Goal: Task Accomplishment & Management: Manage account settings

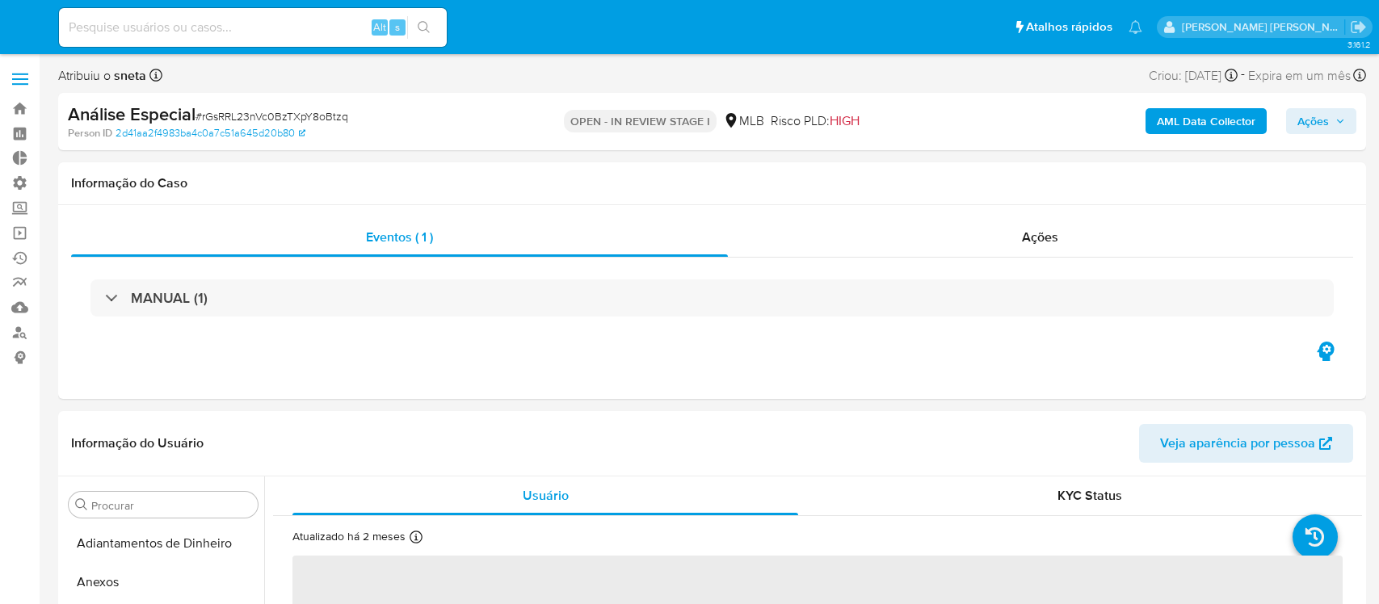
select select "10"
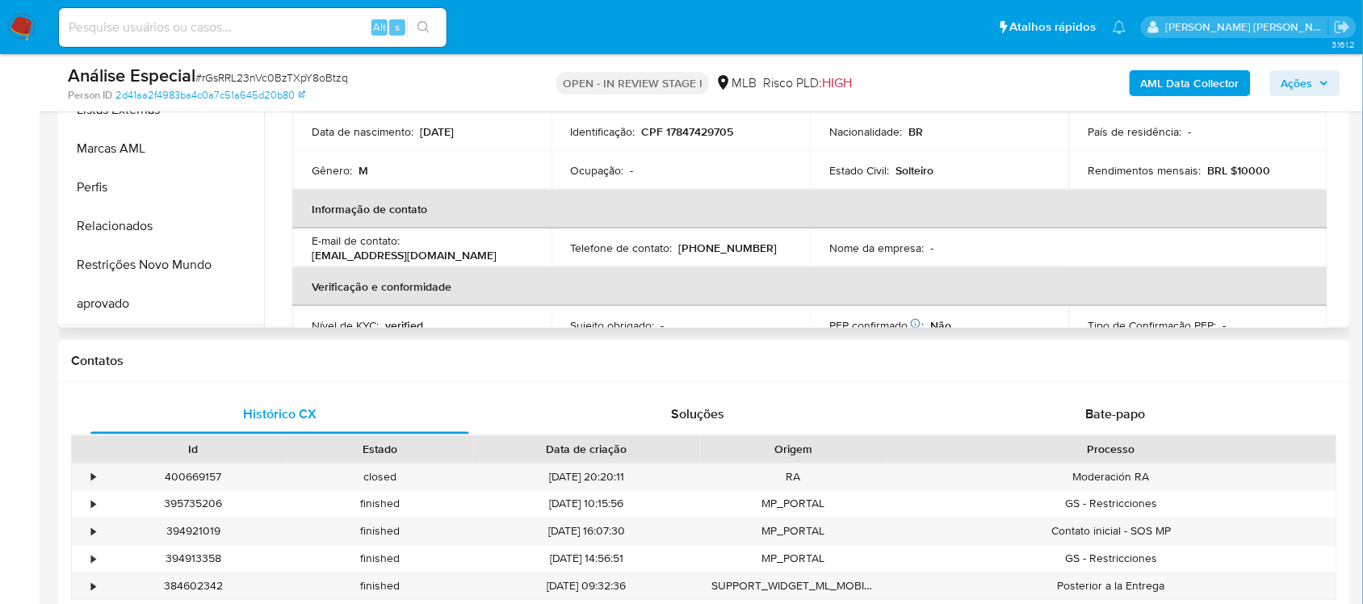
scroll to position [837, 0]
click at [171, 231] on button "Restrições Novo Mundo" at bounding box center [156, 230] width 189 height 39
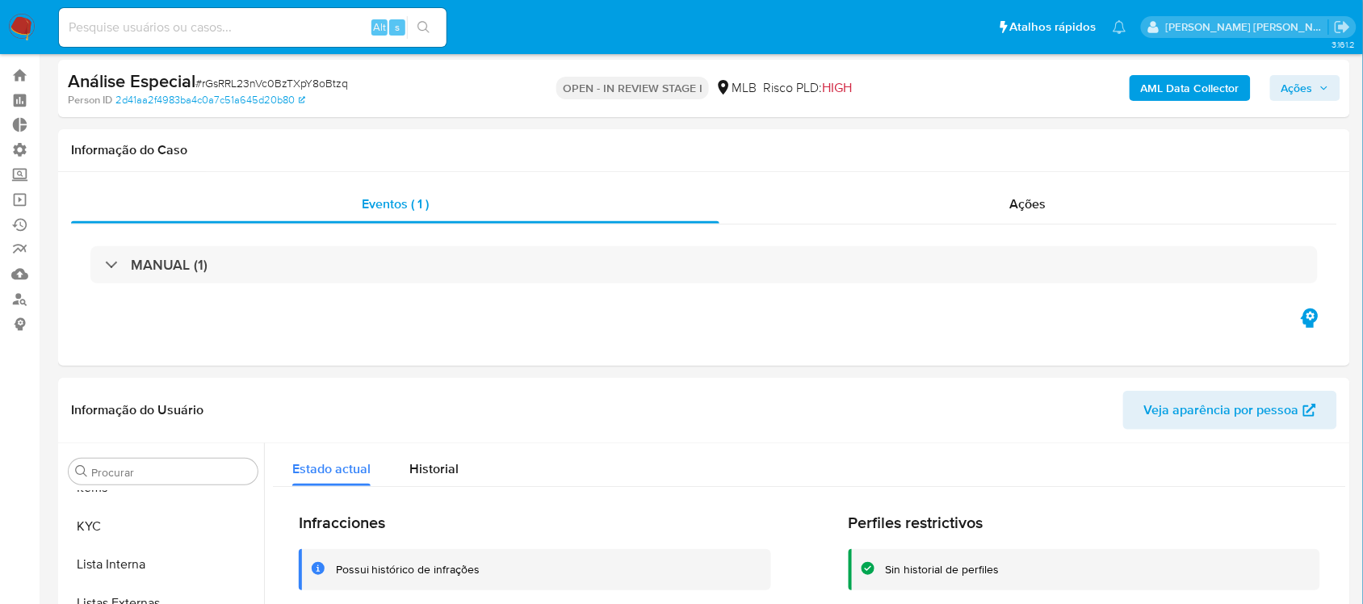
scroll to position [0, 0]
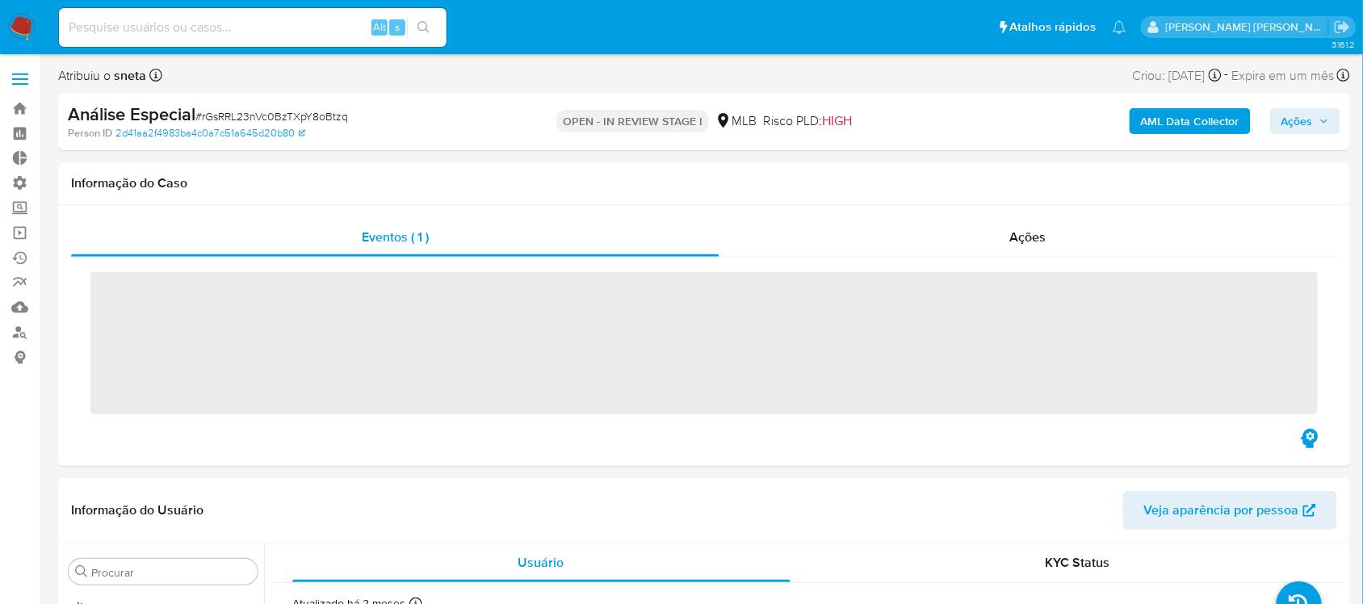
scroll to position [837, 0]
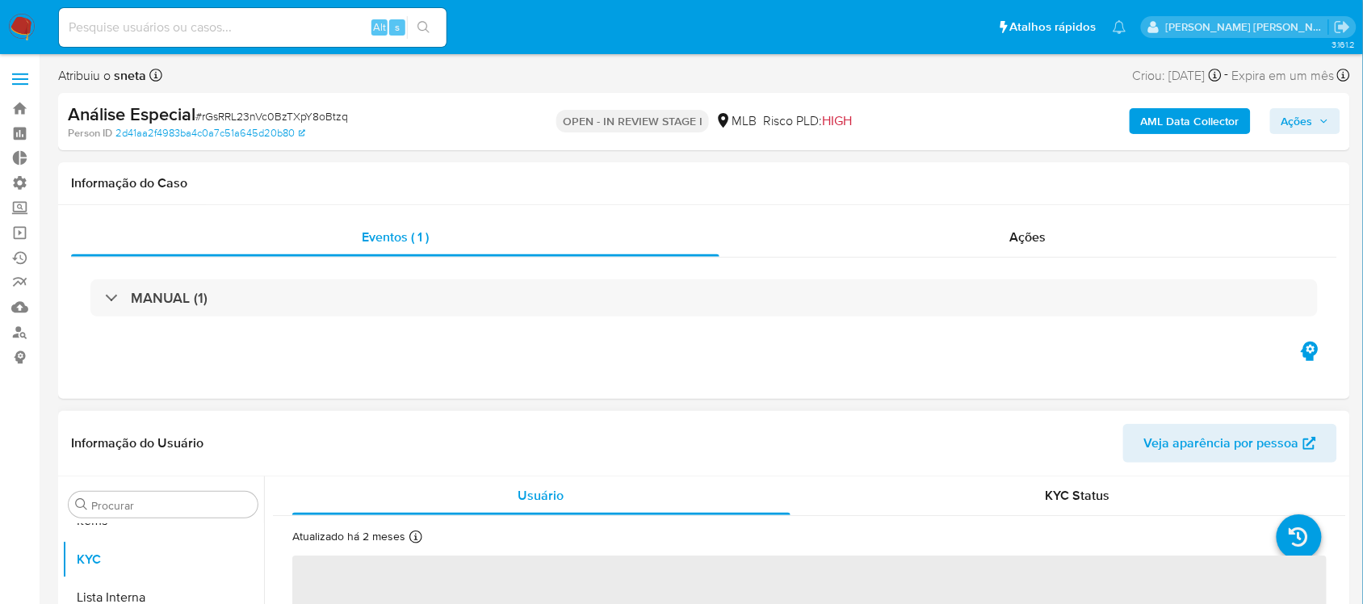
select select "10"
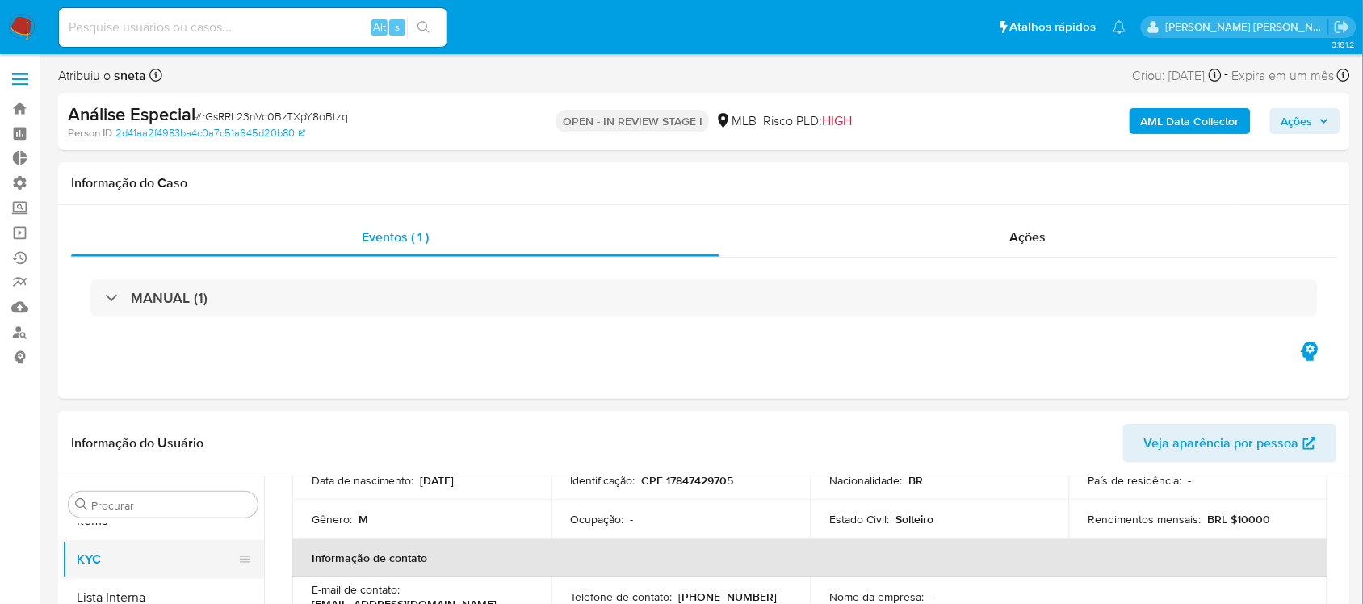
scroll to position [404, 0]
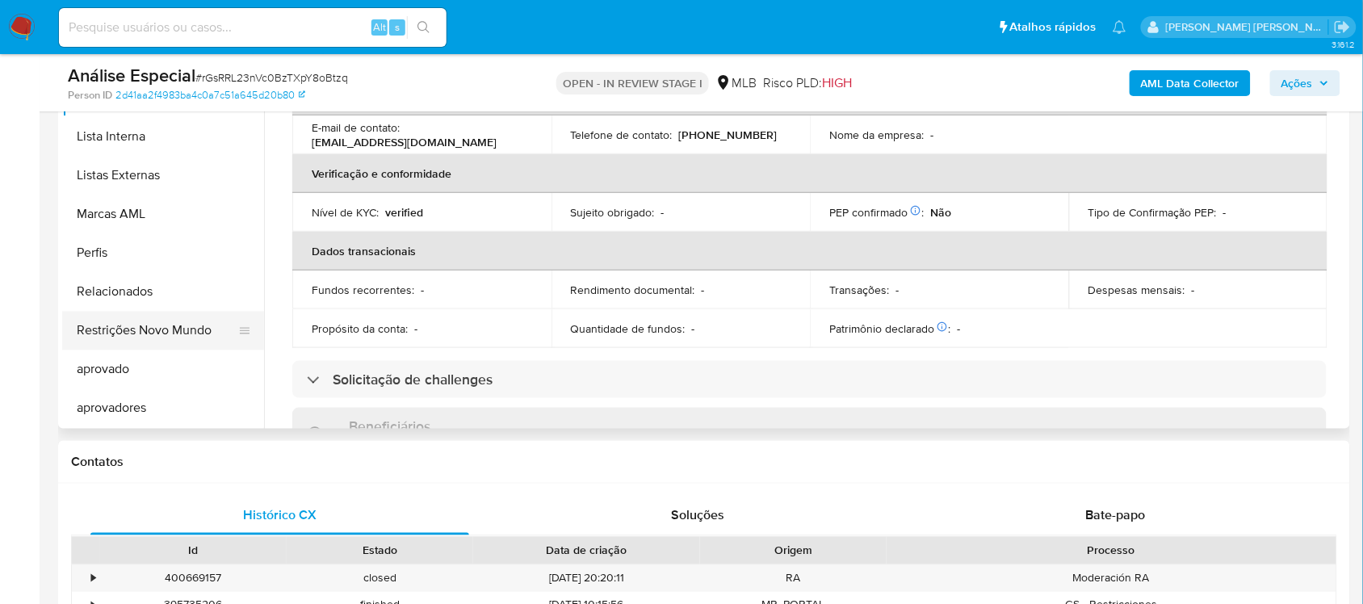
click at [166, 337] on button "Restrições Novo Mundo" at bounding box center [156, 331] width 189 height 39
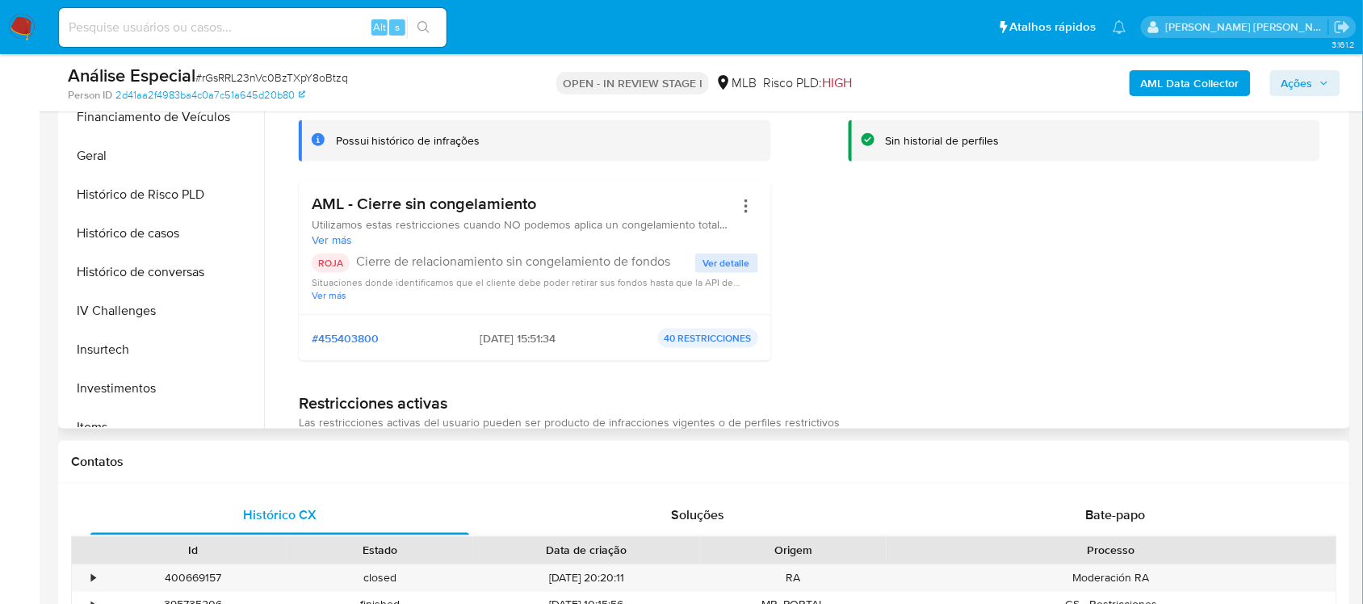
scroll to position [433, 0]
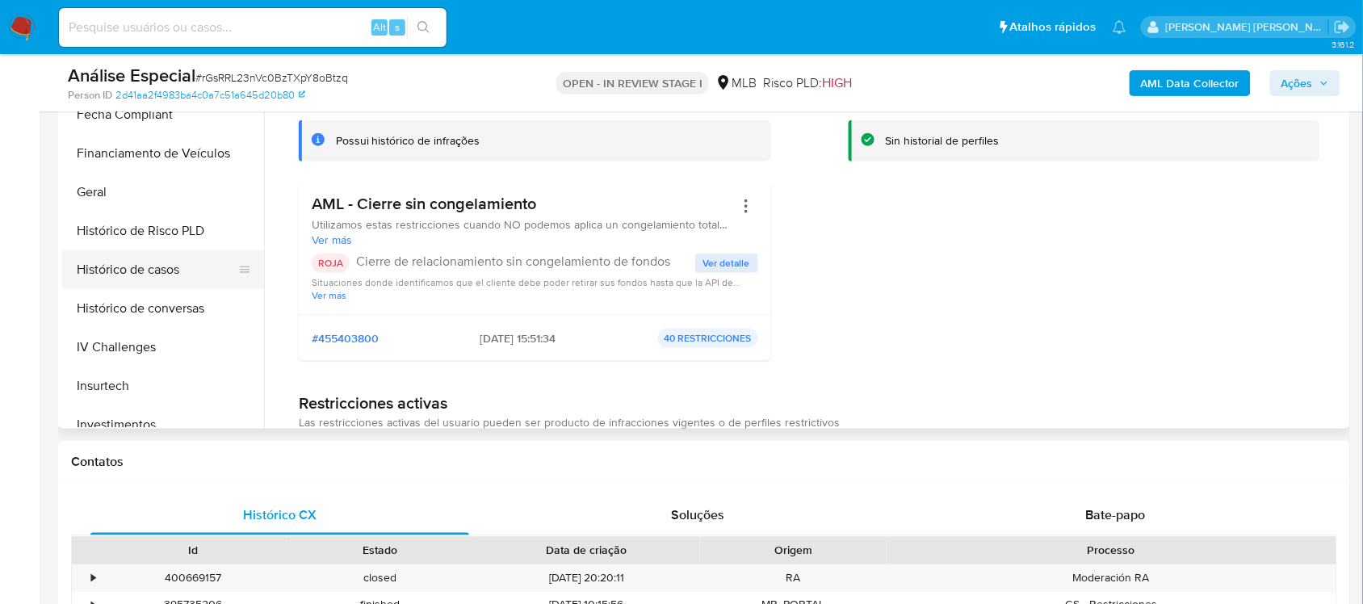
click at [154, 277] on button "Histórico de casos" at bounding box center [156, 269] width 189 height 39
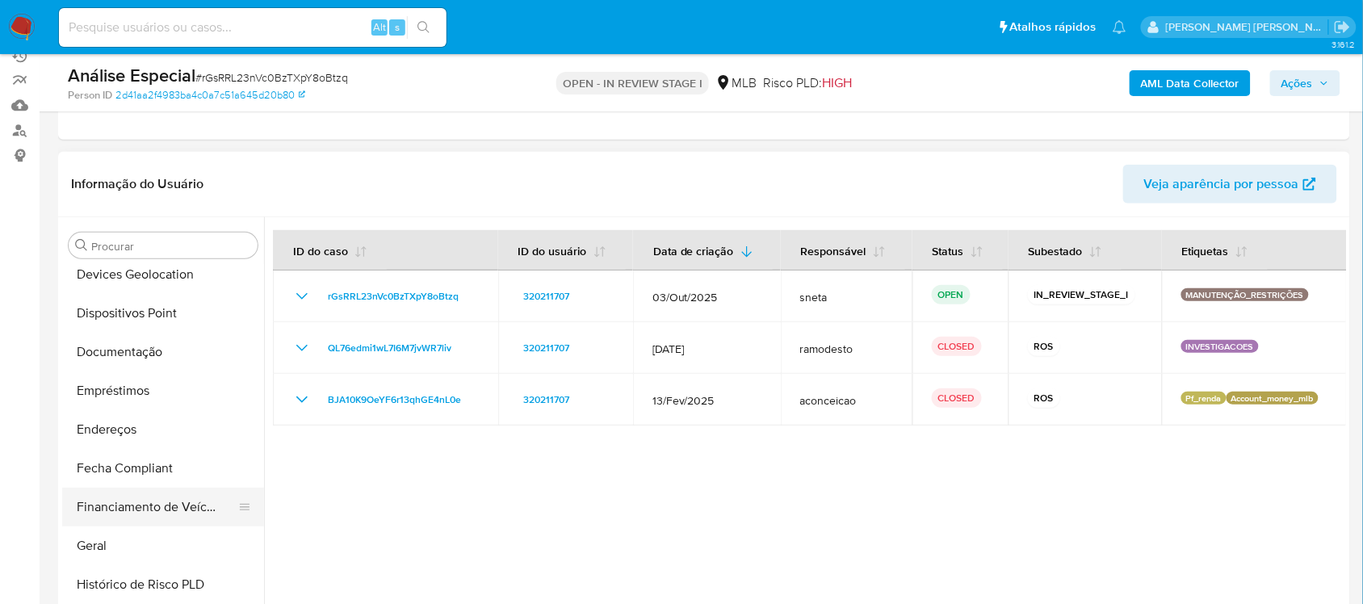
scroll to position [332, 0]
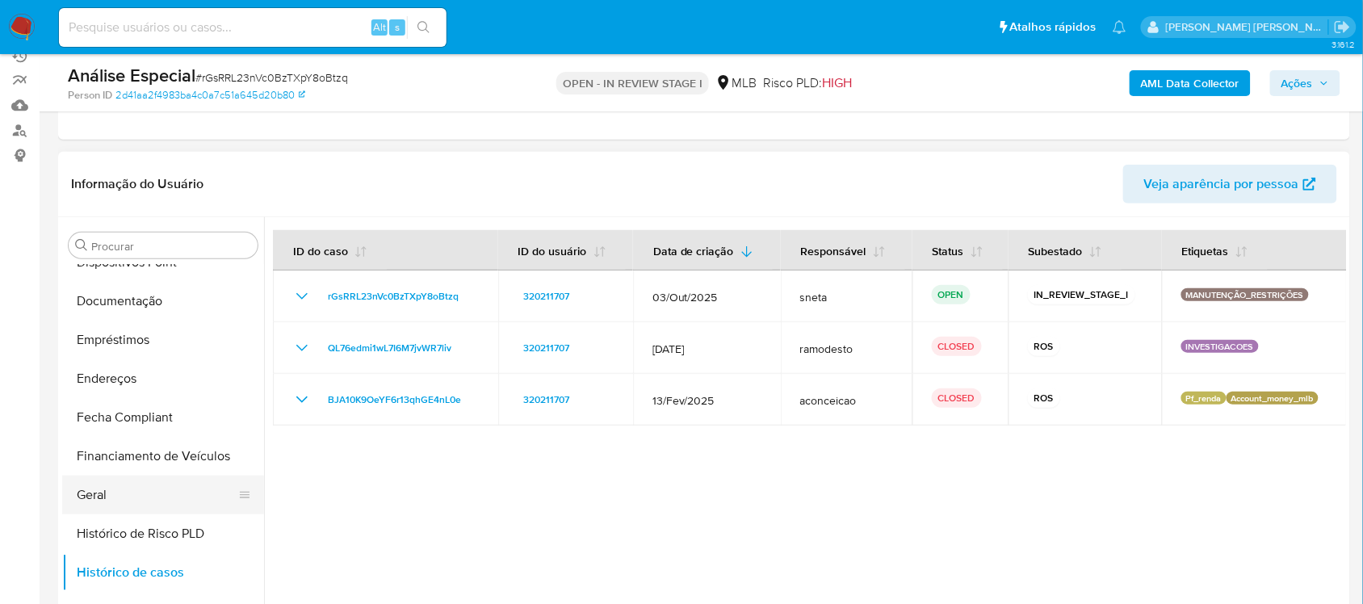
click at [129, 503] on button "Geral" at bounding box center [156, 495] width 189 height 39
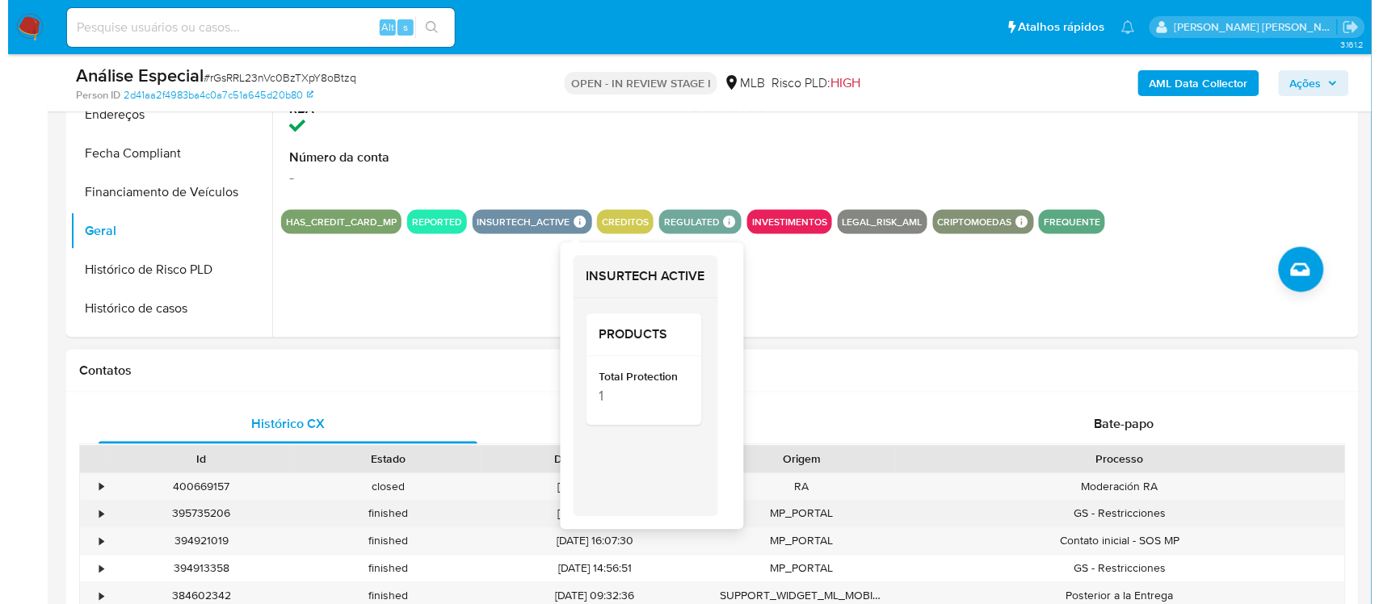
scroll to position [505, 0]
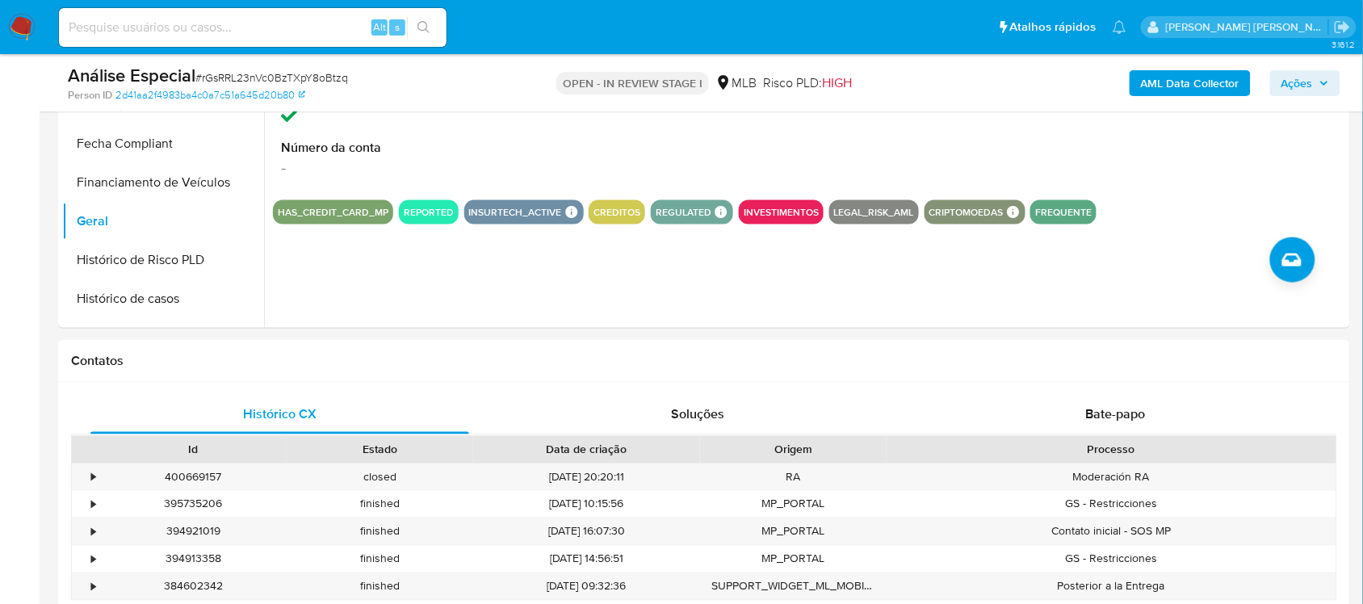
click at [1322, 85] on icon "button" at bounding box center [1325, 83] width 10 height 10
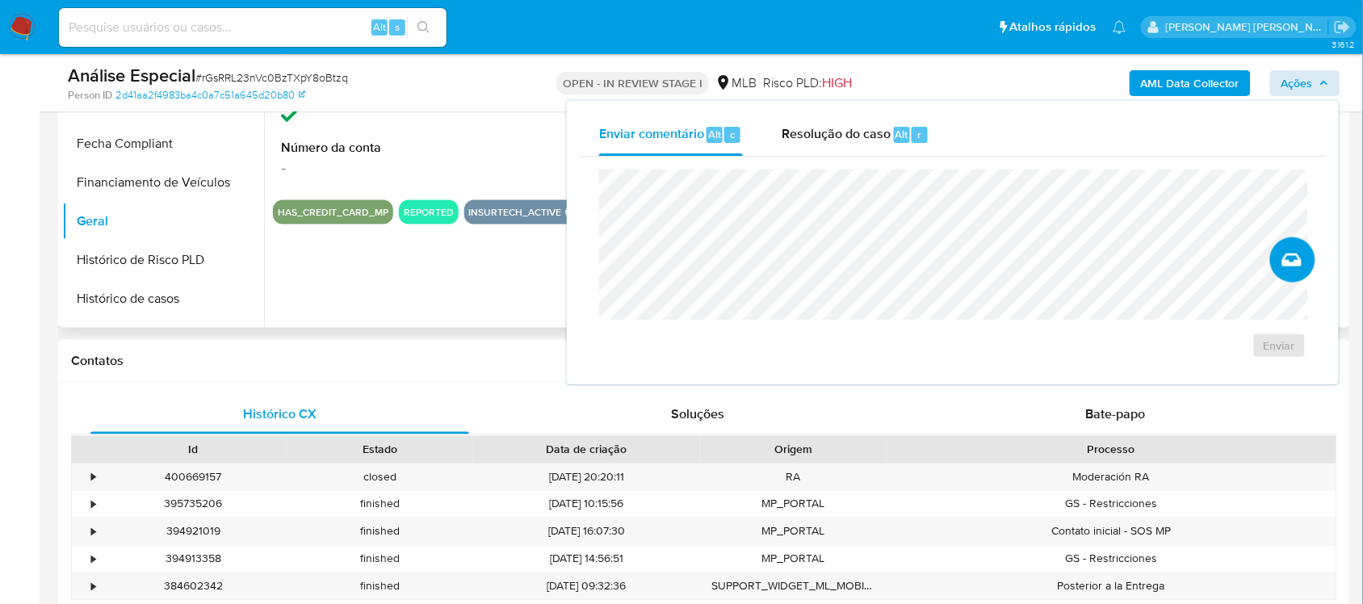
click at [1293, 261] on icon "Criar caso manual" at bounding box center [1292, 259] width 19 height 19
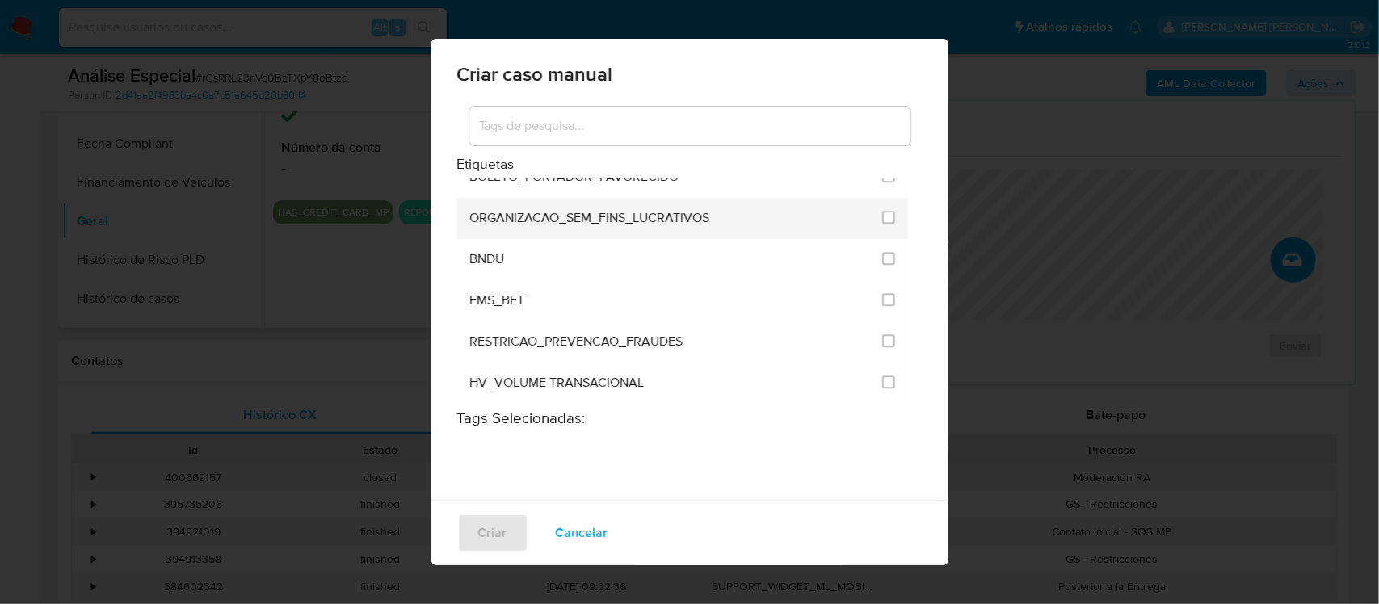
scroll to position [4844, 0]
click at [565, 129] on input at bounding box center [689, 126] width 441 height 21
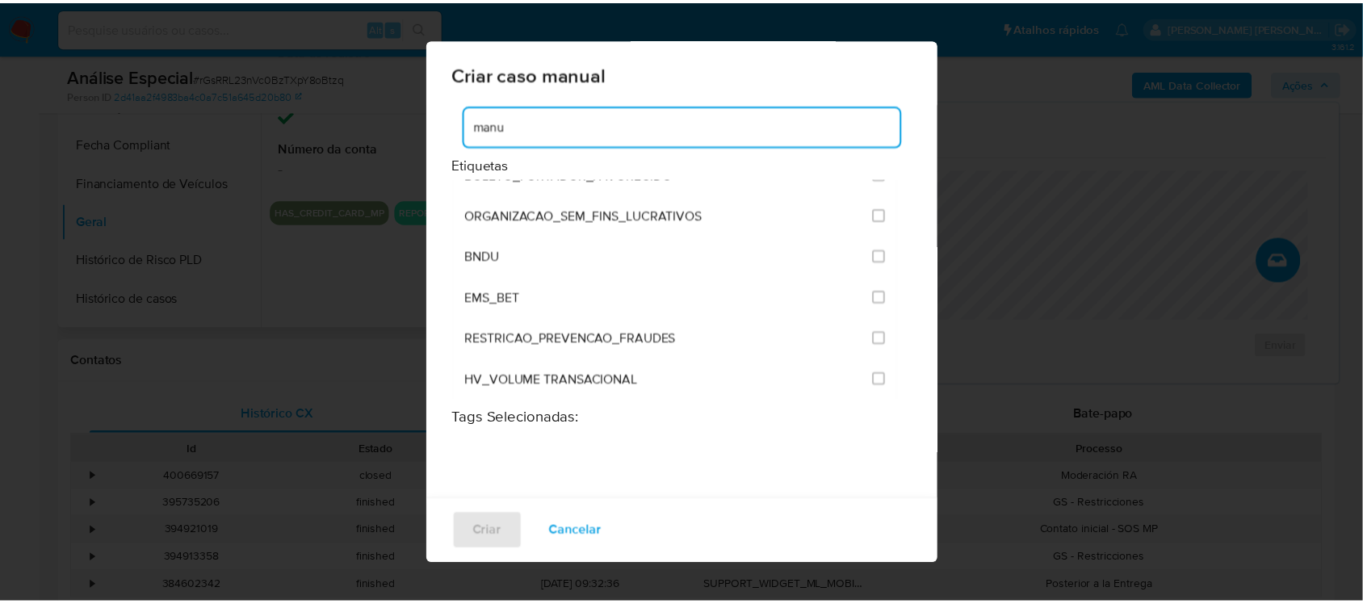
scroll to position [0, 0]
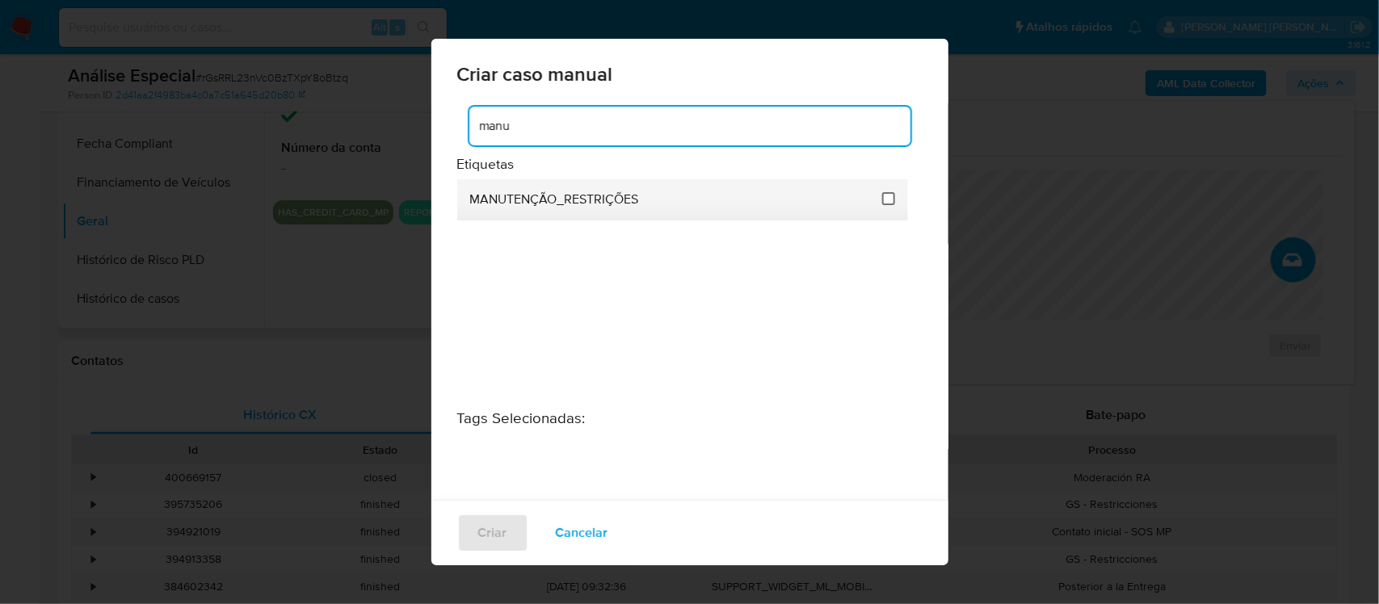
type input "manu"
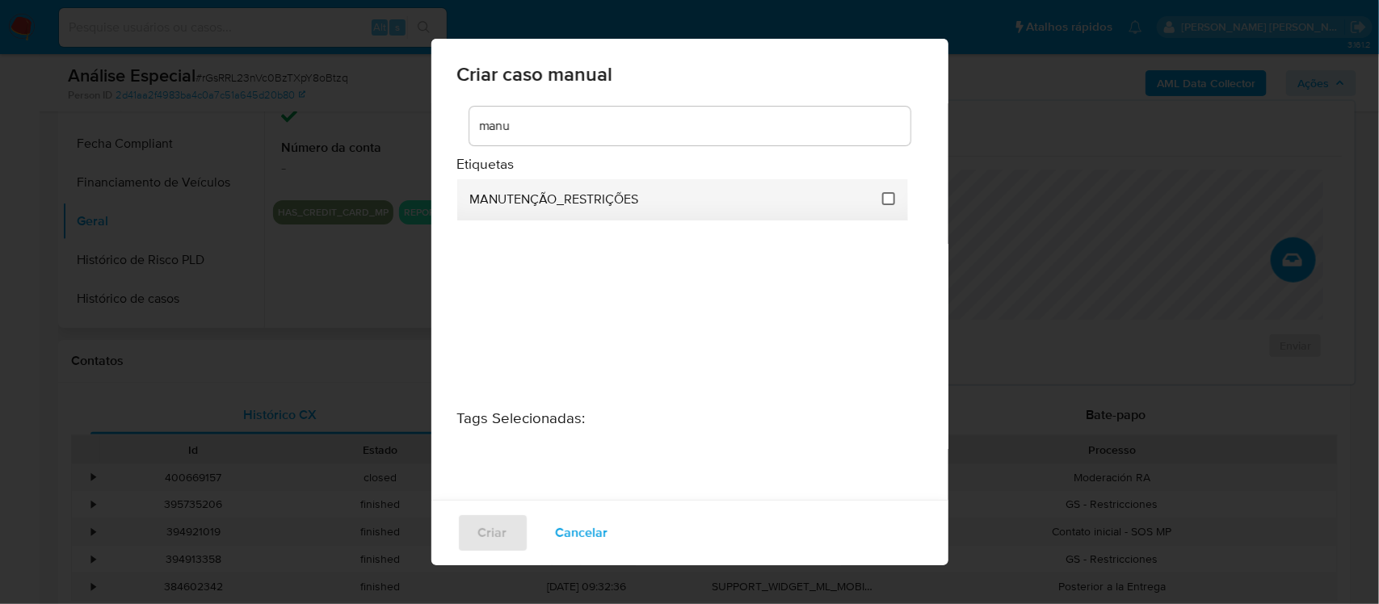
click at [882, 200] on input "2407" at bounding box center [888, 198] width 13 height 13
checkbox input "true"
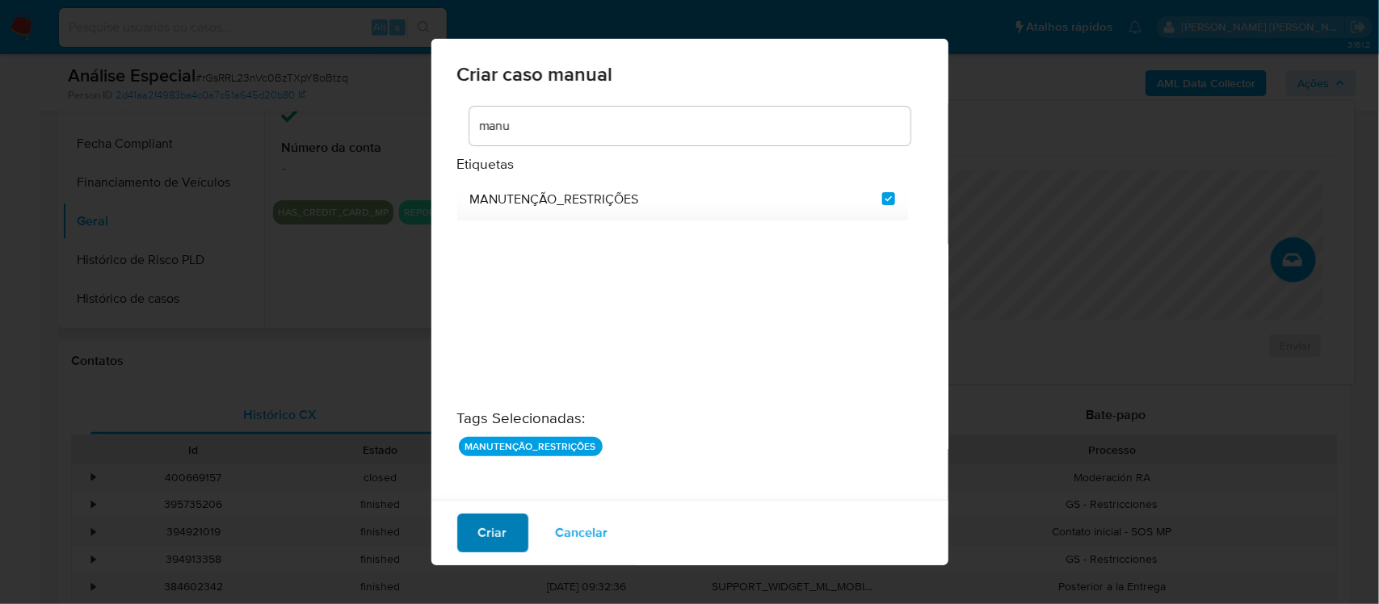
click at [505, 527] on span "Criar" at bounding box center [492, 533] width 29 height 36
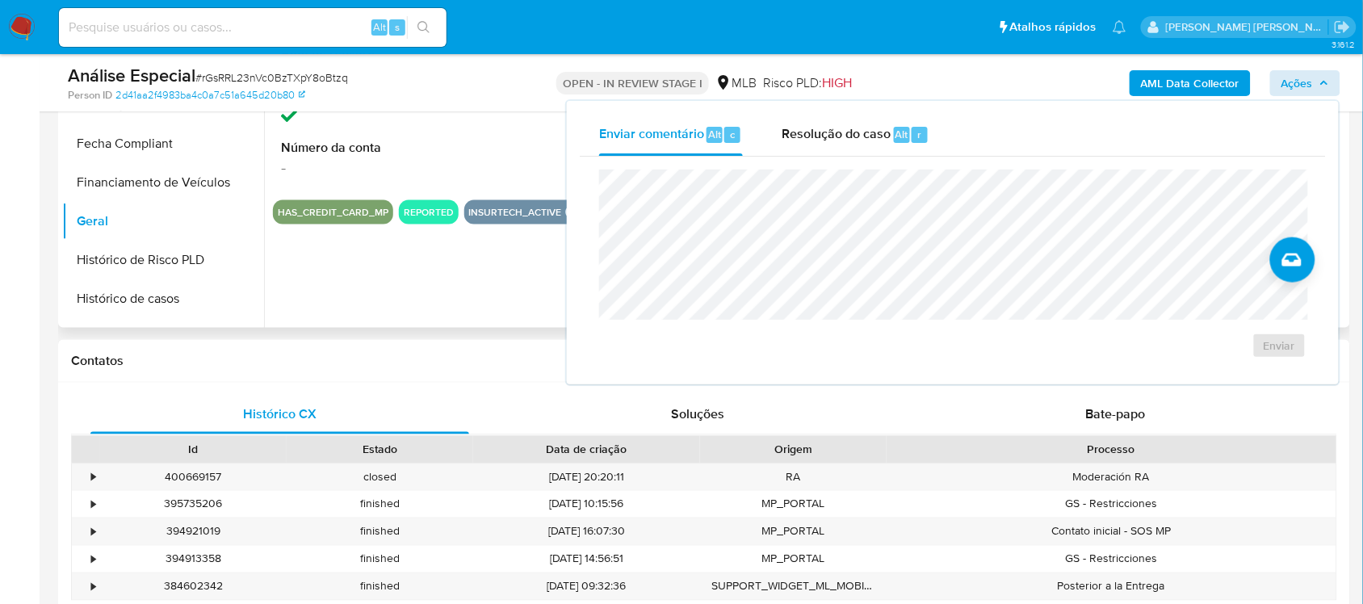
click at [397, 315] on div "ID do usuário 320211707 Person ID 2d41aa2f4983ba4c0a7c51a645d20b80 Data de regi…" at bounding box center [805, 121] width 1082 height 414
click at [126, 304] on button "Histórico de casos" at bounding box center [156, 298] width 189 height 39
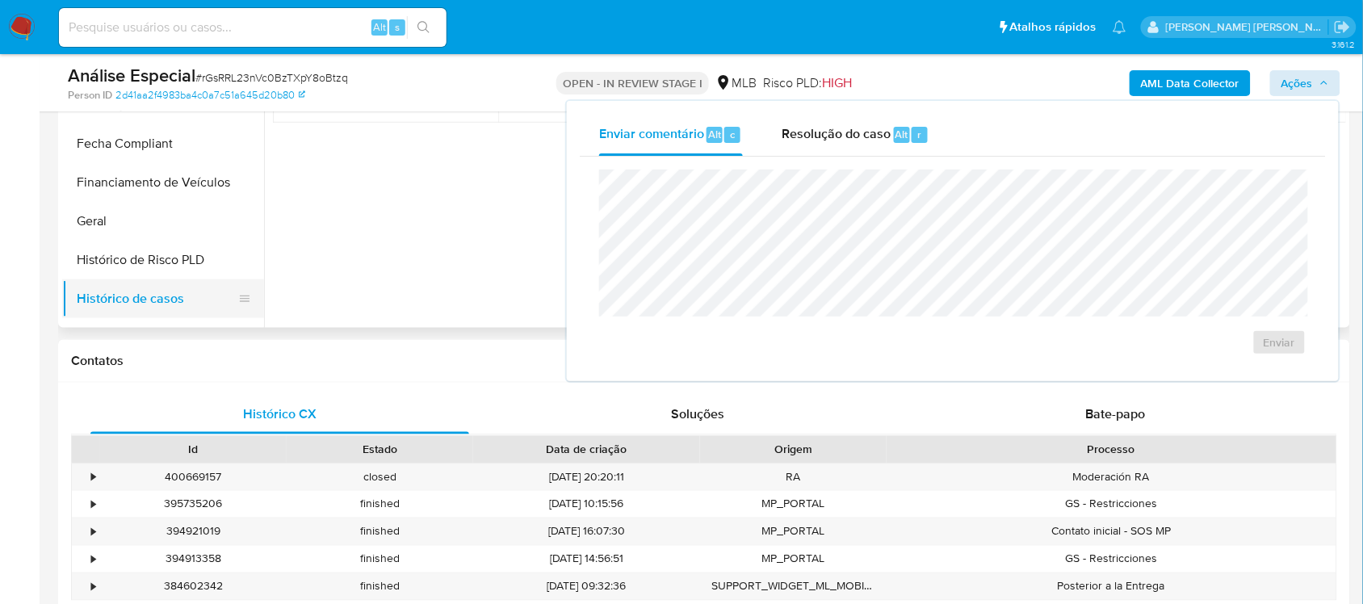
click at [120, 300] on button "Histórico de casos" at bounding box center [156, 298] width 189 height 39
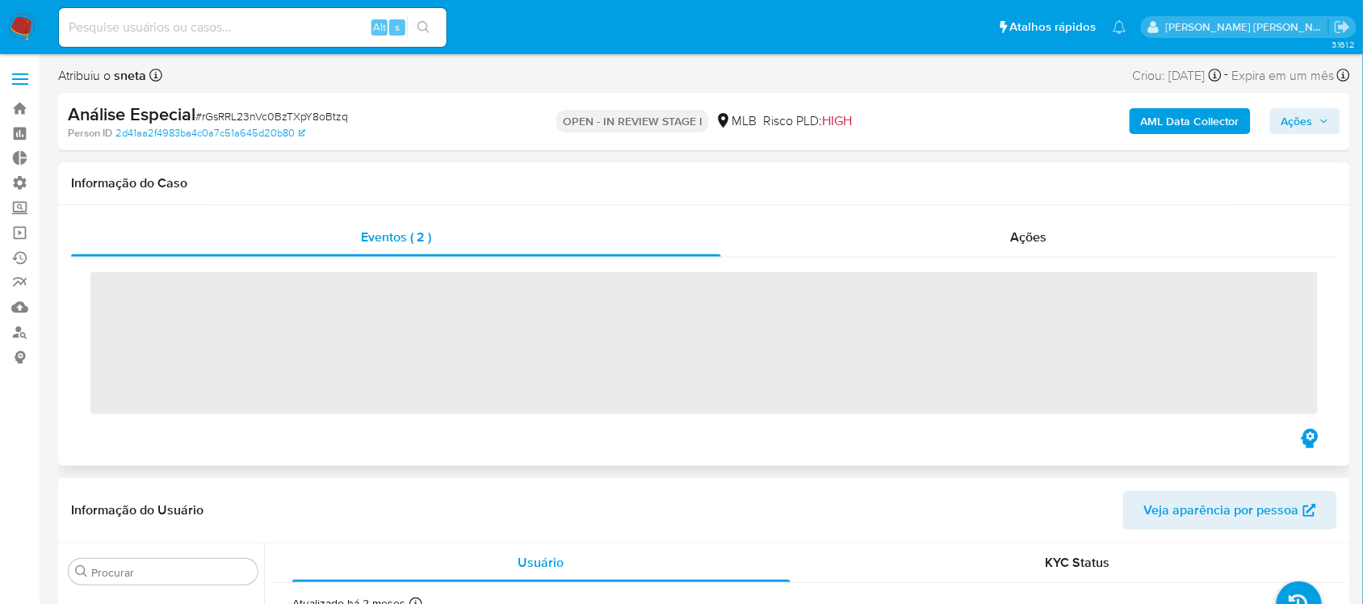
scroll to position [837, 0]
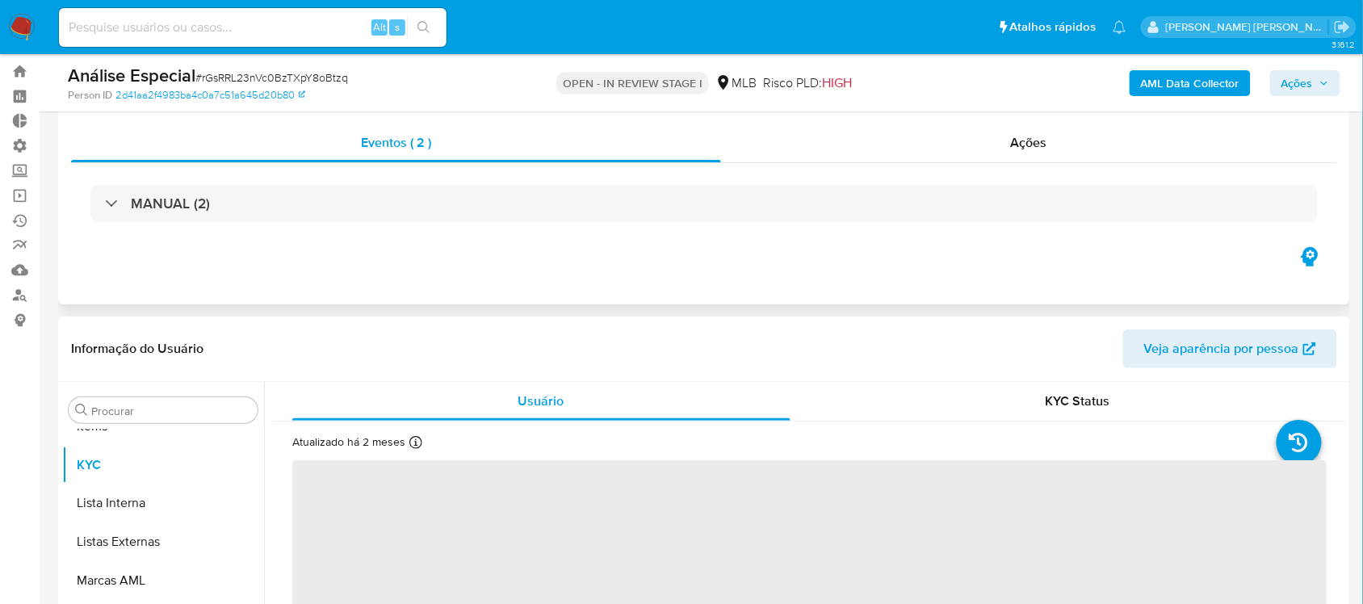
select select "10"
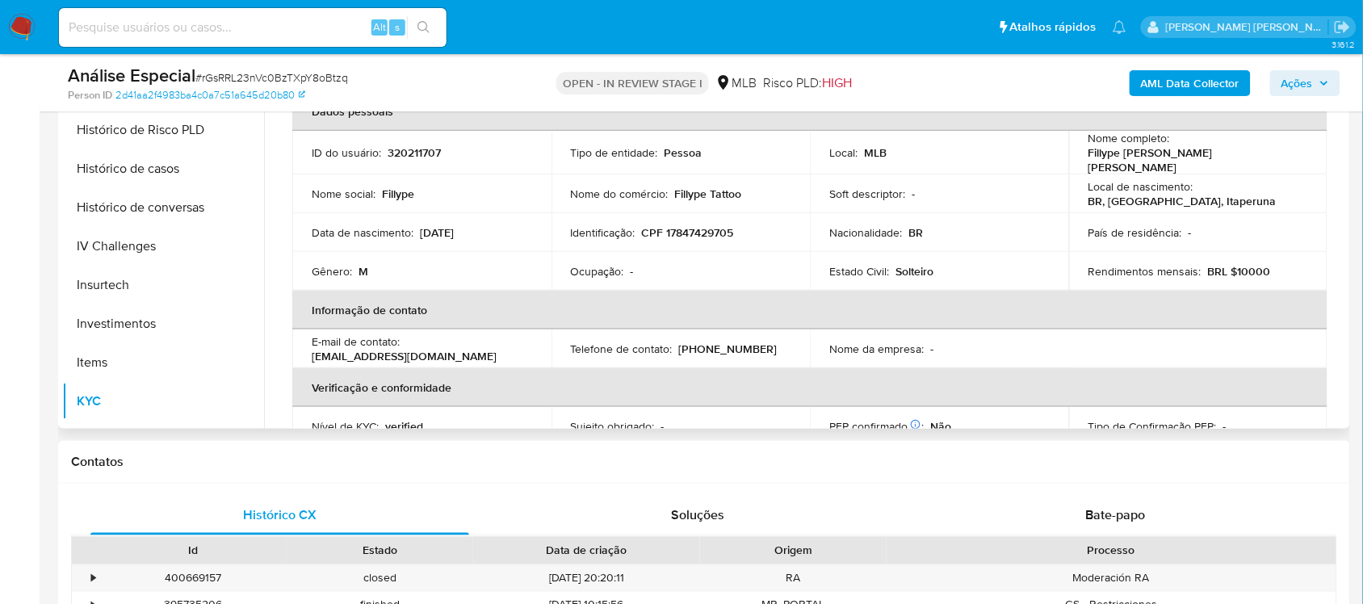
scroll to position [433, 0]
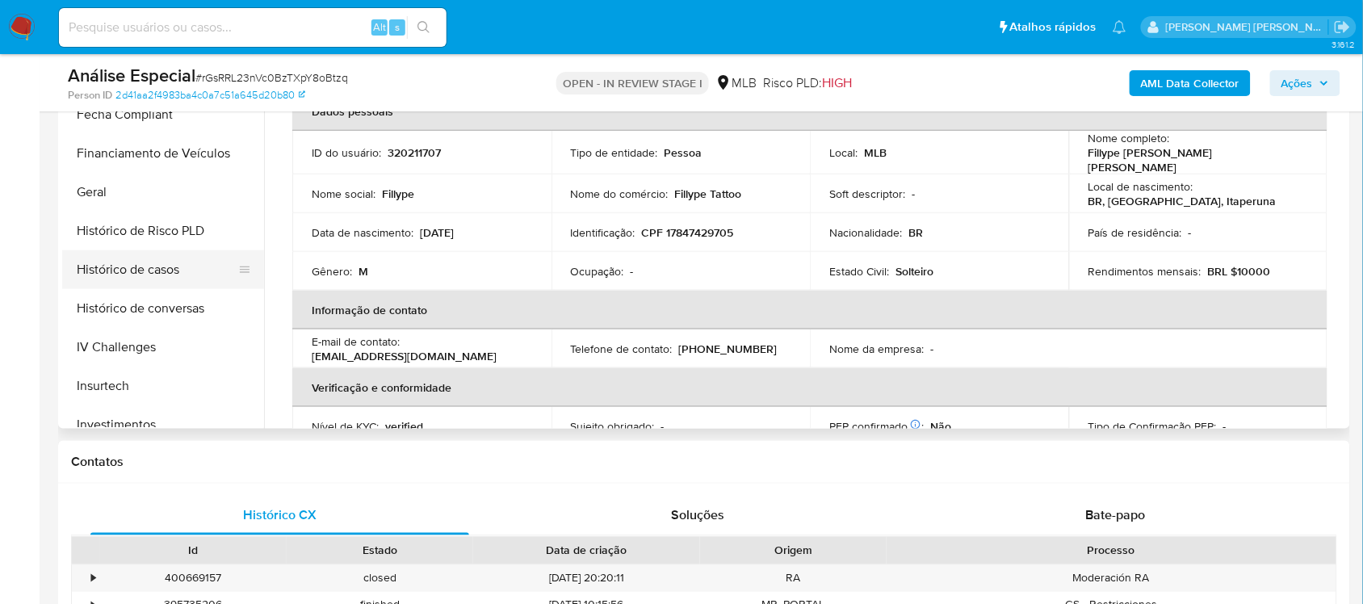
click at [168, 271] on button "Histórico de casos" at bounding box center [156, 269] width 189 height 39
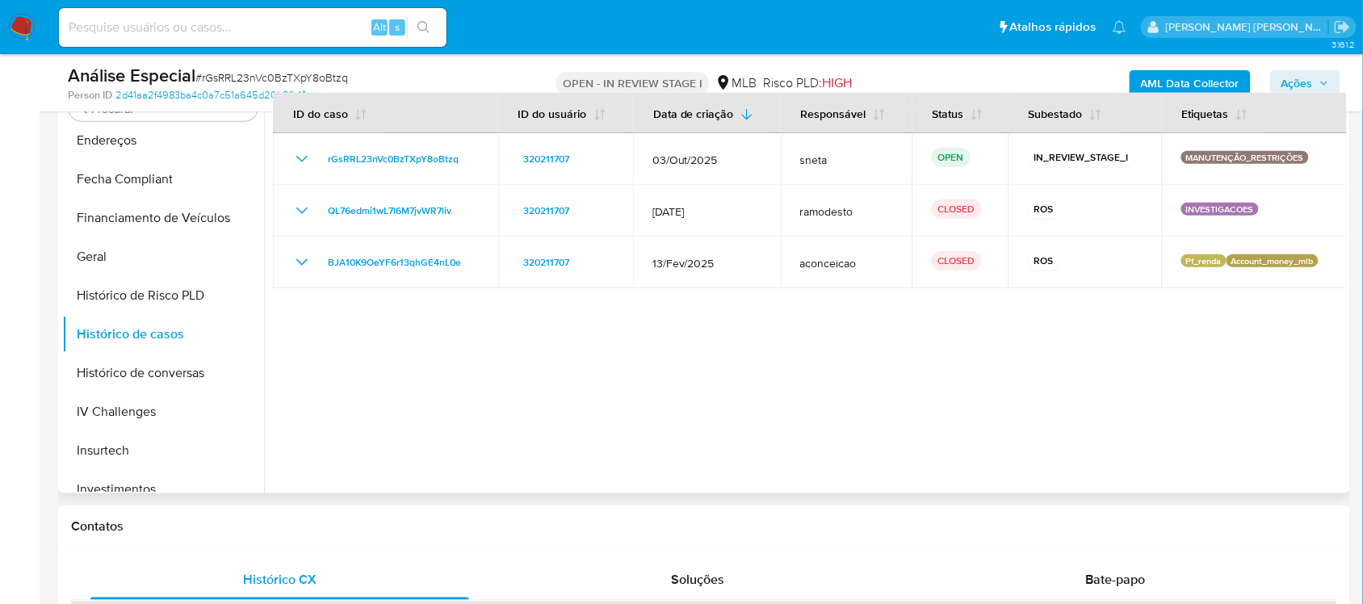
scroll to position [303, 0]
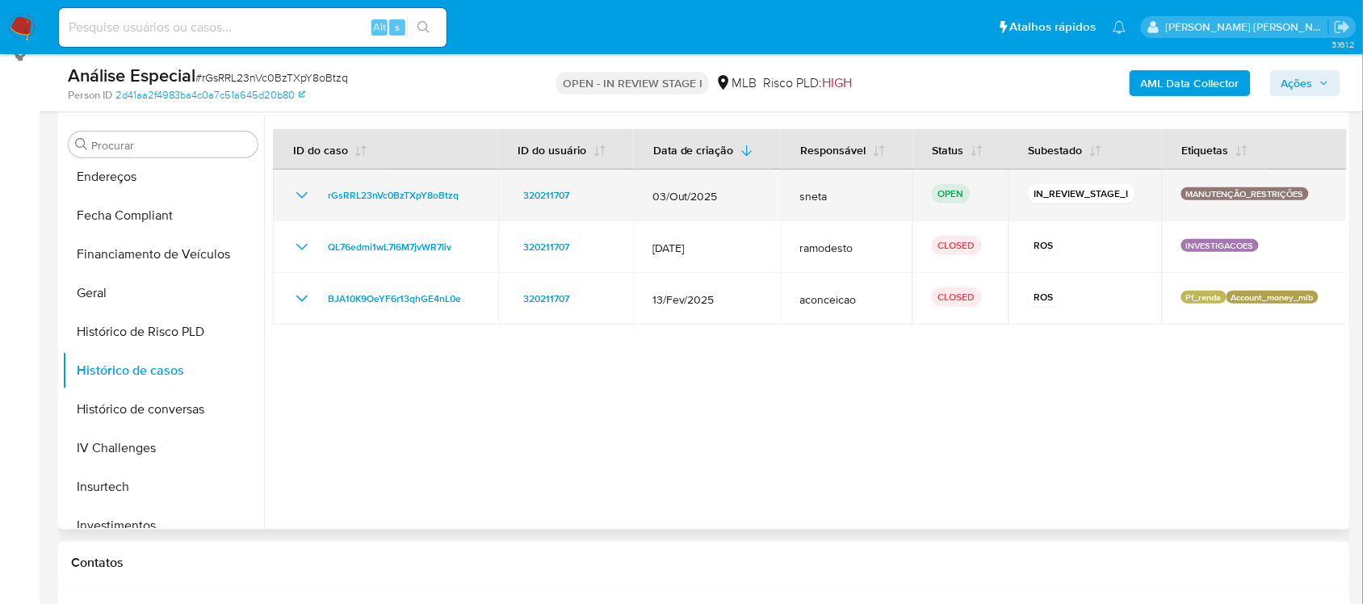
click at [300, 199] on icon "Mostrar/Ocultar" at bounding box center [301, 195] width 19 height 19
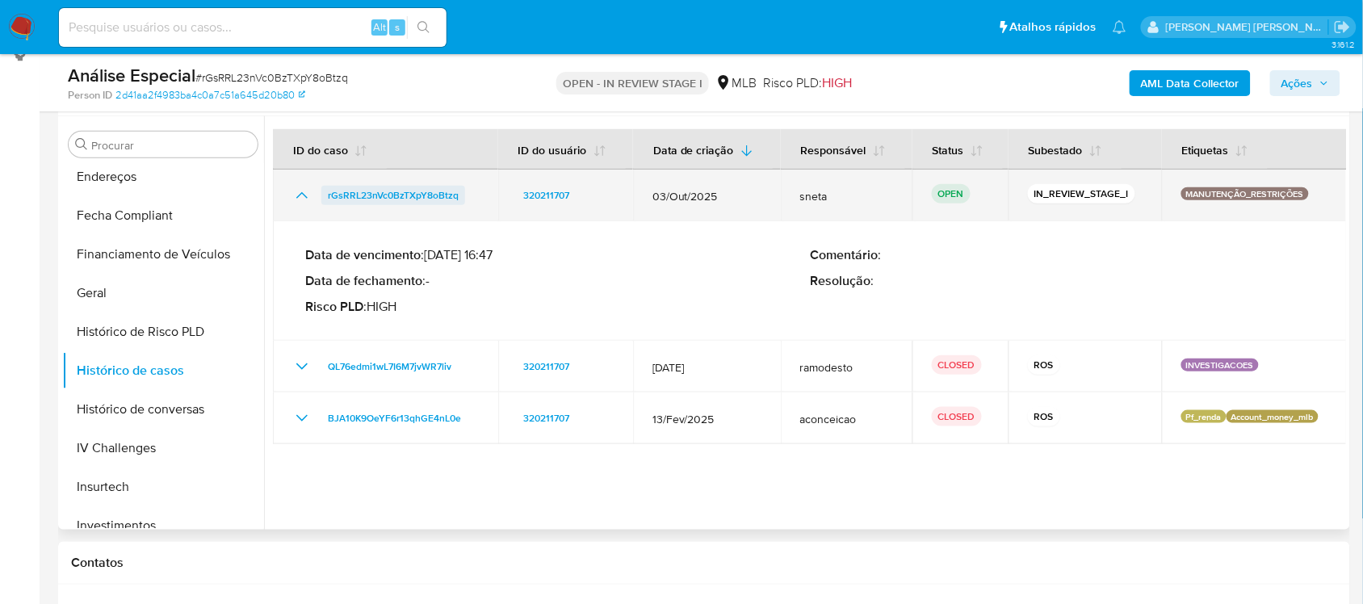
click at [401, 194] on span "rGsRRL23nVc0BzTXpY8oBtzq" at bounding box center [393, 195] width 131 height 19
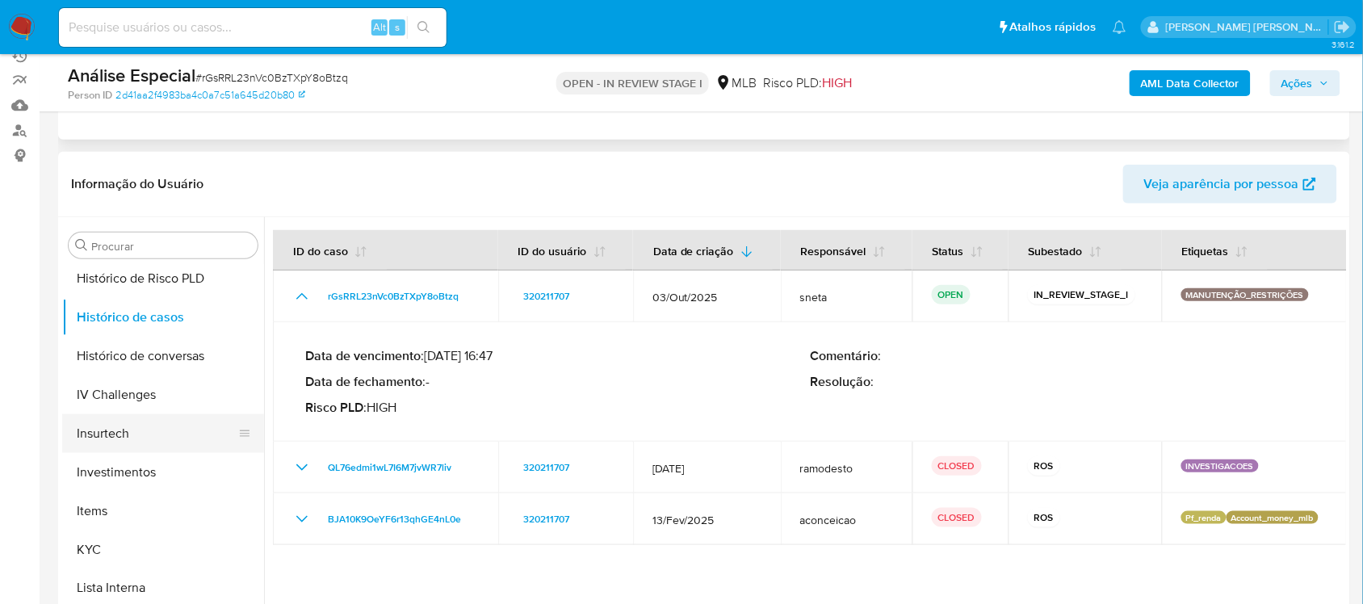
scroll to position [736, 0]
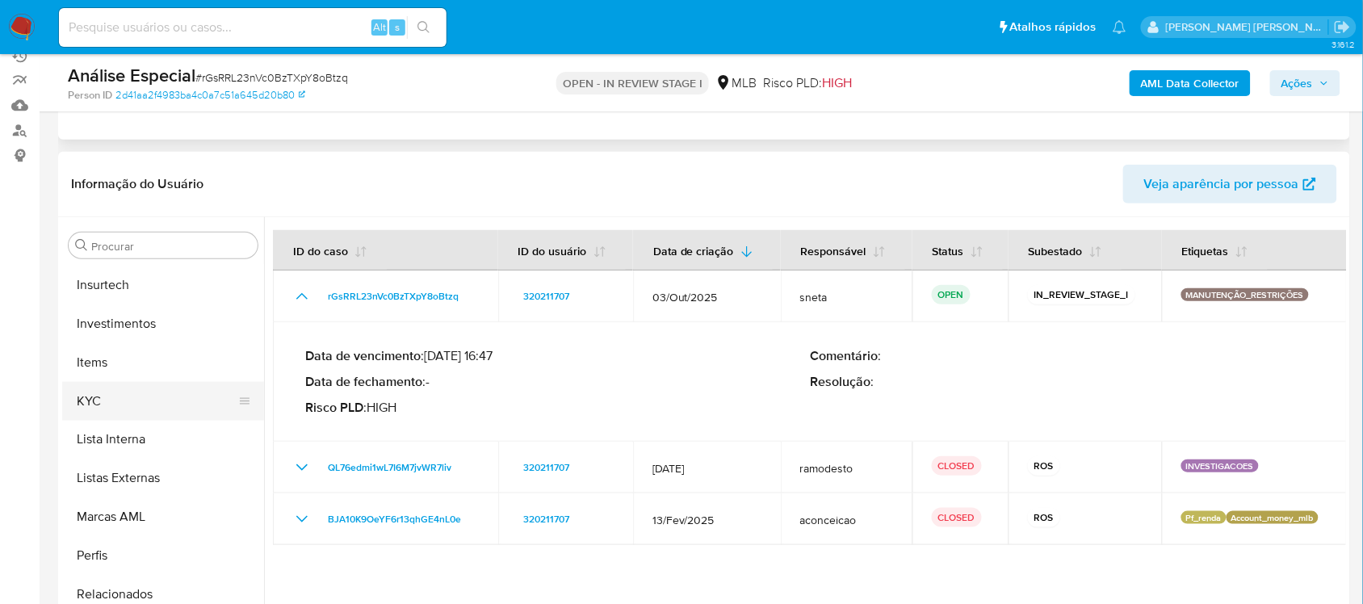
click at [127, 405] on button "KYC" at bounding box center [156, 401] width 189 height 39
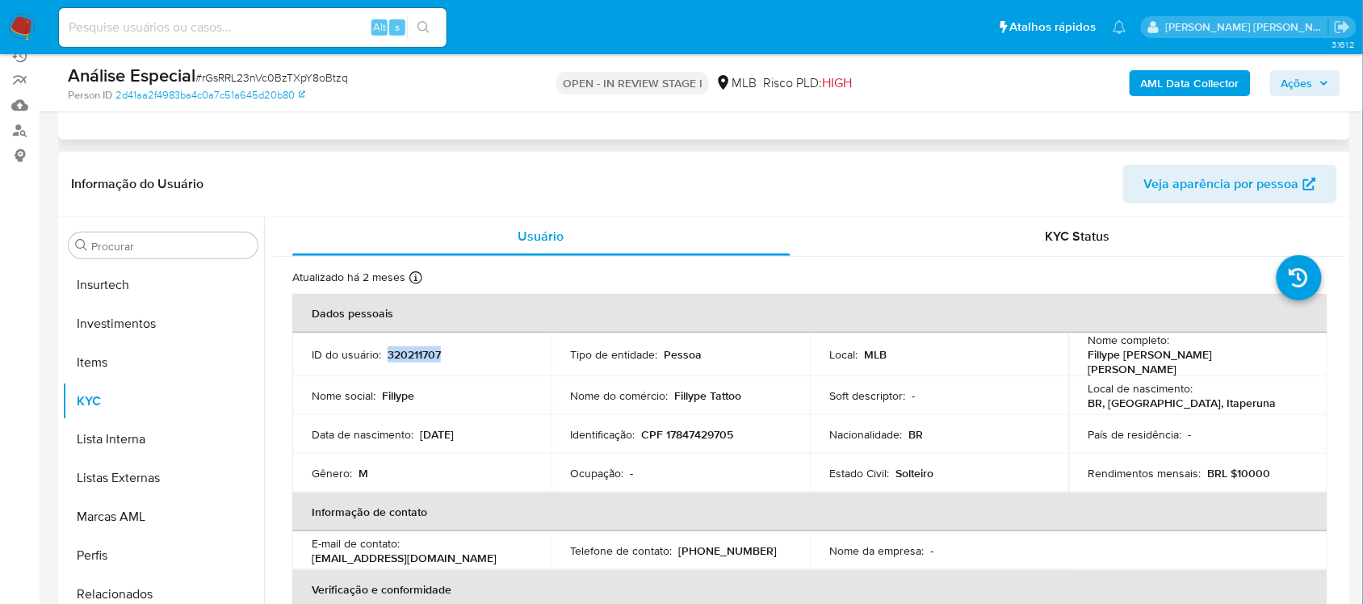
drag, startPoint x: 441, startPoint y: 353, endPoint x: 386, endPoint y: 354, distance: 54.9
click at [386, 354] on div "ID do usuário : 320211707" at bounding box center [422, 354] width 221 height 15
copy p "320211707"
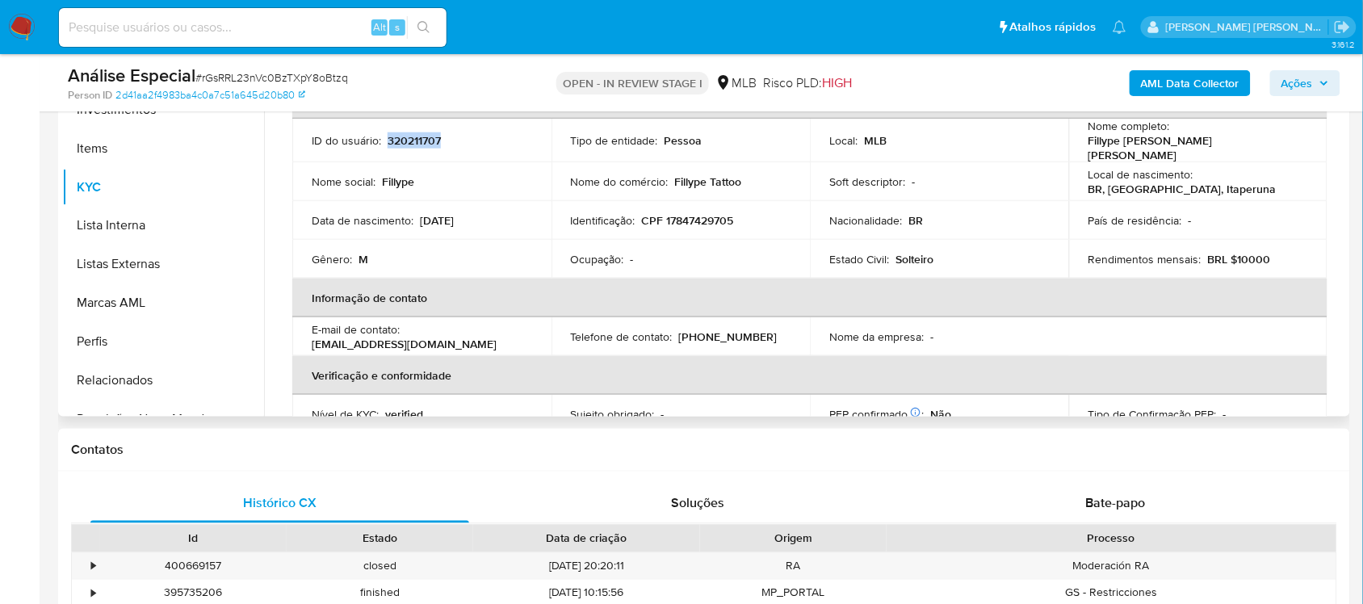
scroll to position [303, 0]
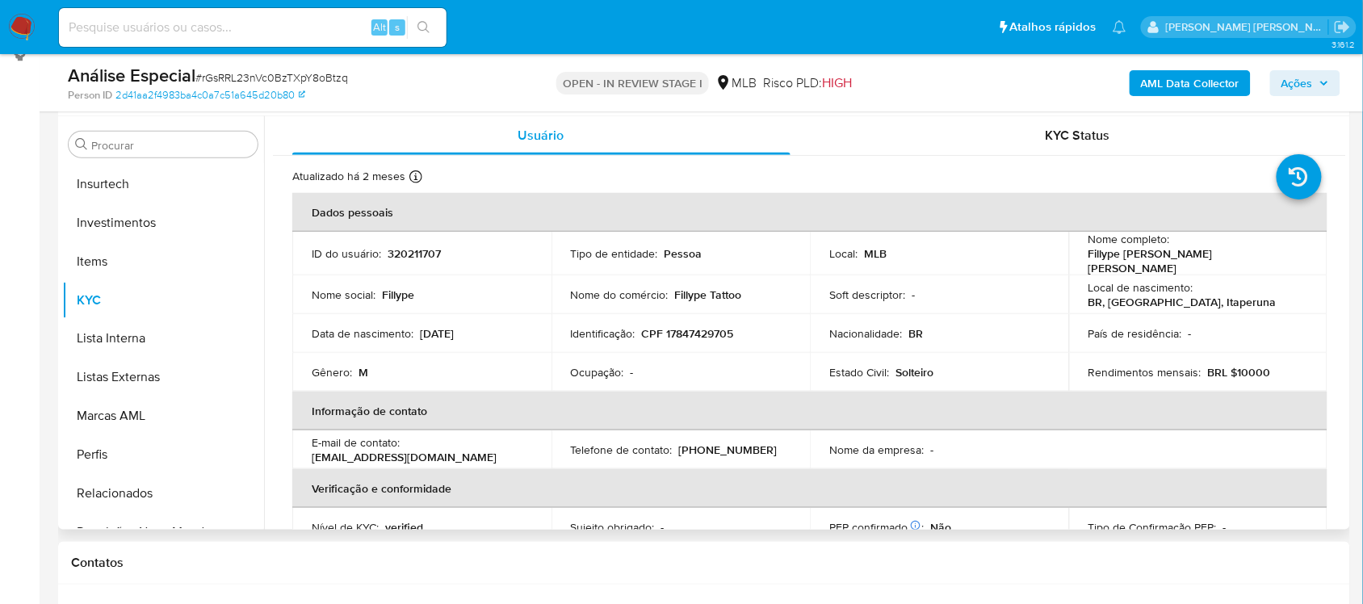
click at [448, 260] on td "ID do usuário : 320211707" at bounding box center [421, 254] width 259 height 44
drag, startPoint x: 447, startPoint y: 247, endPoint x: 292, endPoint y: 252, distance: 155.2
click at [292, 252] on td "ID do usuário : 320211707" at bounding box center [421, 254] width 259 height 44
copy div "ID do usuário : 320211707"
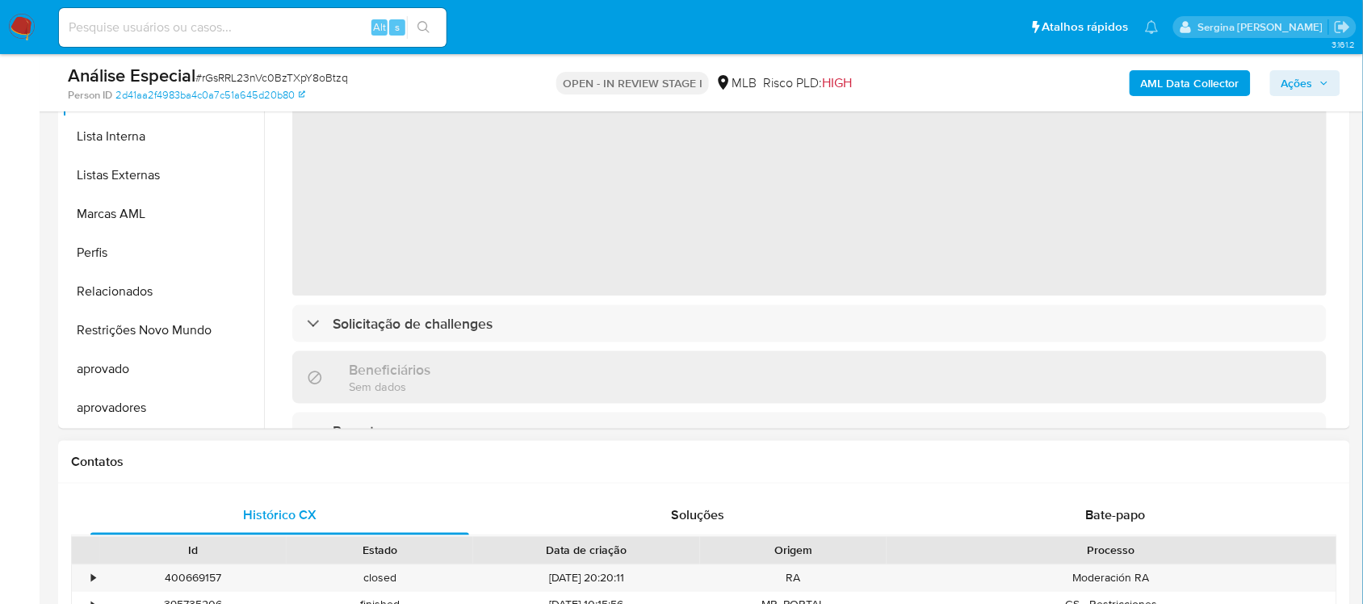
scroll to position [412, 0]
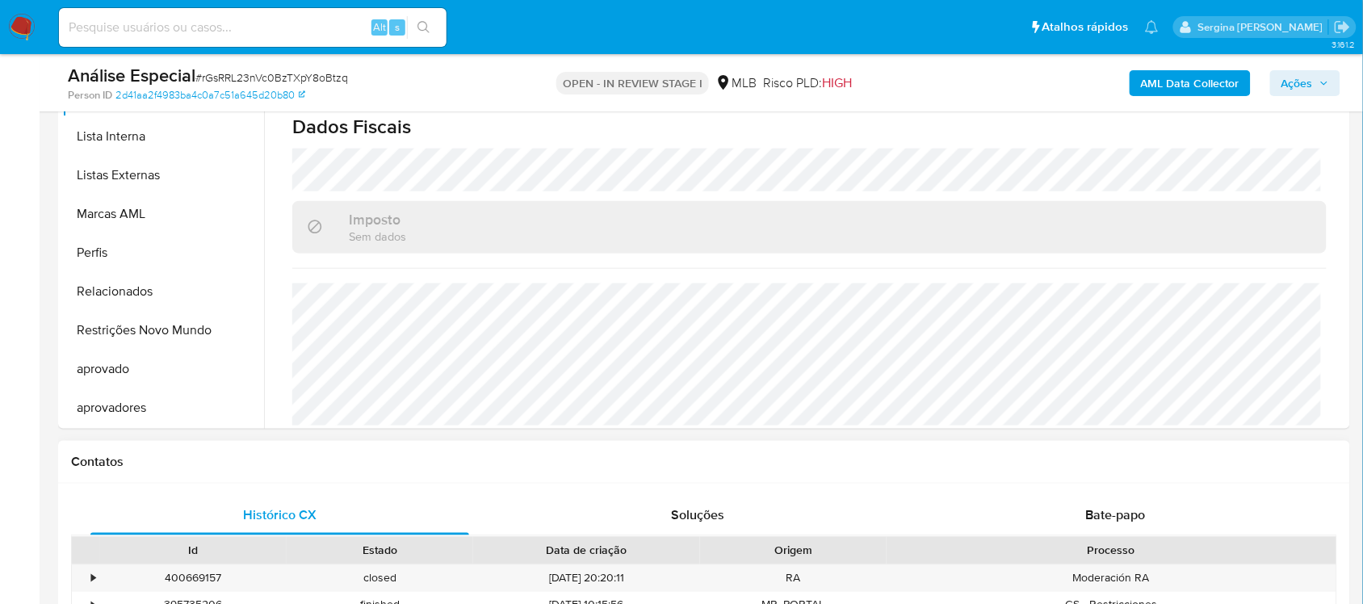
select select "10"
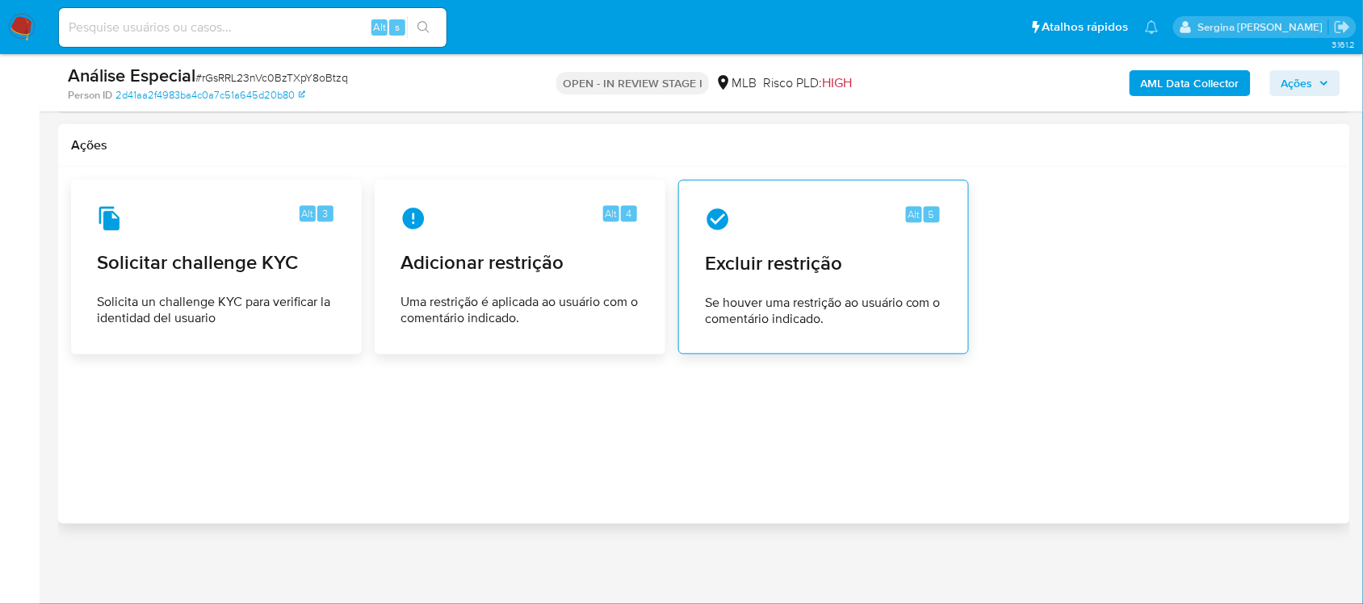
scroll to position [2557, 0]
click at [853, 327] on span "Se houver uma restrição ao usuário com o comentário indicado." at bounding box center [823, 312] width 237 height 32
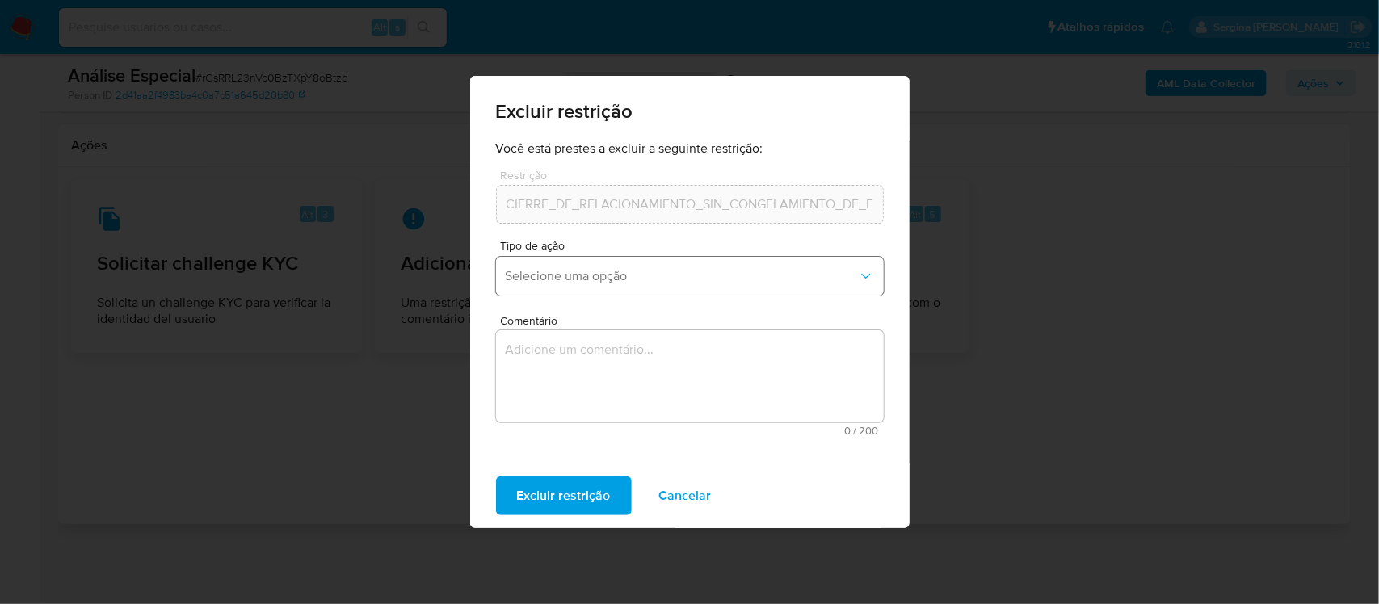
click at [654, 267] on button "Selecione uma opção" at bounding box center [690, 276] width 388 height 39
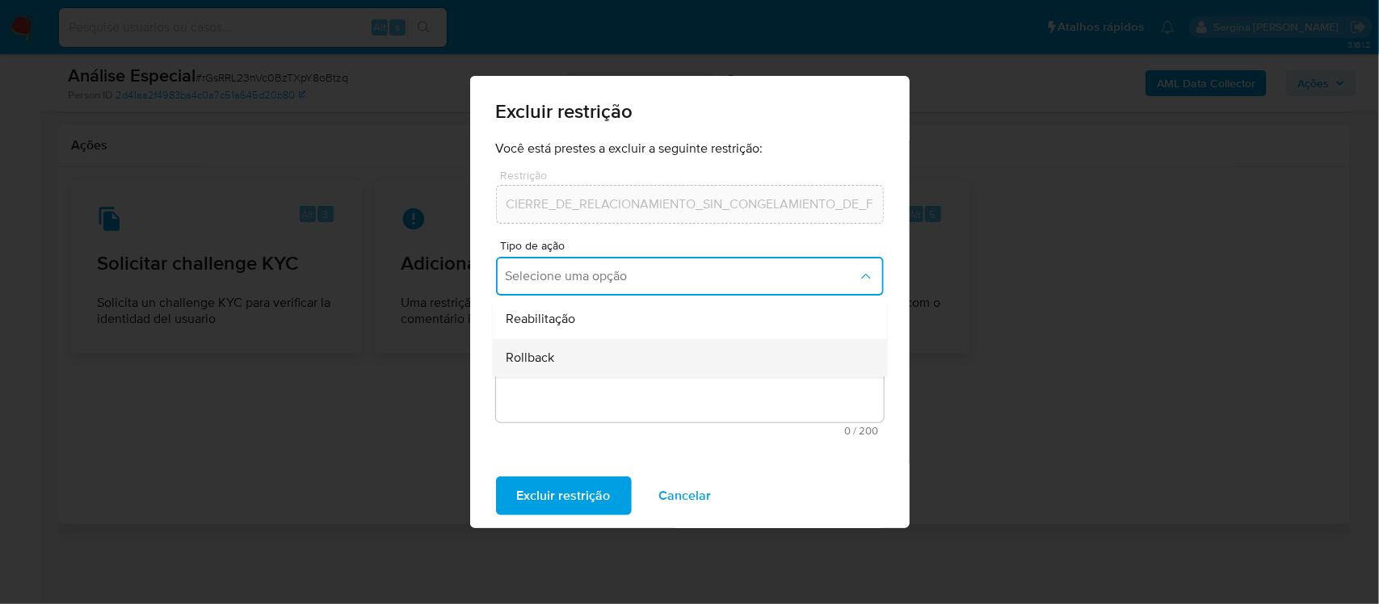
click at [572, 360] on div "Rollback" at bounding box center [685, 358] width 359 height 39
click at [586, 275] on span "Rollback" at bounding box center [682, 276] width 352 height 16
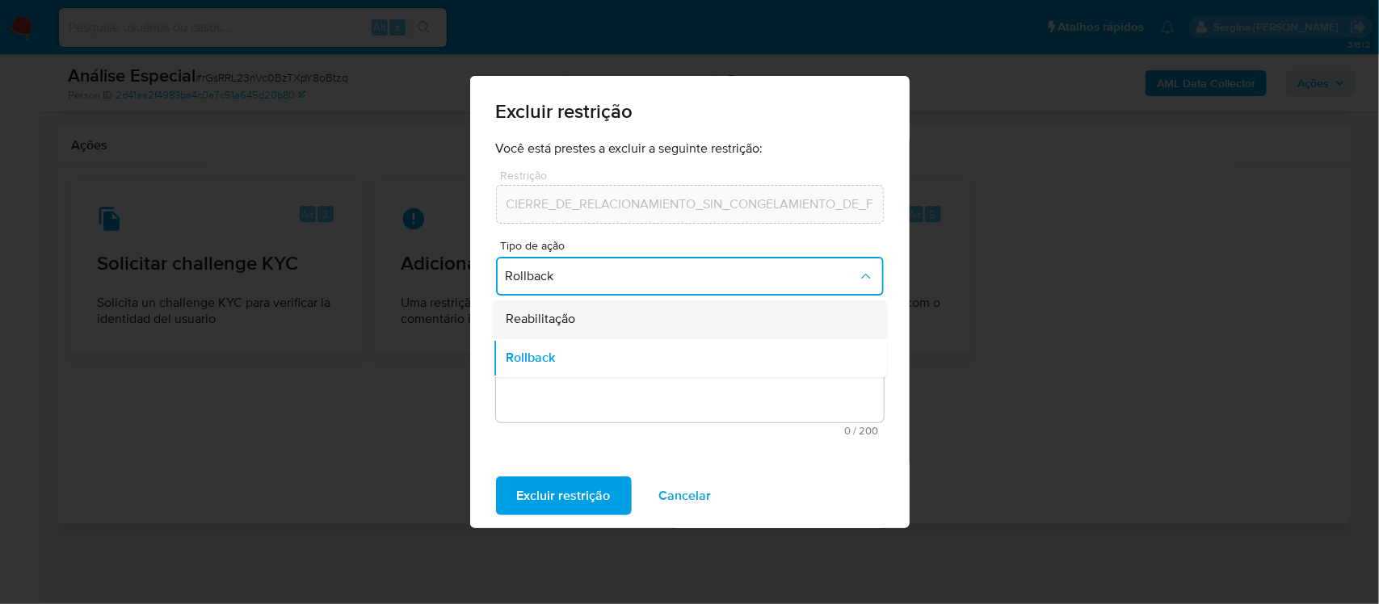
click at [582, 332] on div "Reabilitação" at bounding box center [685, 319] width 359 height 39
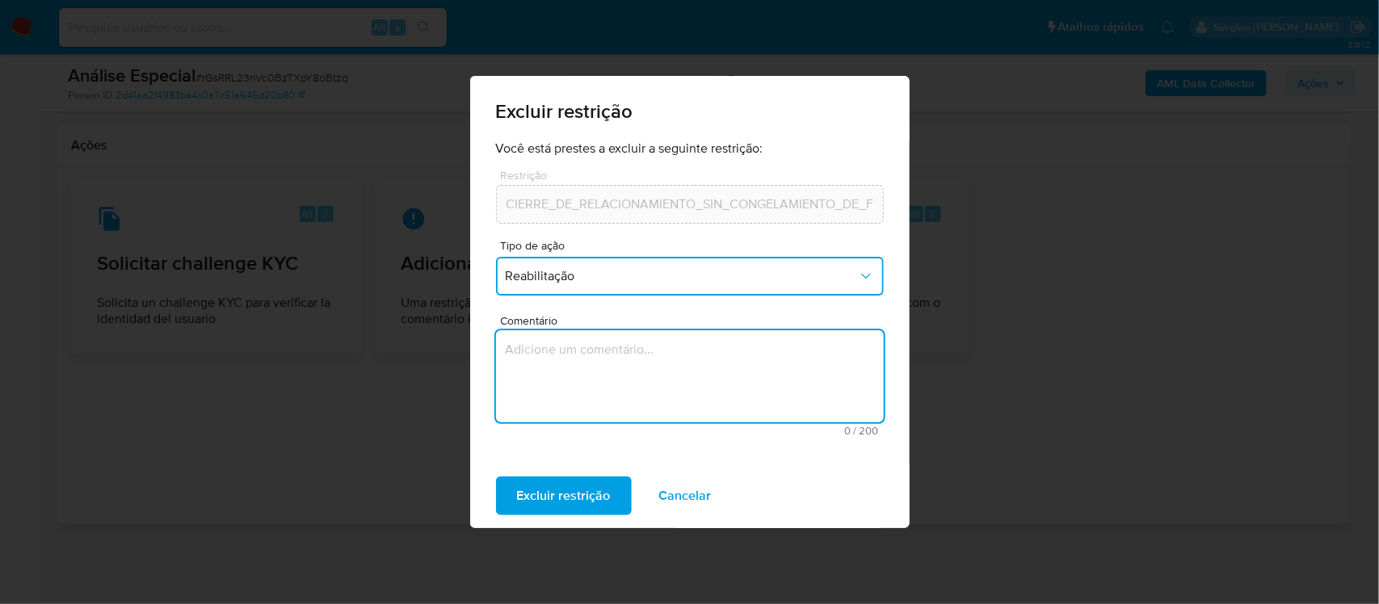
click at [568, 376] on textarea "Comentário" at bounding box center [690, 376] width 388 height 92
type textarea "Trata-se de um ordem judicial para desbloqueio da conta"
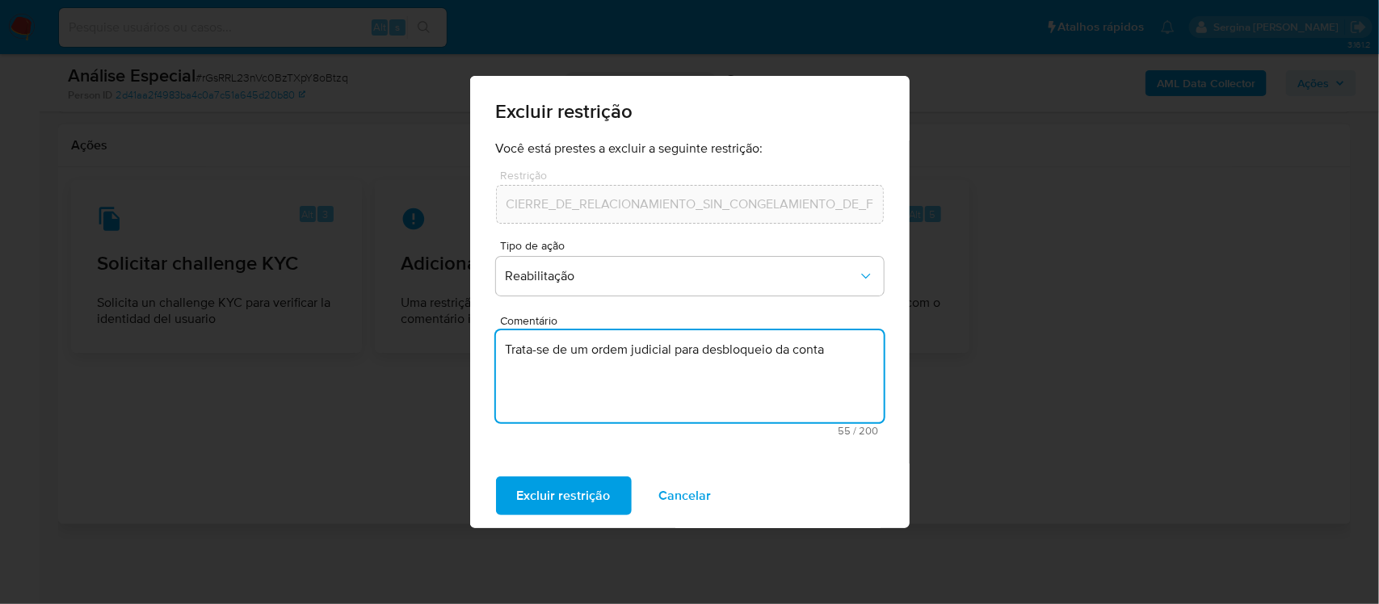
drag, startPoint x: 845, startPoint y: 355, endPoint x: 494, endPoint y: 361, distance: 351.4
click at [494, 361] on div "Você está prestes a excluir a seguinte restrição: Restrição CIERRE_DE_RELACIONA…" at bounding box center [689, 302] width 439 height 323
click at [691, 490] on span "Cancelar" at bounding box center [685, 496] width 53 height 36
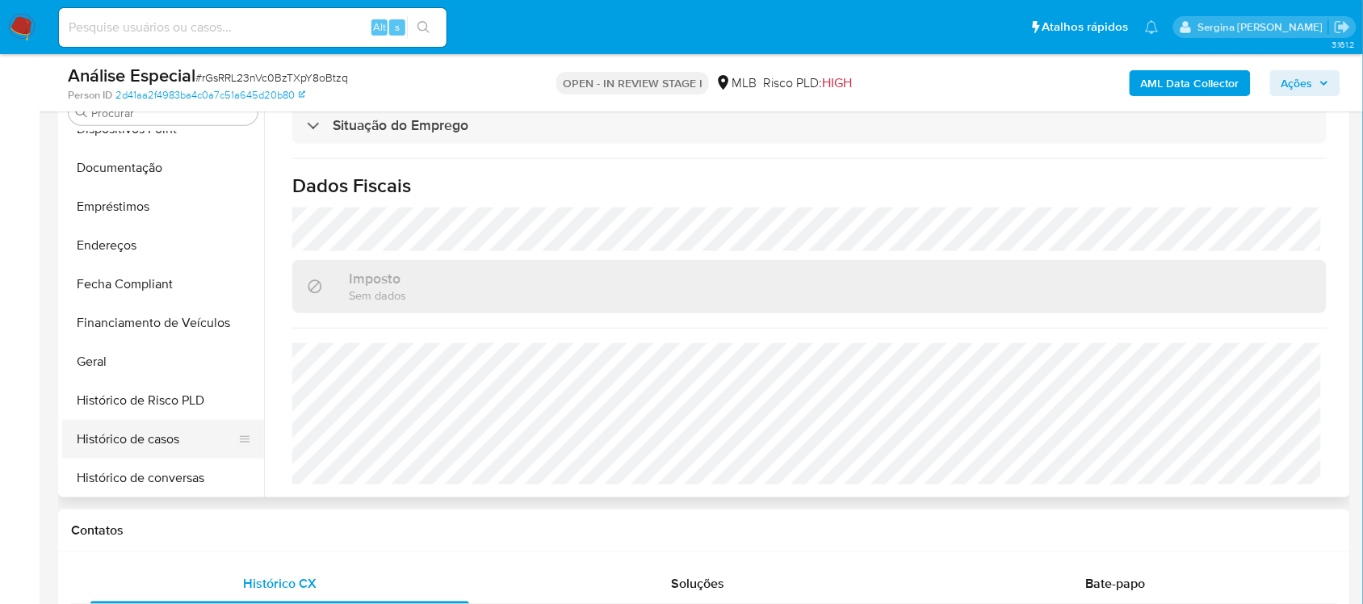
scroll to position [231, 0]
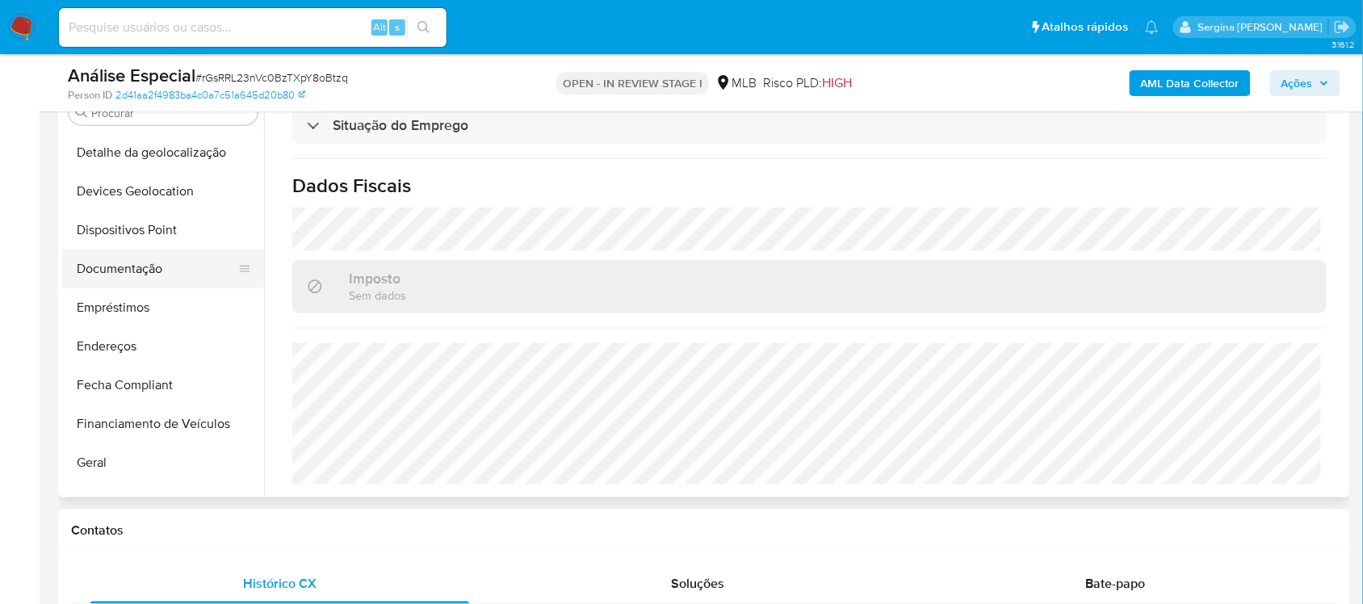
click at [154, 268] on button "Documentação" at bounding box center [156, 269] width 189 height 39
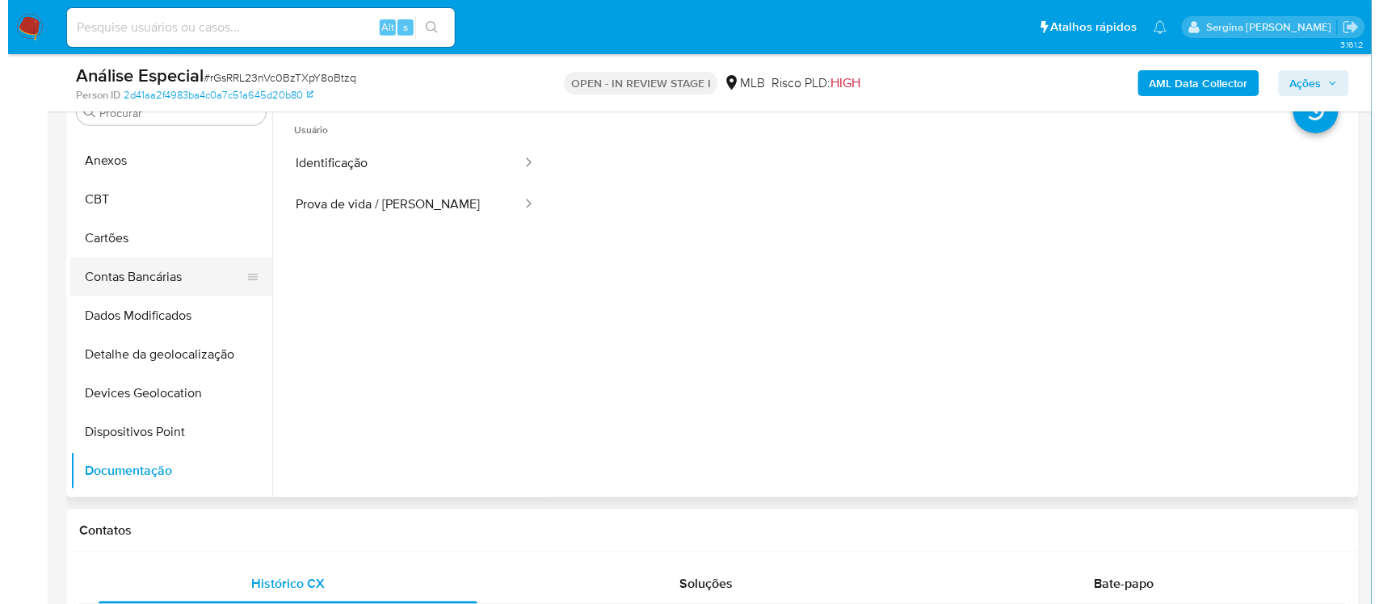
scroll to position [0, 0]
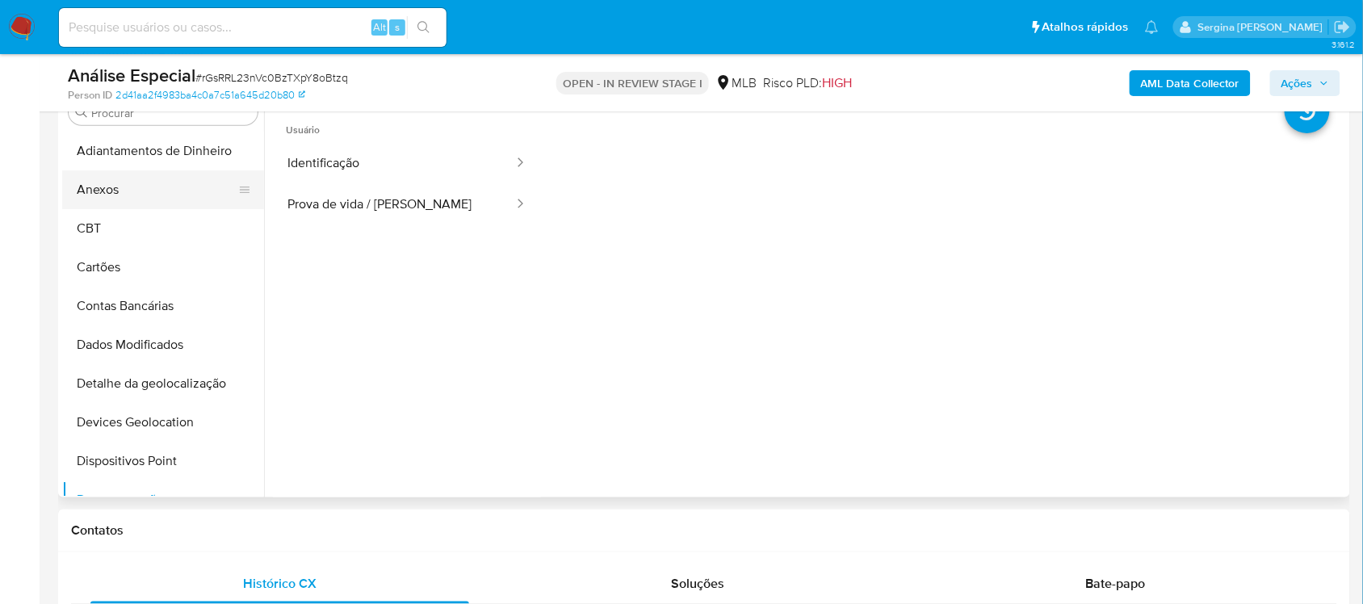
click at [134, 184] on button "Anexos" at bounding box center [156, 189] width 189 height 39
click at [107, 188] on button "Anexos" at bounding box center [163, 189] width 202 height 39
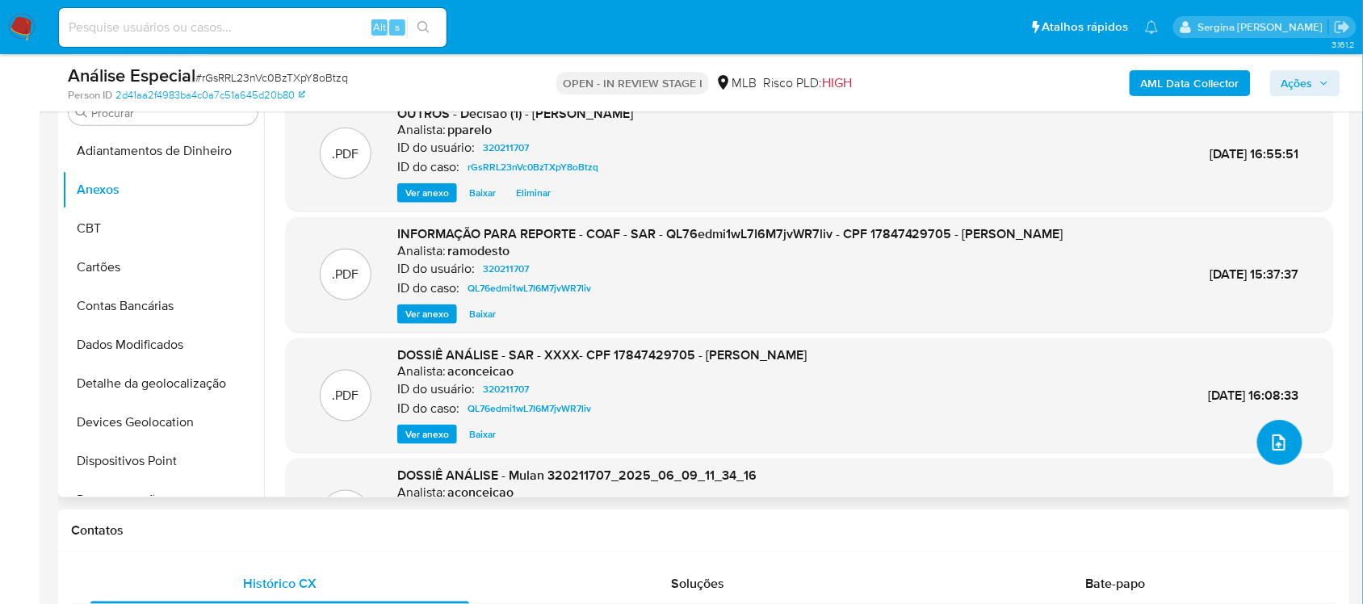
click at [1275, 440] on icon "upload-file" at bounding box center [1279, 442] width 19 height 19
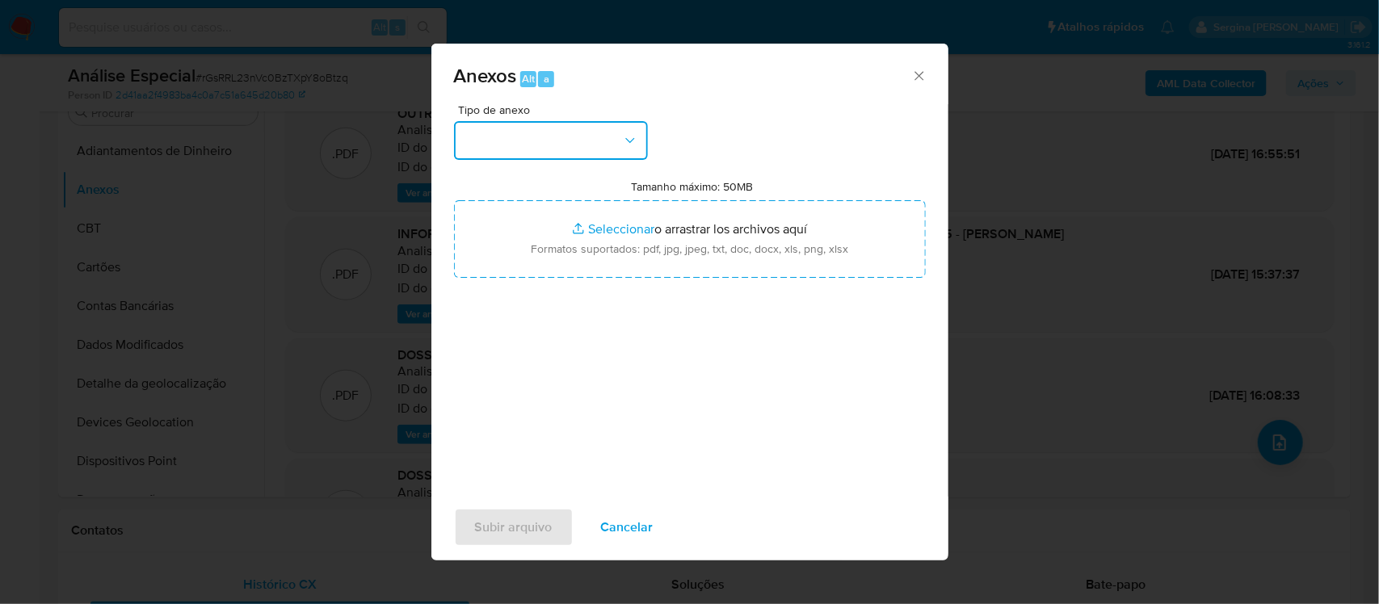
click at [602, 144] on button "button" at bounding box center [551, 140] width 194 height 39
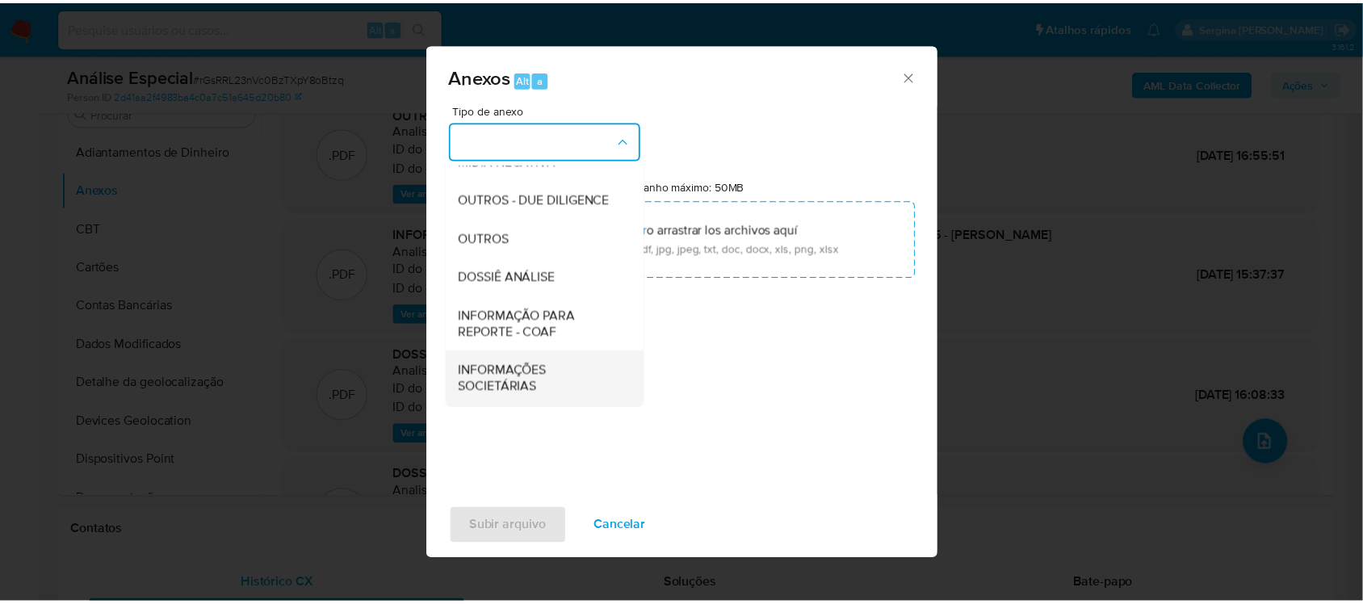
scroll to position [147, 0]
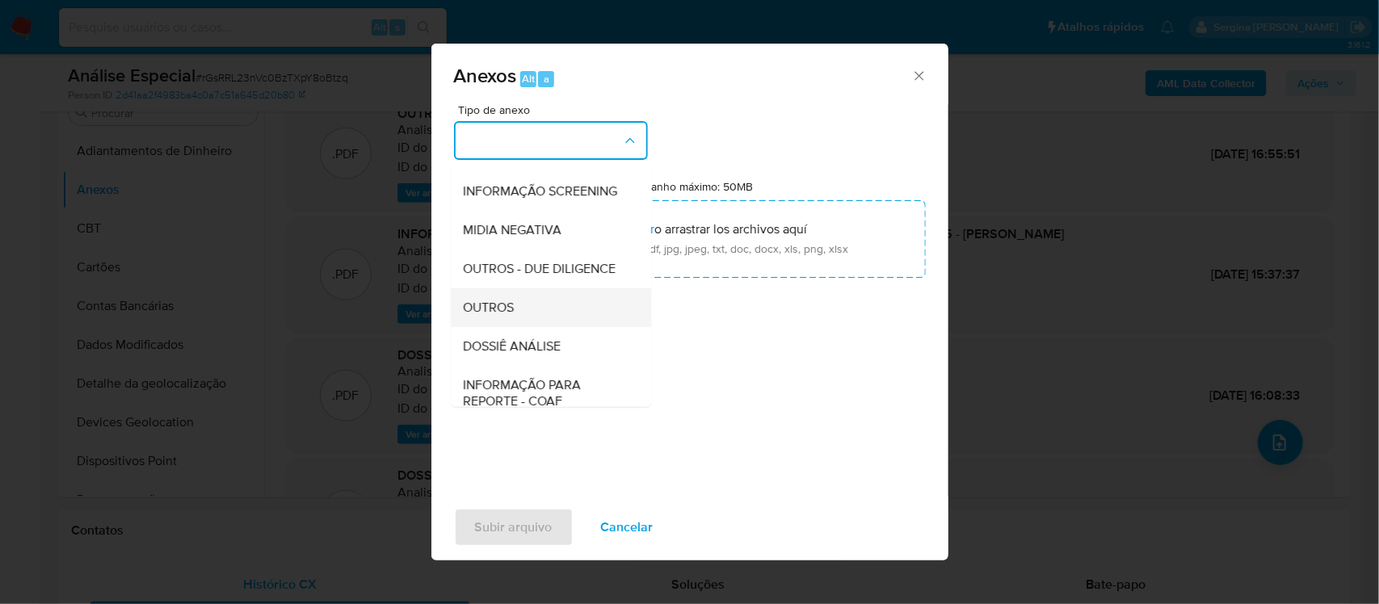
click at [543, 327] on div "OUTROS" at bounding box center [546, 307] width 165 height 39
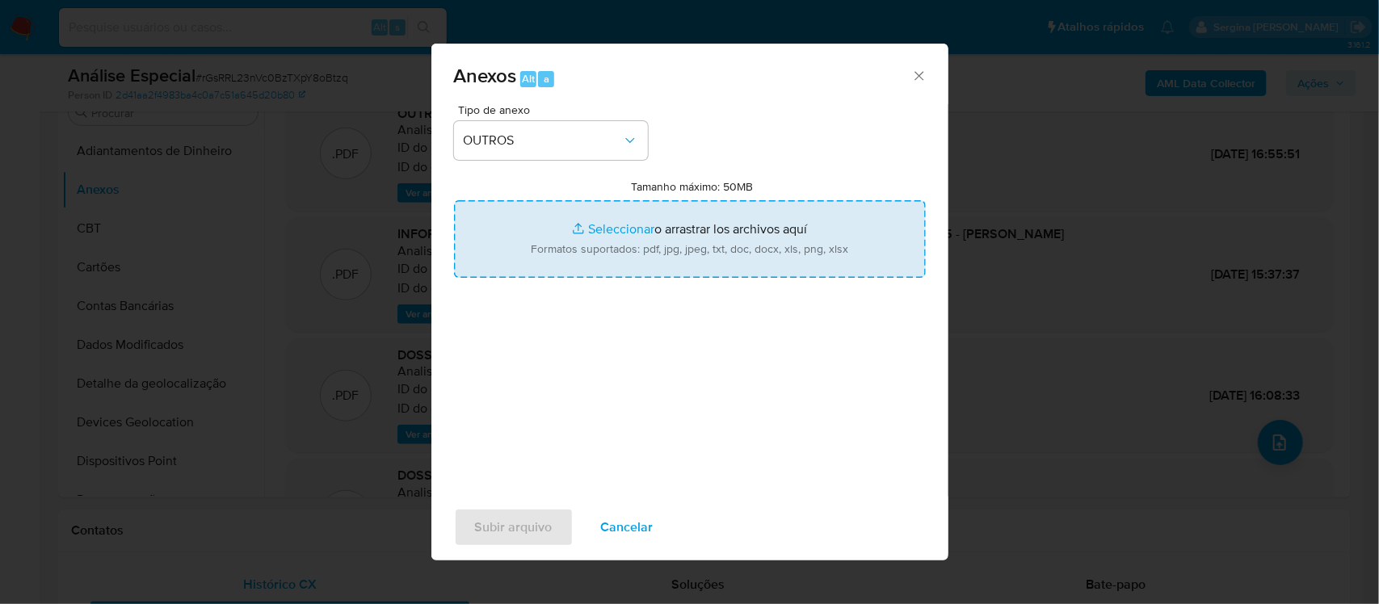
click at [608, 219] on input "Tamanho máximo: 50MB Seleccionar archivos" at bounding box center [690, 239] width 472 height 78
type input "C:\fakepath\Ordem Judicial.pdf"
click at [542, 531] on span "Subir arquivo" at bounding box center [514, 528] width 78 height 36
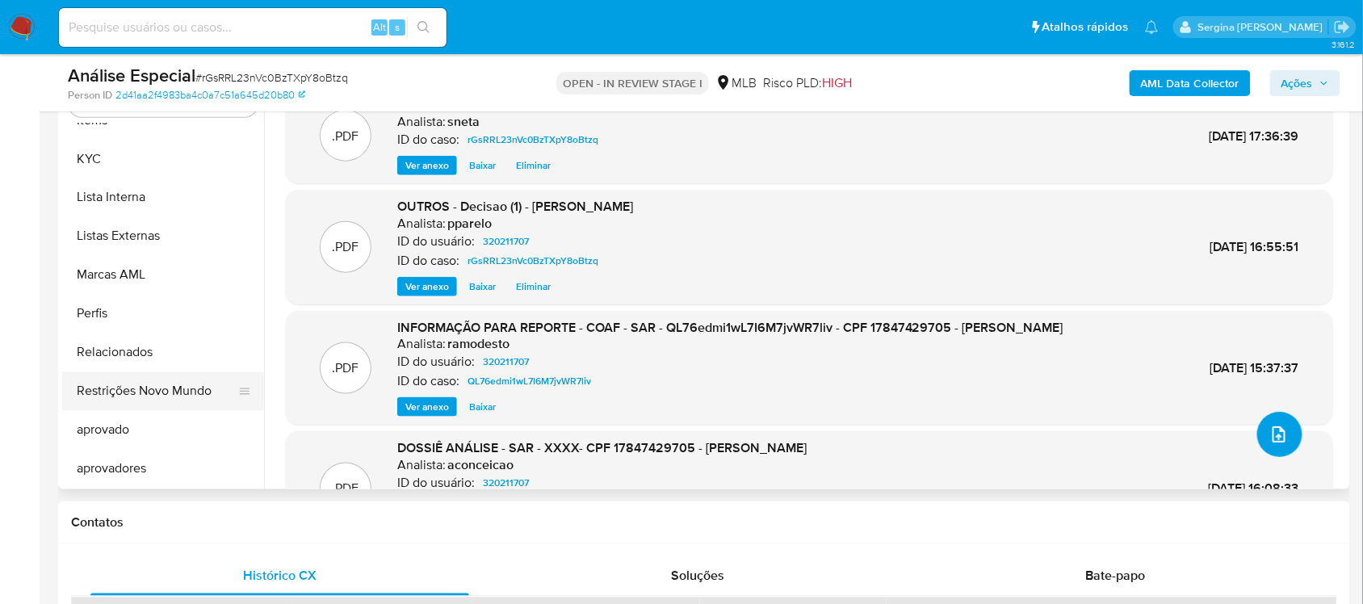
scroll to position [404, 0]
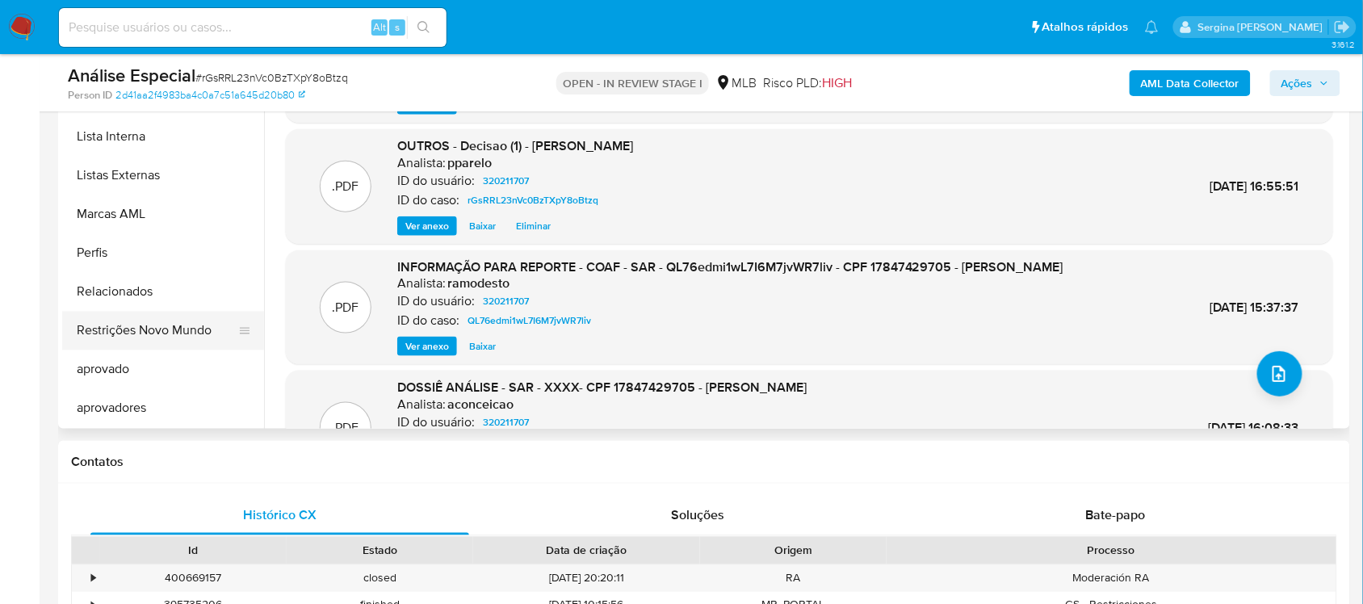
click at [158, 335] on button "Restrições Novo Mundo" at bounding box center [156, 331] width 189 height 39
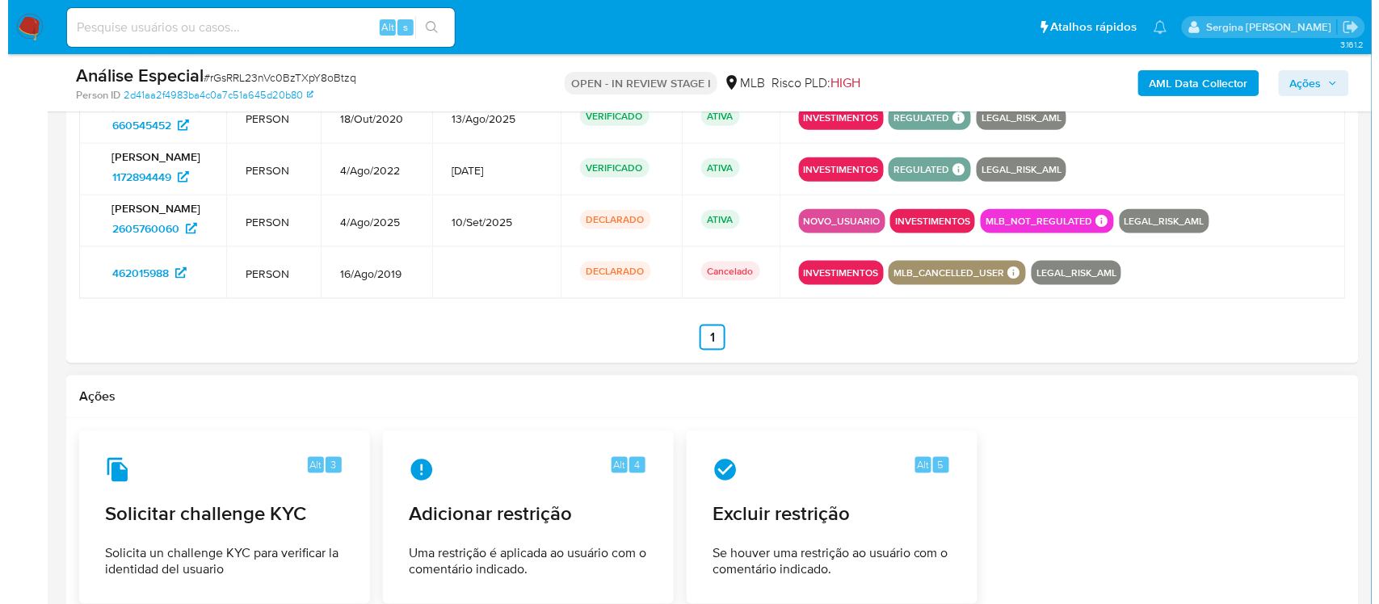
scroll to position [2557, 0]
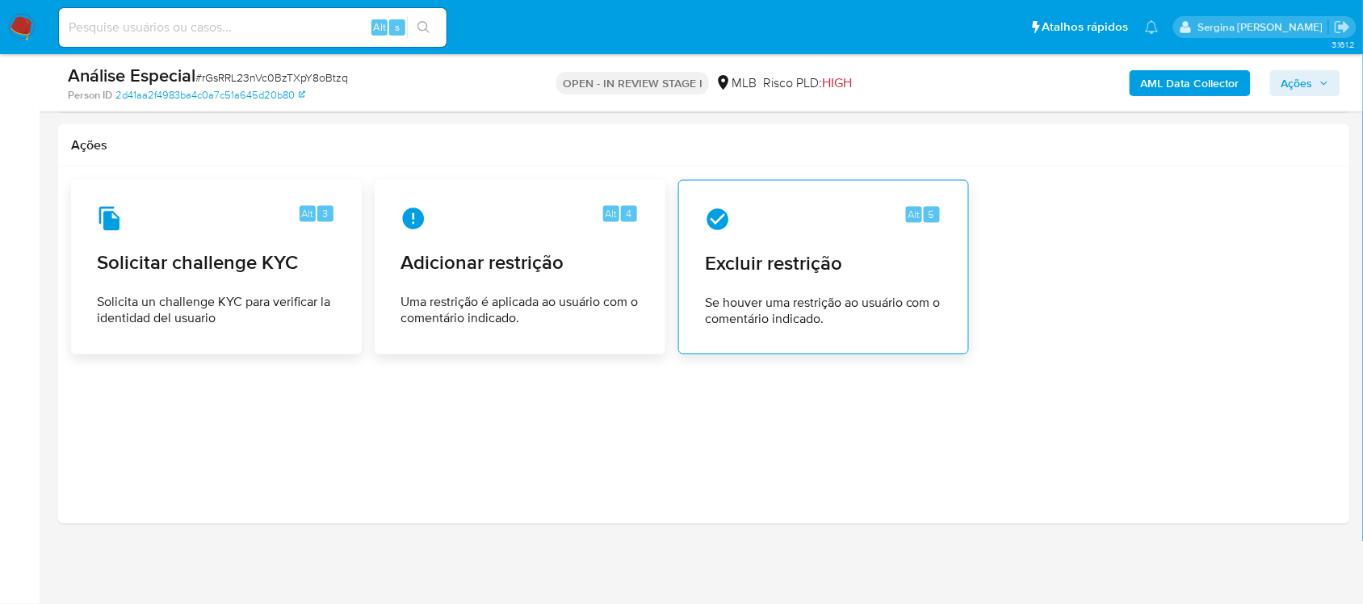
click at [814, 252] on span "Excluir restrição" at bounding box center [823, 264] width 237 height 24
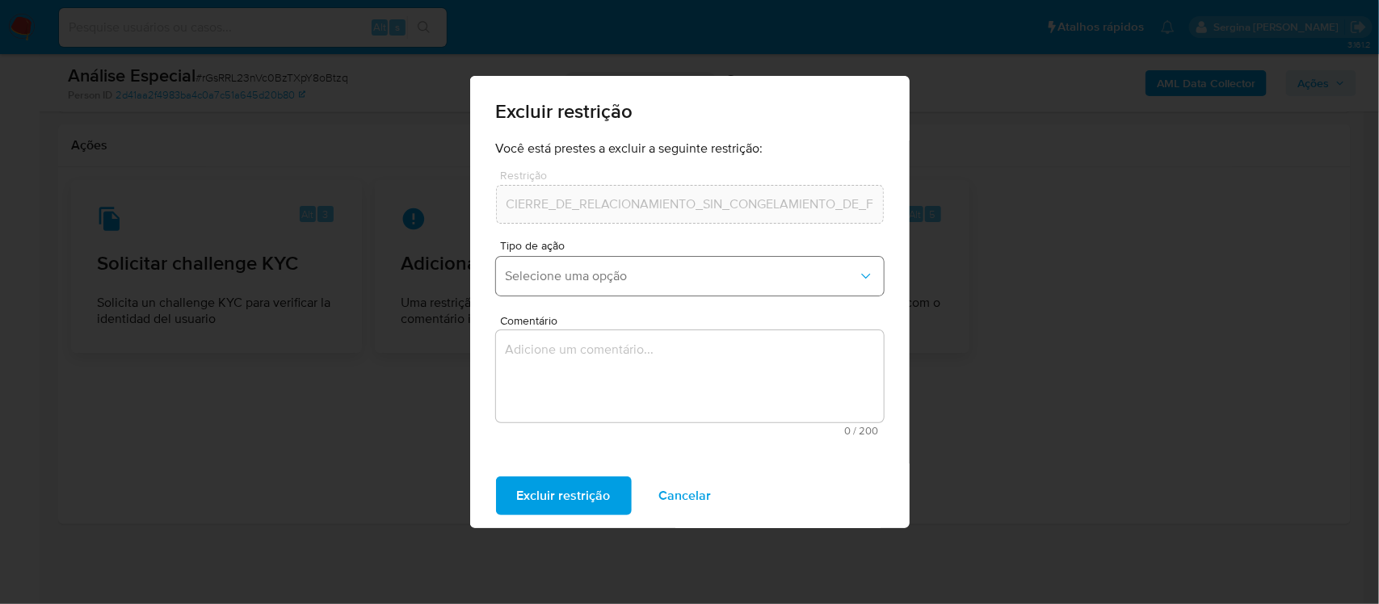
drag, startPoint x: 580, startPoint y: 284, endPoint x: 590, endPoint y: 292, distance: 12.8
click at [582, 285] on button "Selecione uma opção" at bounding box center [690, 276] width 388 height 39
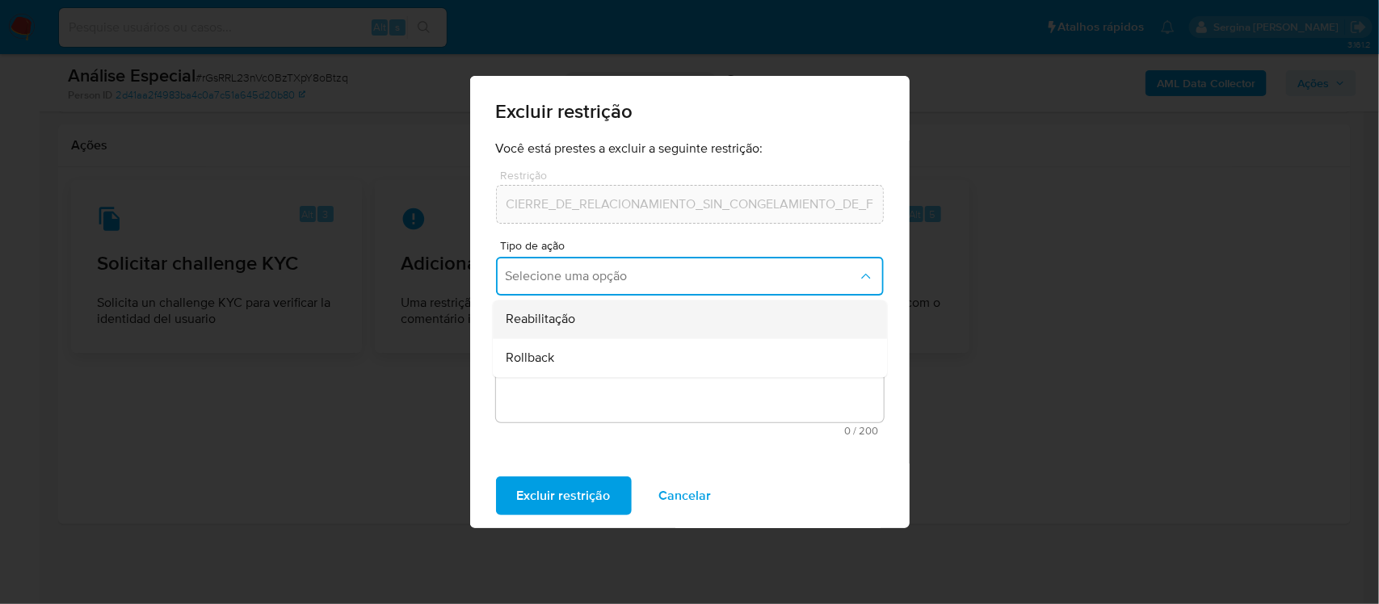
click at [558, 324] on span "Reabilitação" at bounding box center [540, 320] width 69 height 16
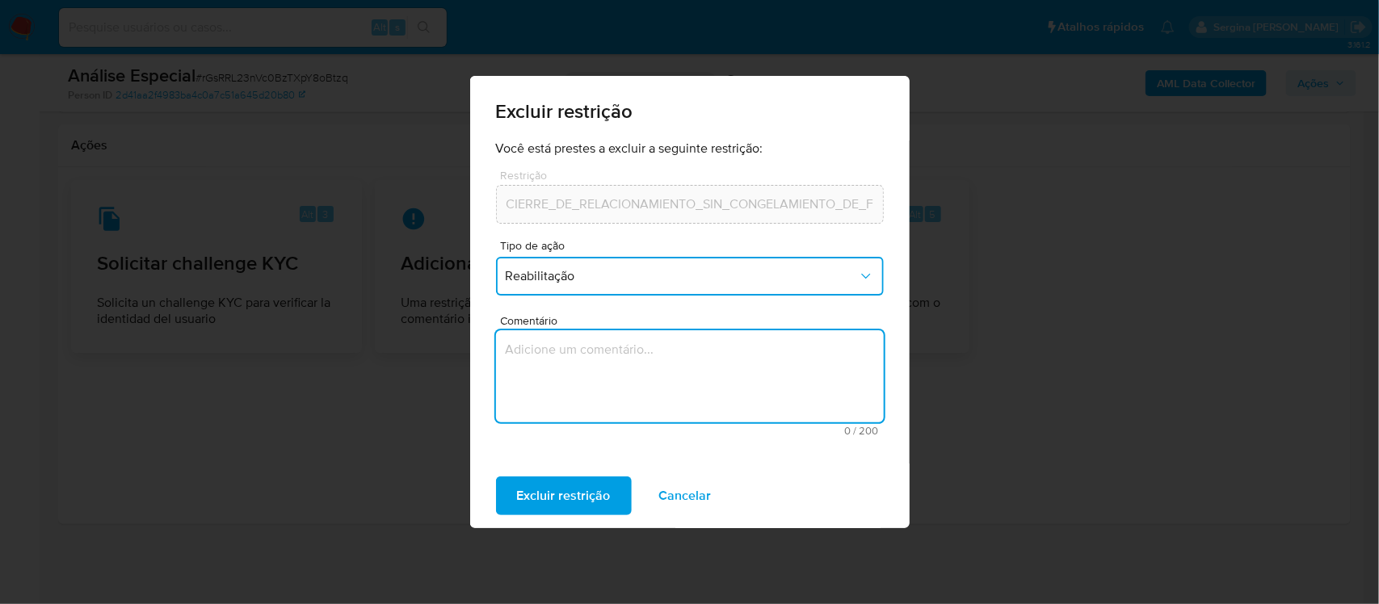
click at [586, 384] on textarea "Comentário" at bounding box center [690, 376] width 388 height 92
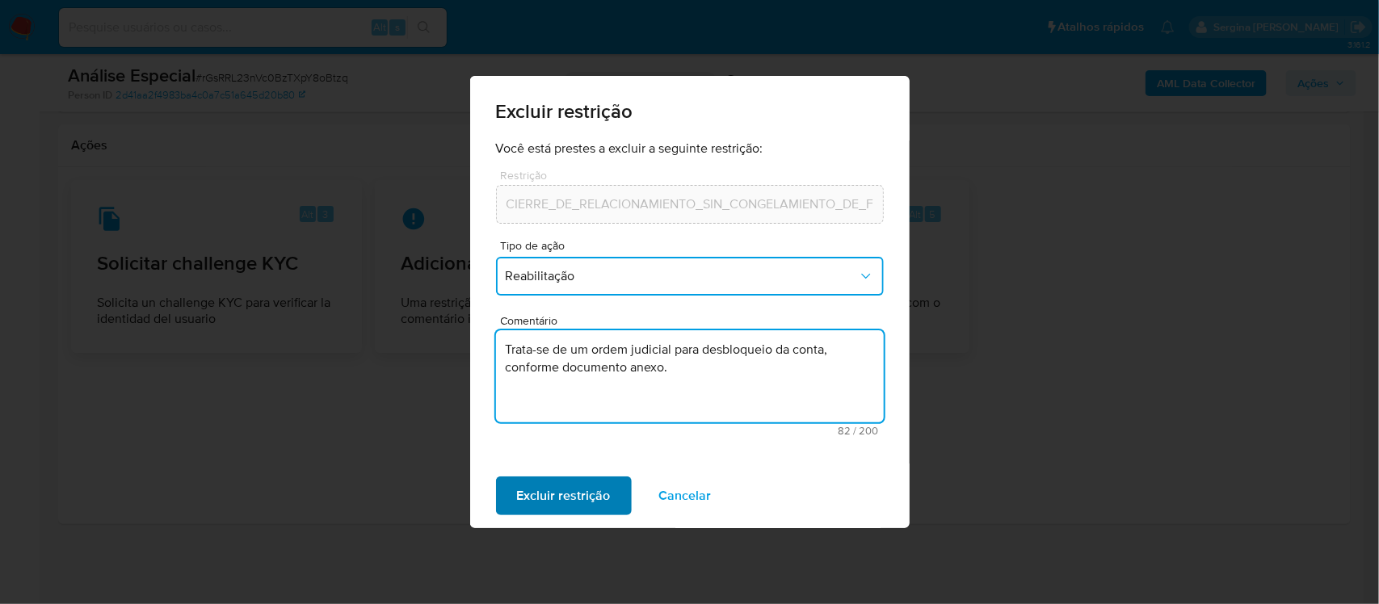
type textarea "Trata-se de um ordem judicial para desbloqueio da conta, conforme documento ane…"
click at [587, 511] on span "Excluir restrição" at bounding box center [564, 496] width 94 height 36
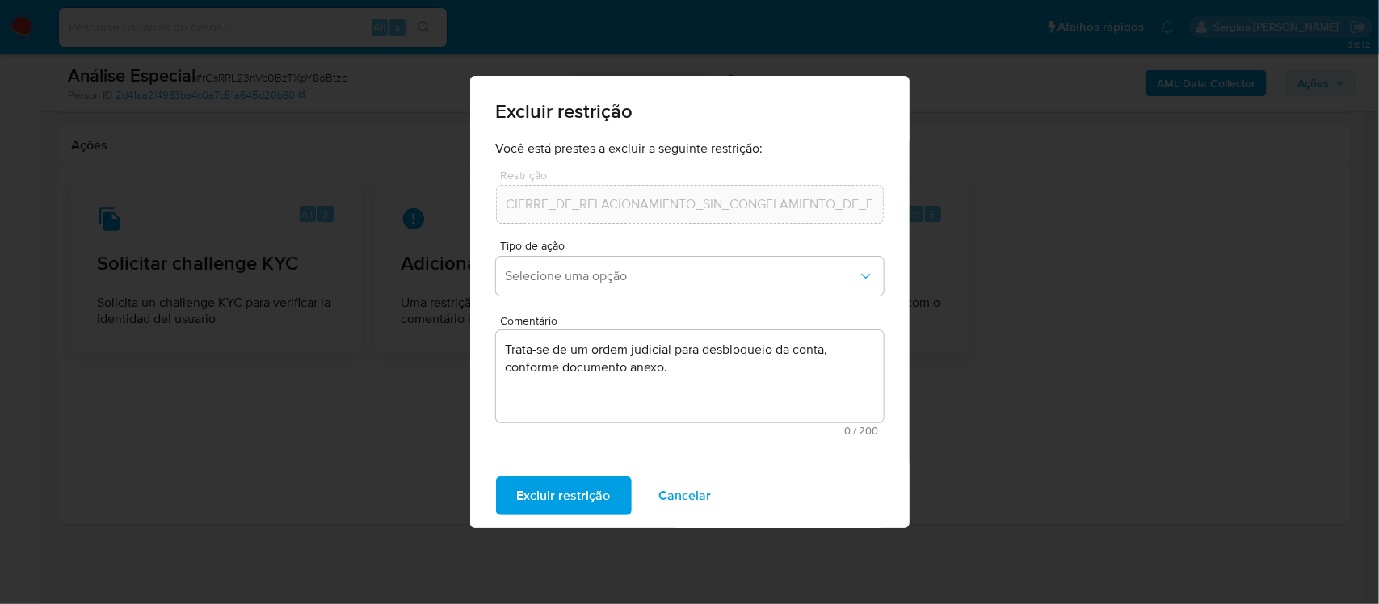
click at [685, 495] on span "Cancelar" at bounding box center [685, 496] width 53 height 36
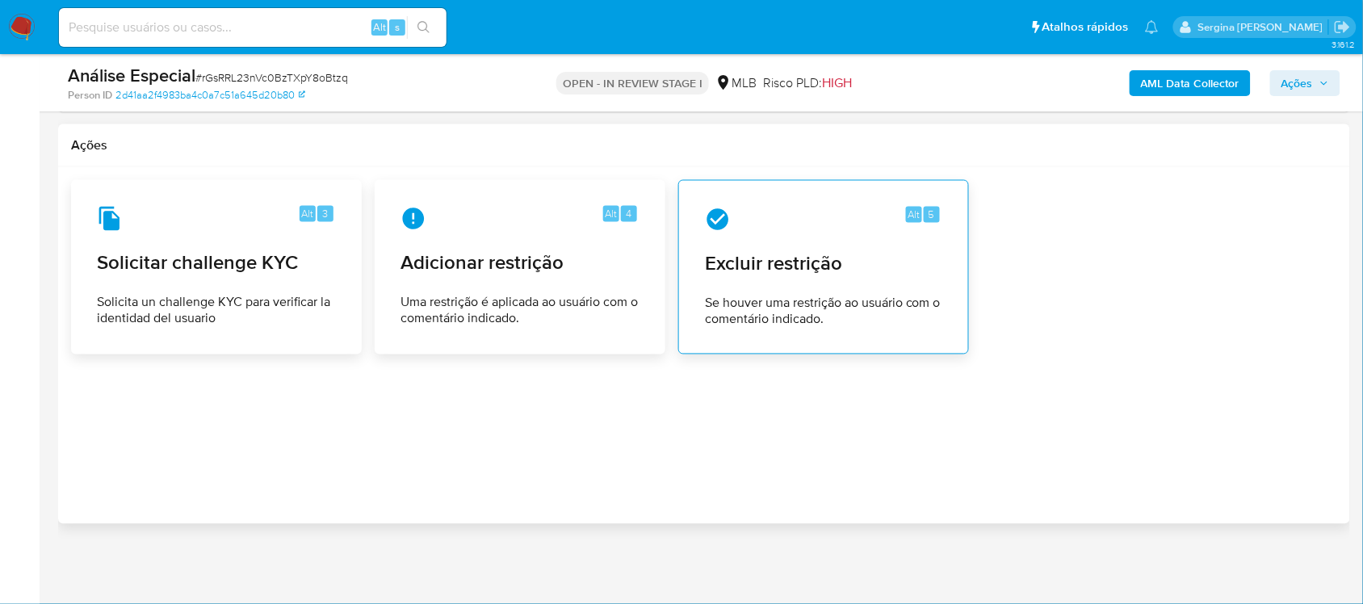
click at [800, 275] on span "Excluir restrição" at bounding box center [823, 264] width 237 height 24
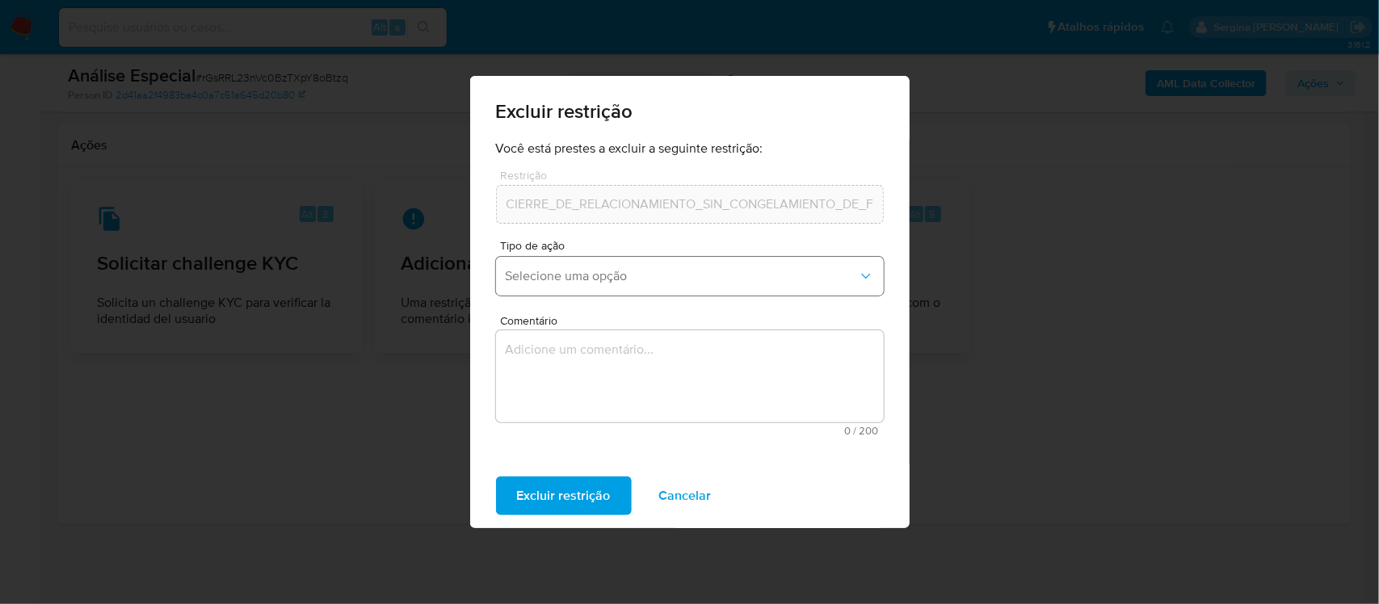
click at [624, 276] on span "Selecione uma opção" at bounding box center [682, 276] width 352 height 16
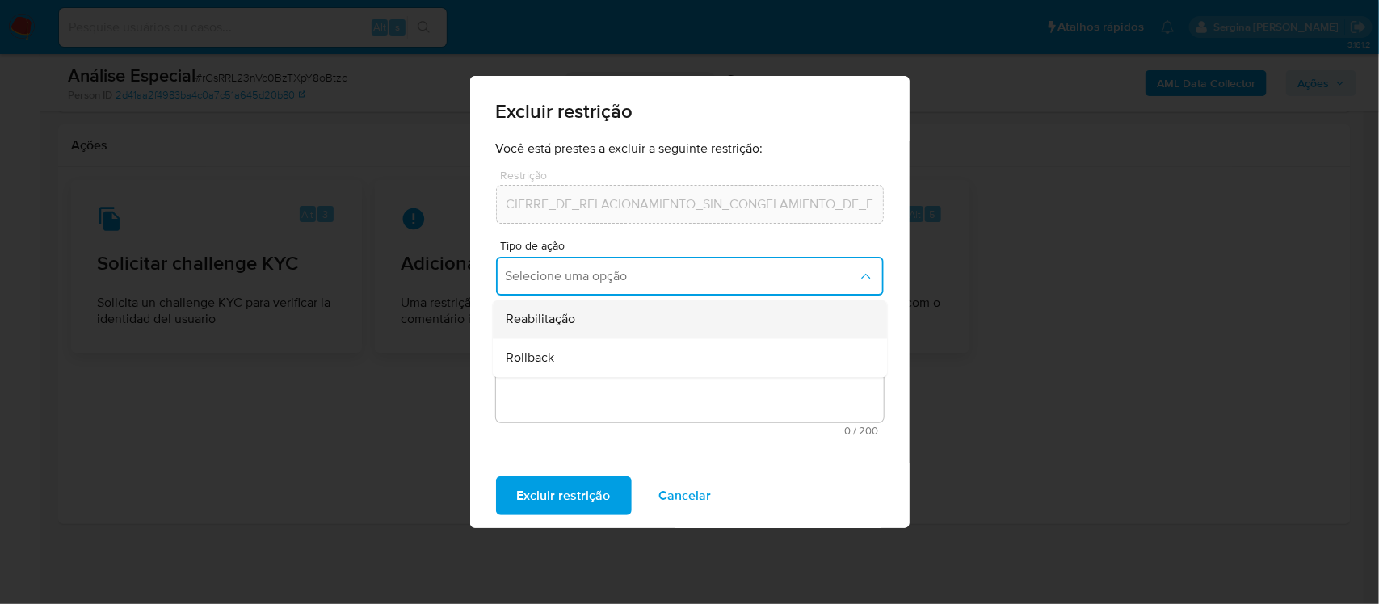
click at [594, 321] on div "Reabilitação" at bounding box center [685, 319] width 359 height 39
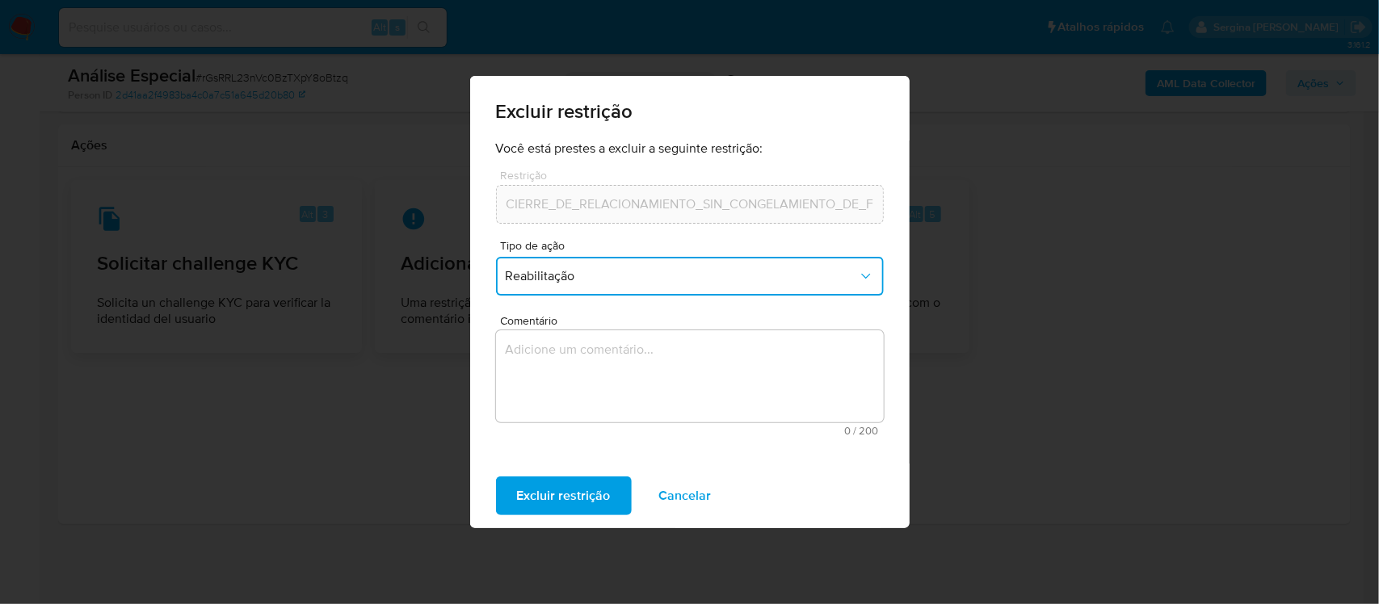
click at [596, 373] on textarea "Comentário" at bounding box center [690, 376] width 388 height 92
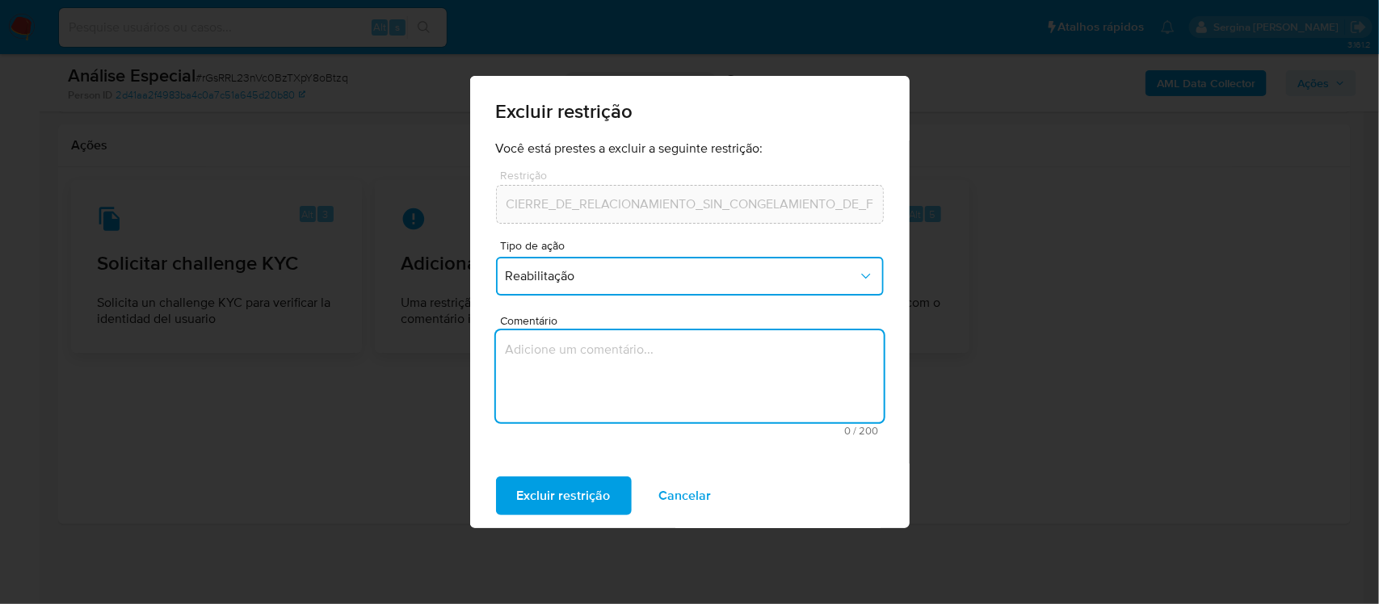
click at [580, 346] on textarea "Comentário" at bounding box center [690, 376] width 388 height 92
type textarea "Pedido Judicial para exclusao de restricao, conforme anexo"
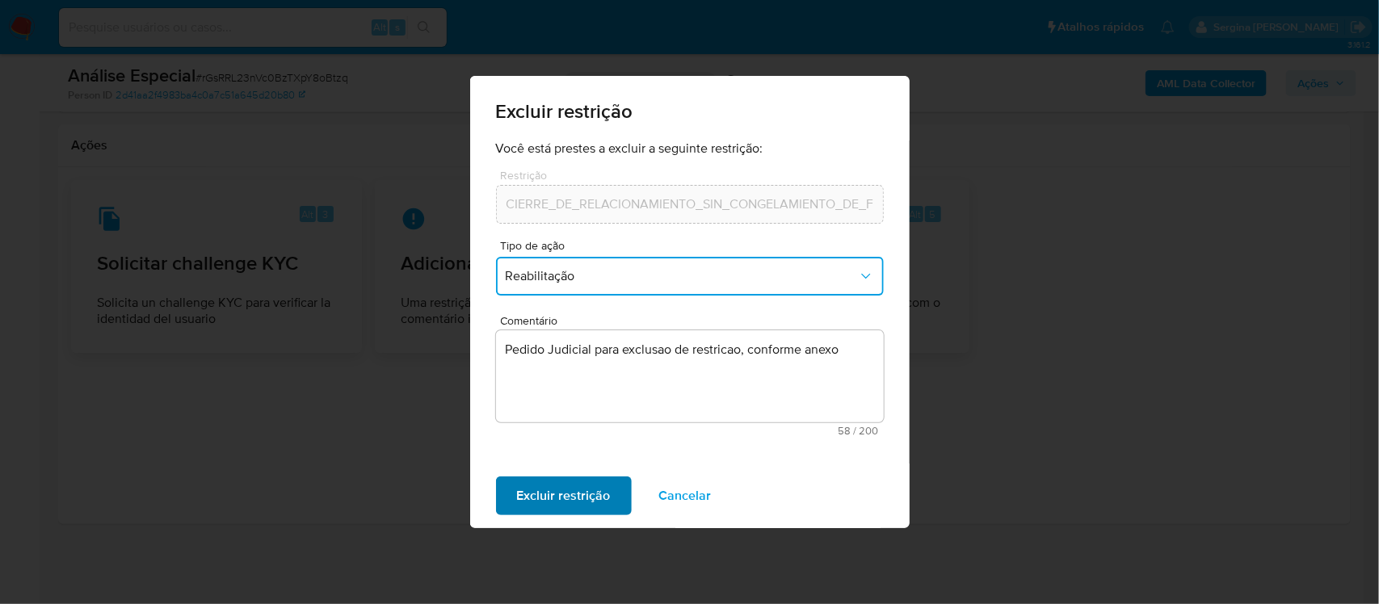
click at [548, 494] on span "Excluir restrição" at bounding box center [564, 496] width 94 height 36
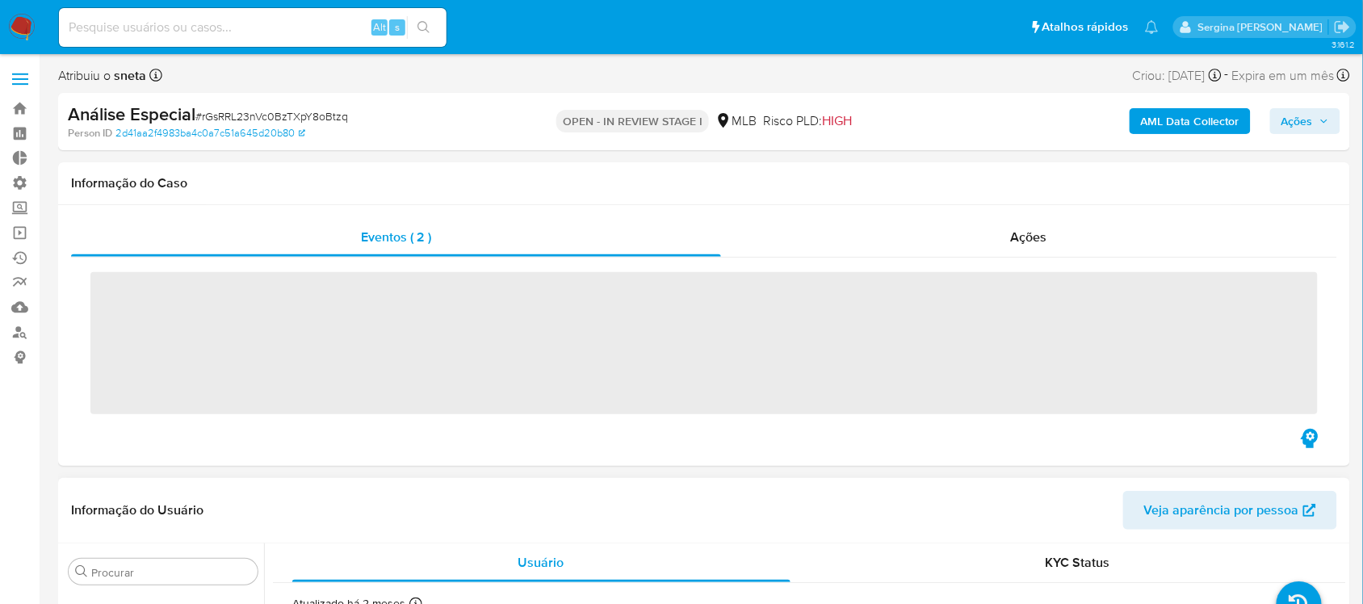
scroll to position [837, 0]
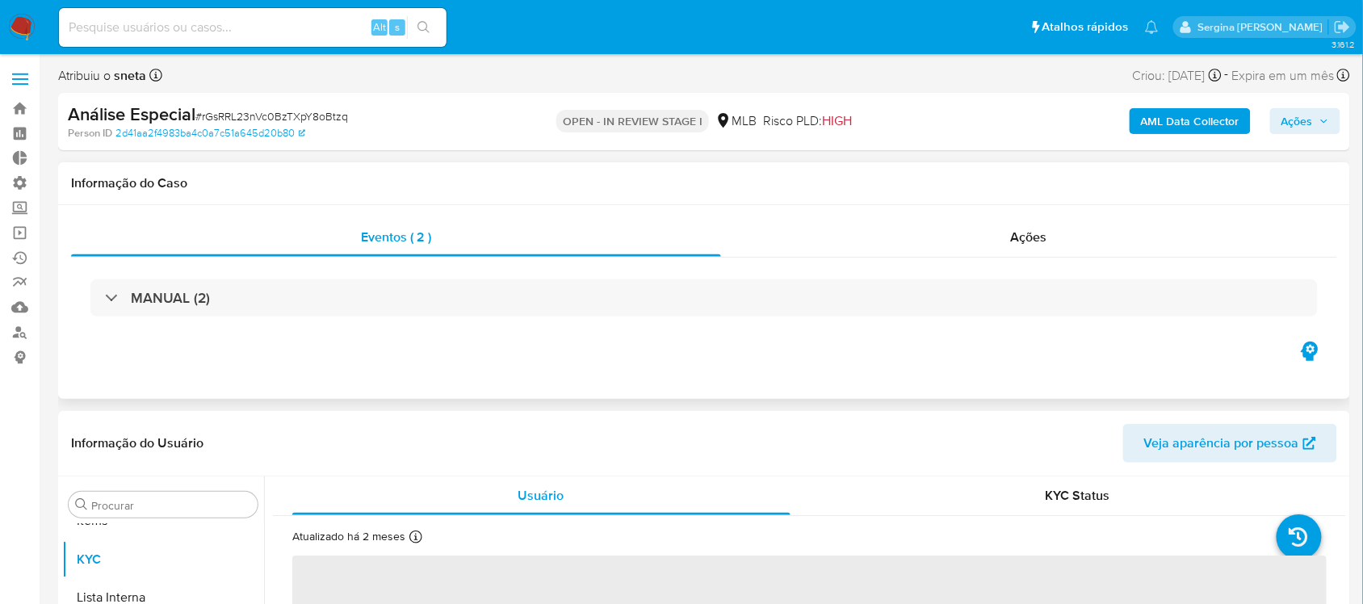
select select "10"
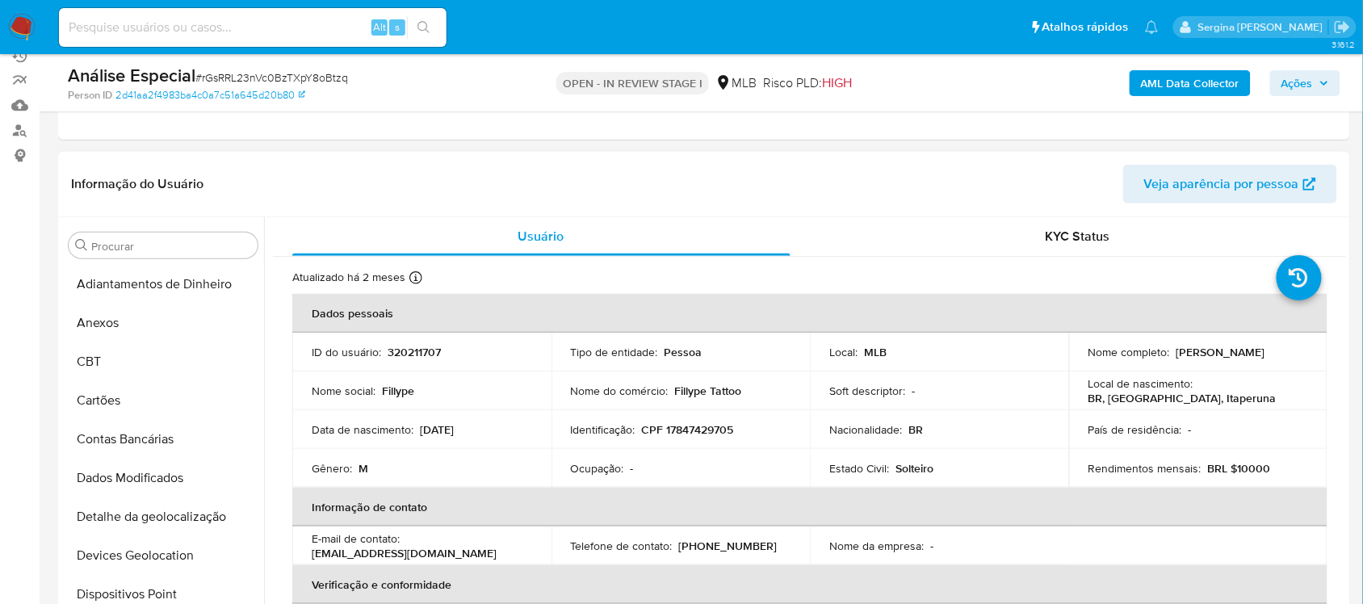
scroll to position [0, 0]
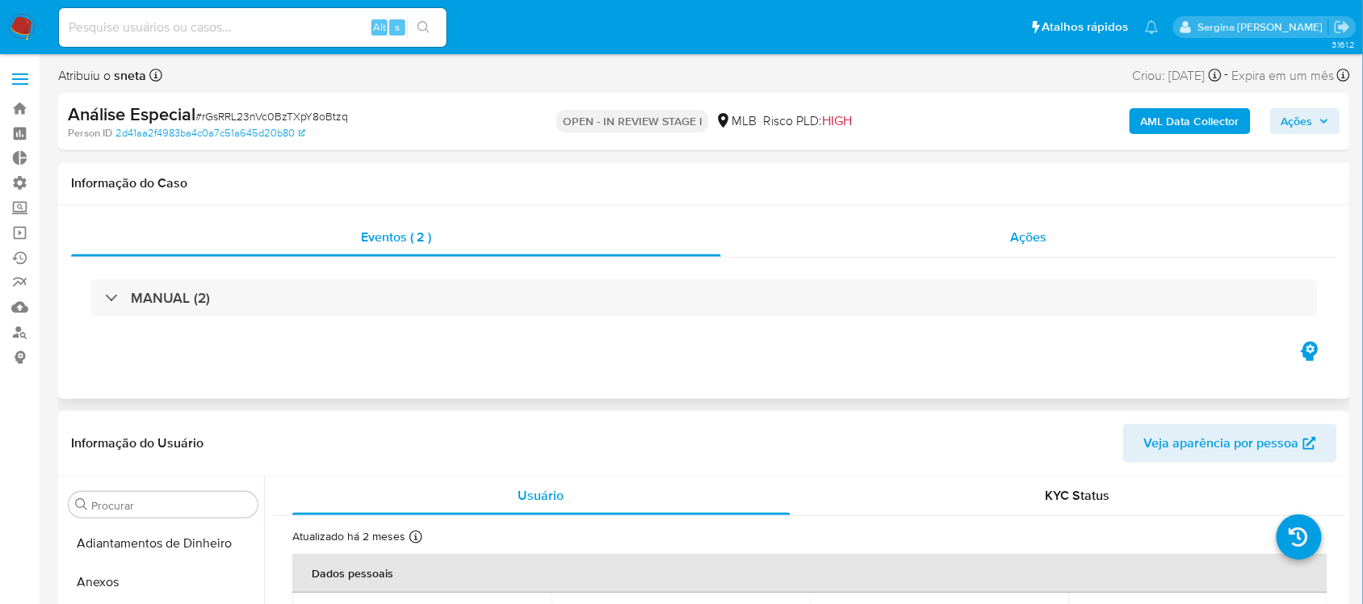
click at [1019, 238] on span "Ações" at bounding box center [1029, 237] width 36 height 19
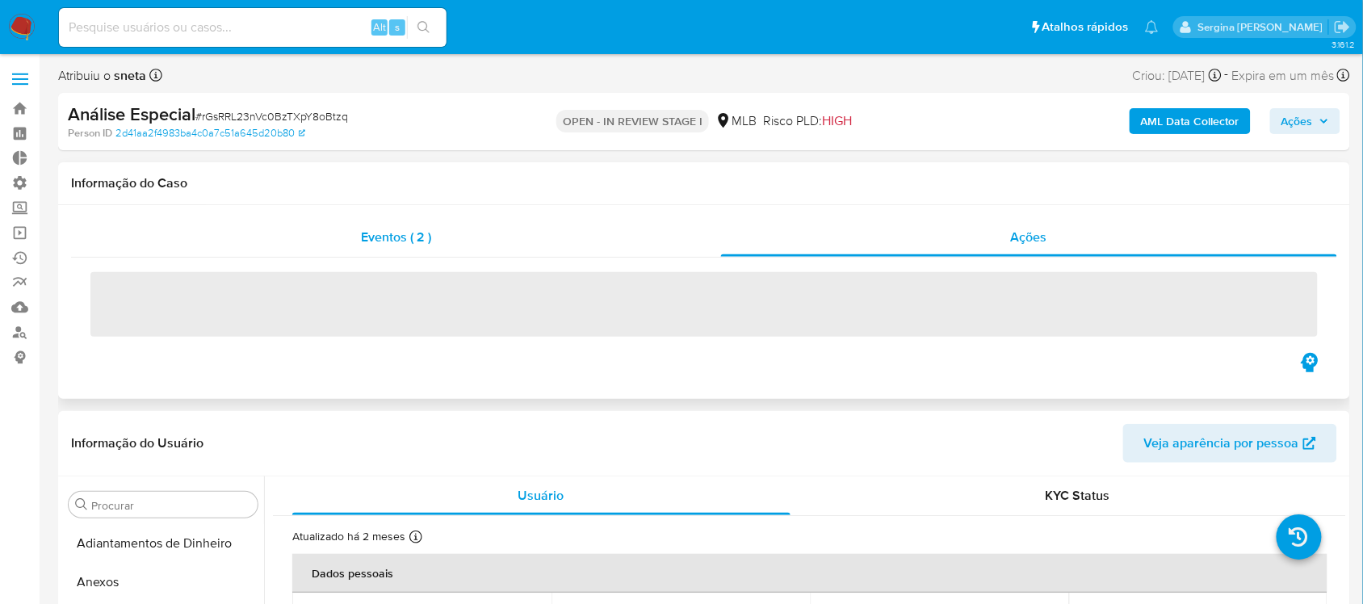
click at [373, 236] on span "Eventos ( 2 )" at bounding box center [396, 237] width 70 height 19
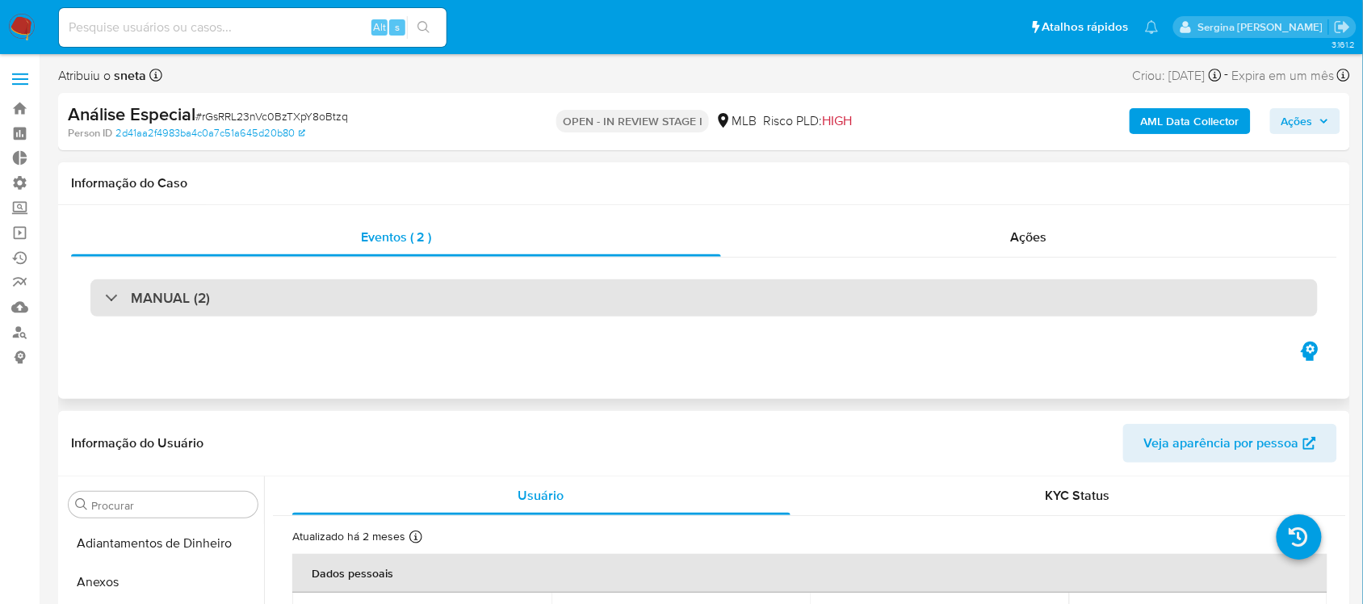
click at [99, 301] on div "MANUAL (2)" at bounding box center [704, 297] width 1228 height 37
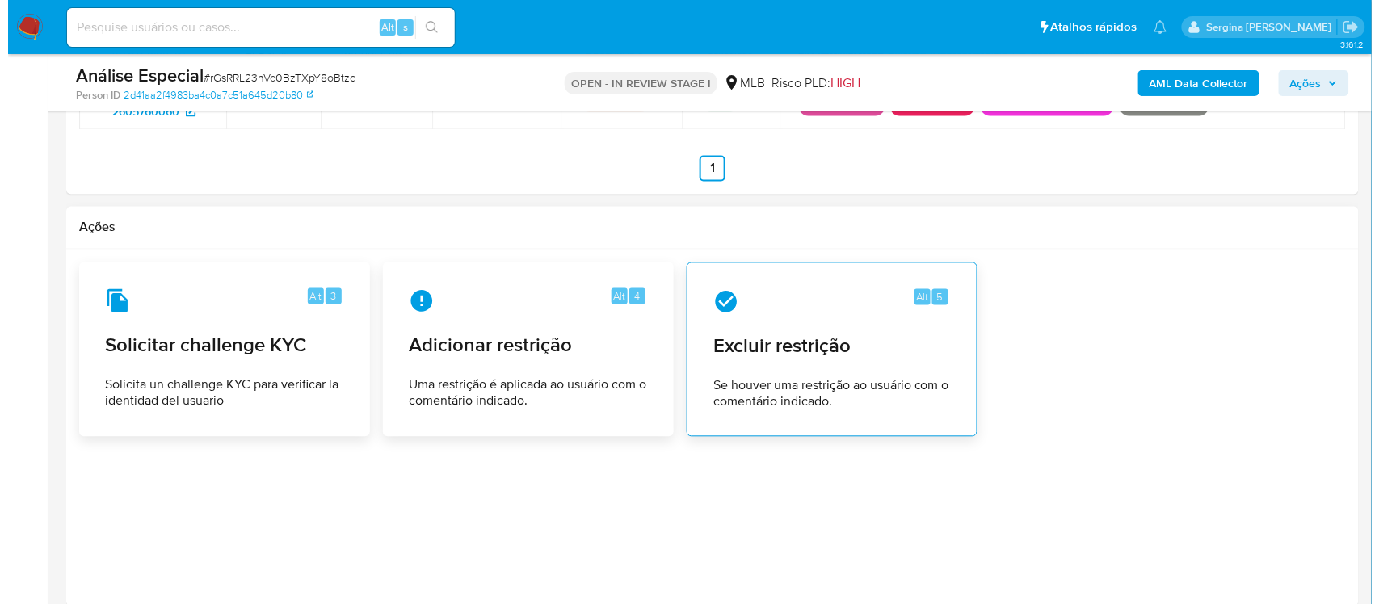
scroll to position [2611, 0]
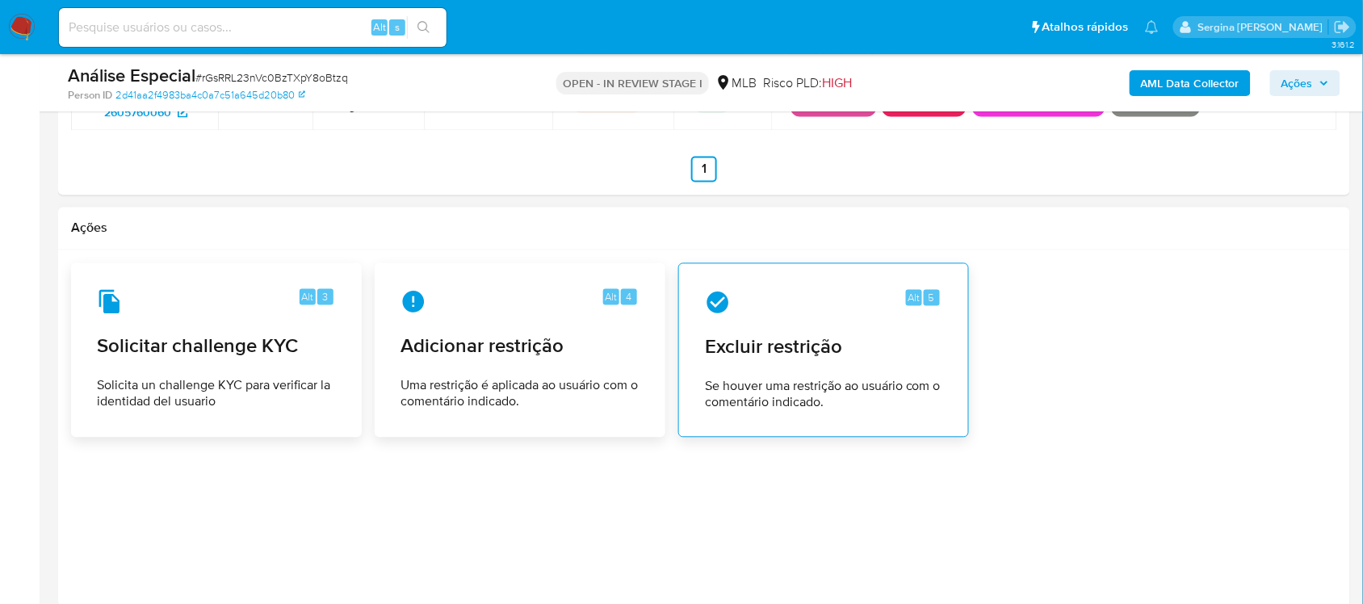
click at [872, 342] on div "Alt 5 Excluir restrição Se houver uma restrição ao usuário com o comentário ind…" at bounding box center [823, 350] width 263 height 147
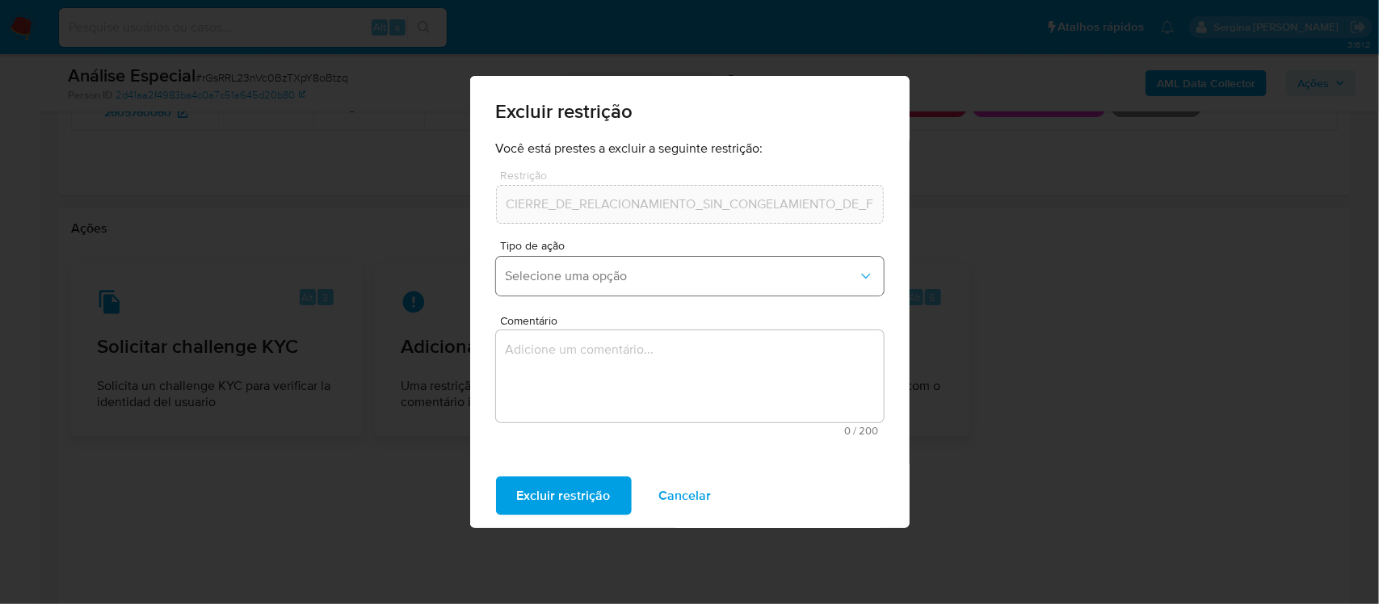
click at [591, 280] on span "Selecione uma opção" at bounding box center [682, 276] width 352 height 16
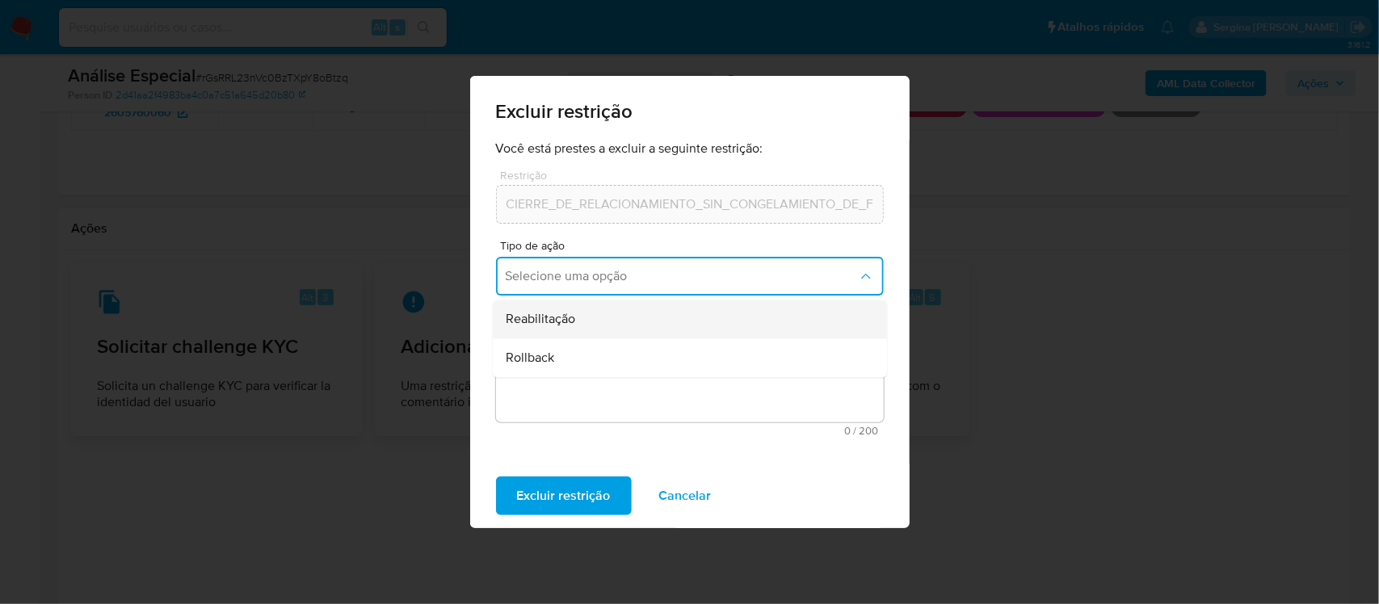
click at [553, 313] on span "Reabilitação" at bounding box center [540, 320] width 69 height 16
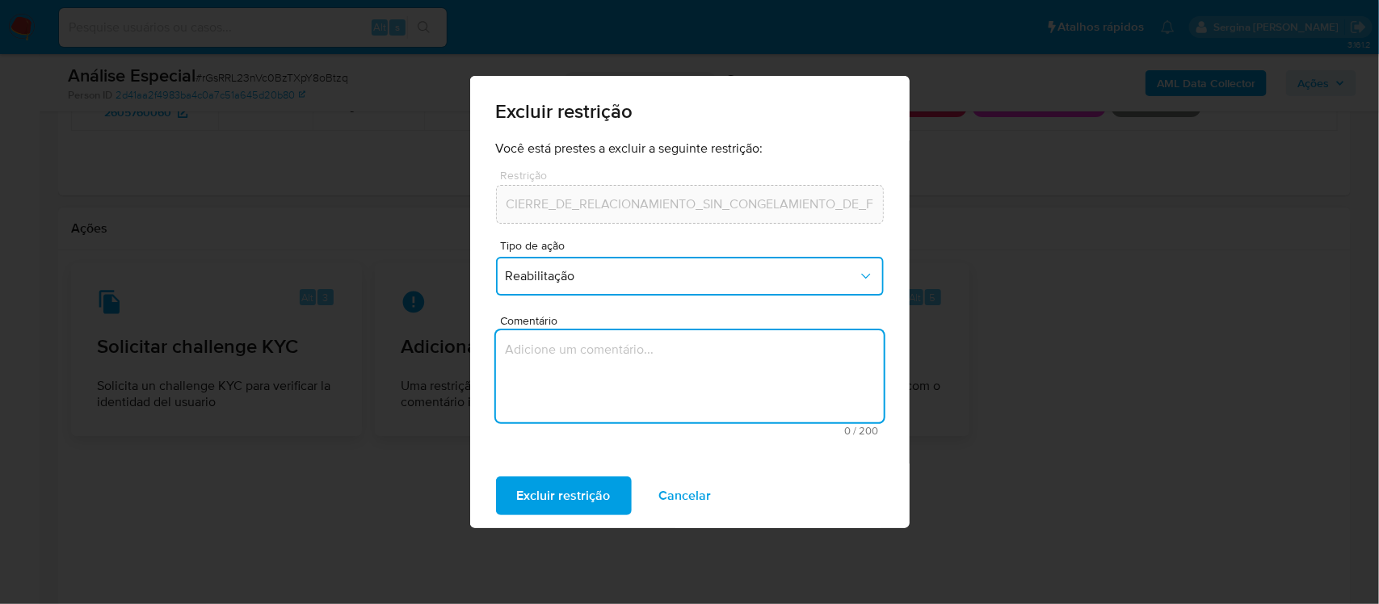
click at [607, 388] on textarea "Comentário" at bounding box center [690, 376] width 388 height 92
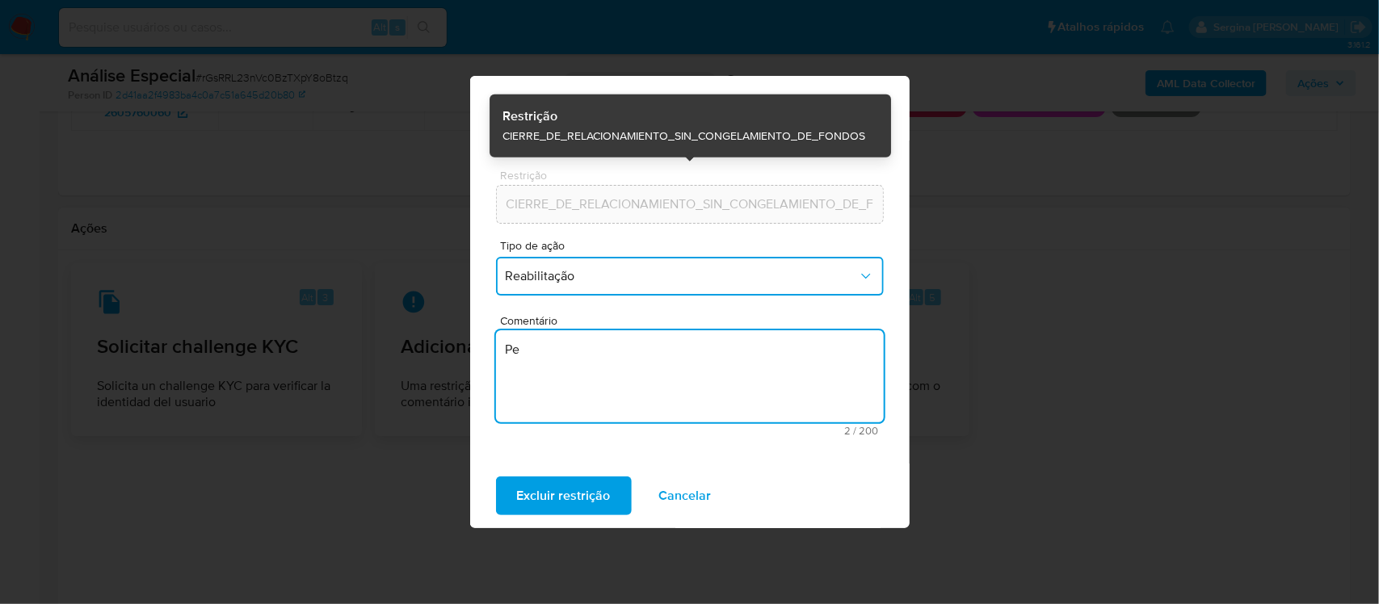
type textarea "P"
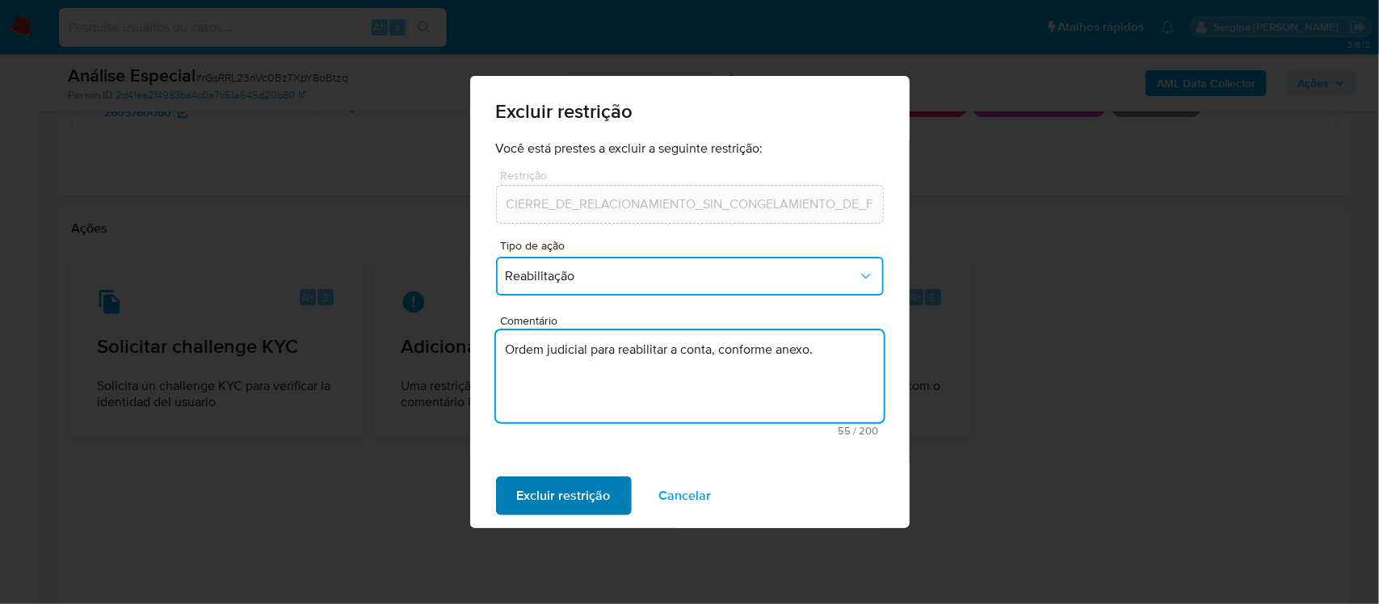
type textarea "Ordem judicial para reabilitar a conta, conforme anexo."
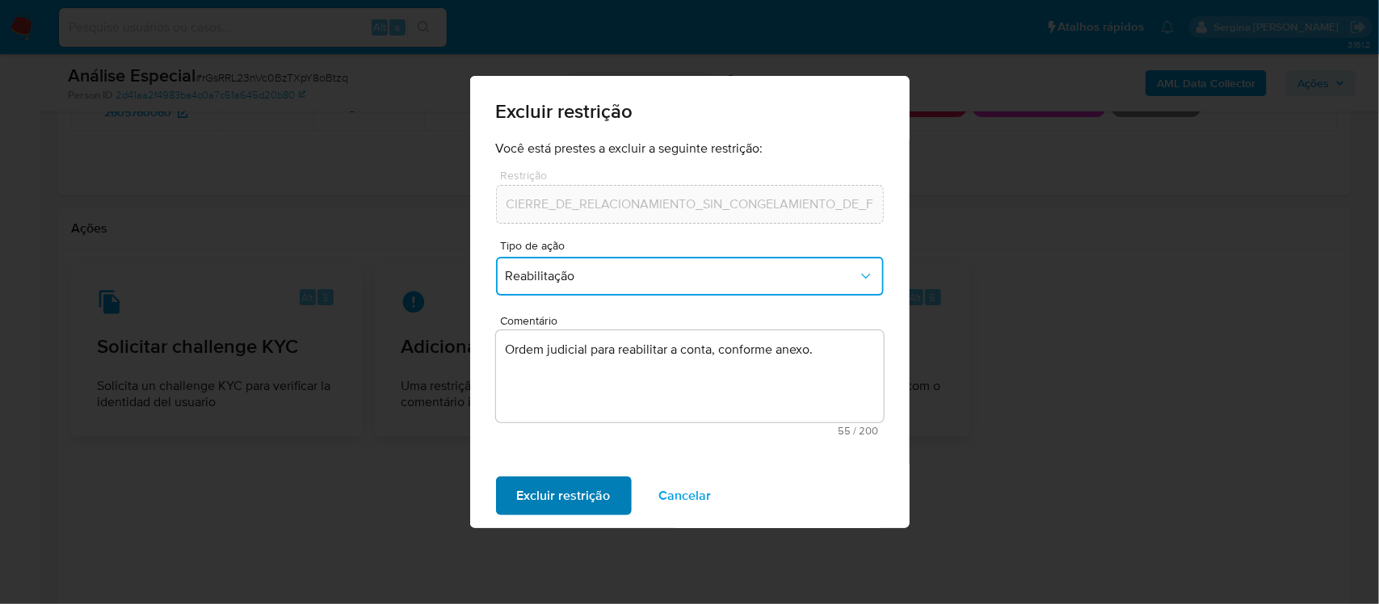
click at [582, 491] on span "Excluir restrição" at bounding box center [564, 496] width 94 height 36
click at [695, 277] on span "Selecione uma opção" at bounding box center [682, 276] width 352 height 16
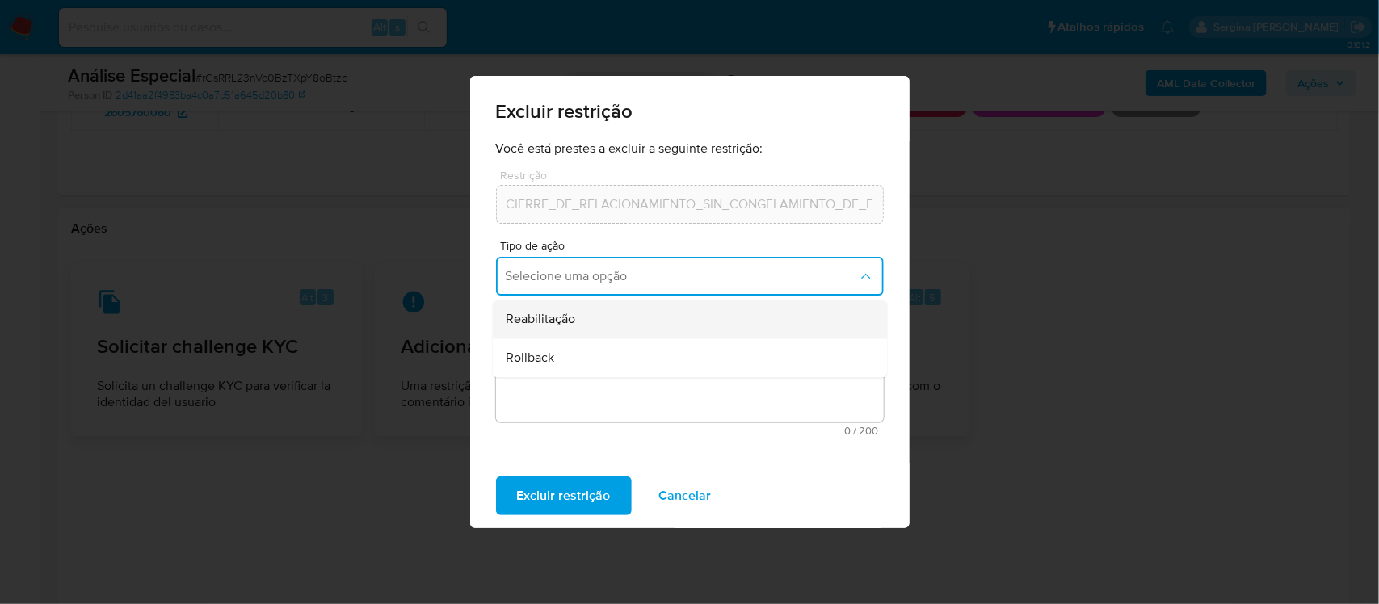
click at [564, 321] on span "Reabilitação" at bounding box center [540, 320] width 69 height 16
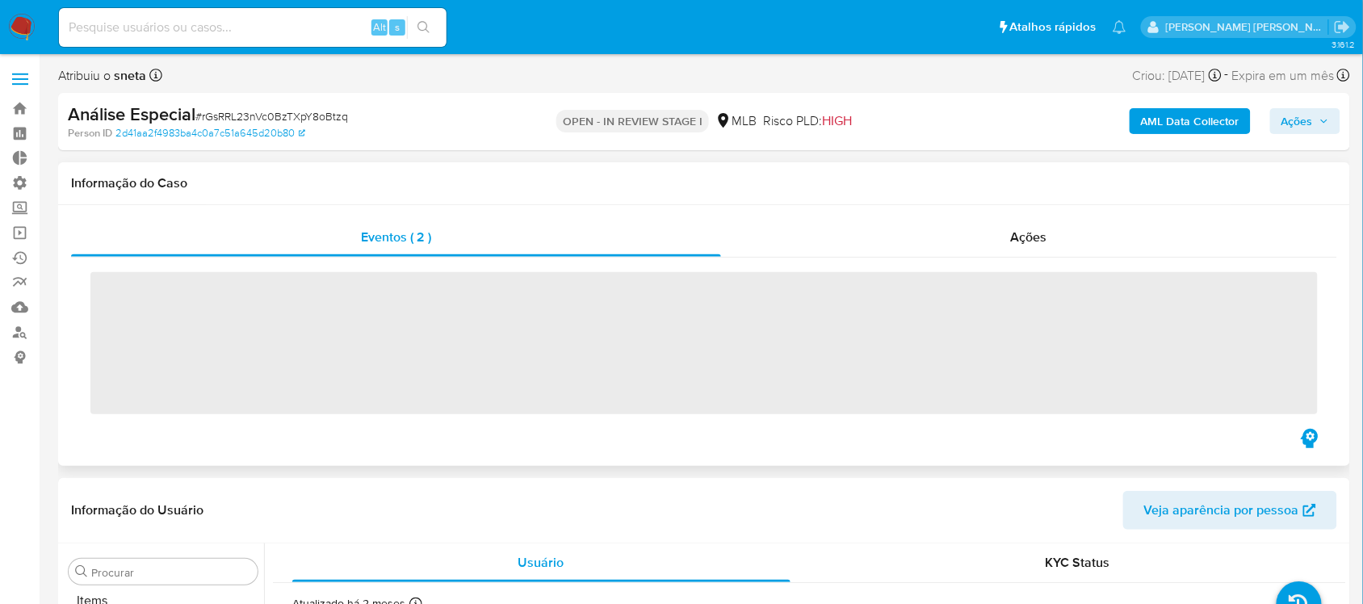
scroll to position [837, 0]
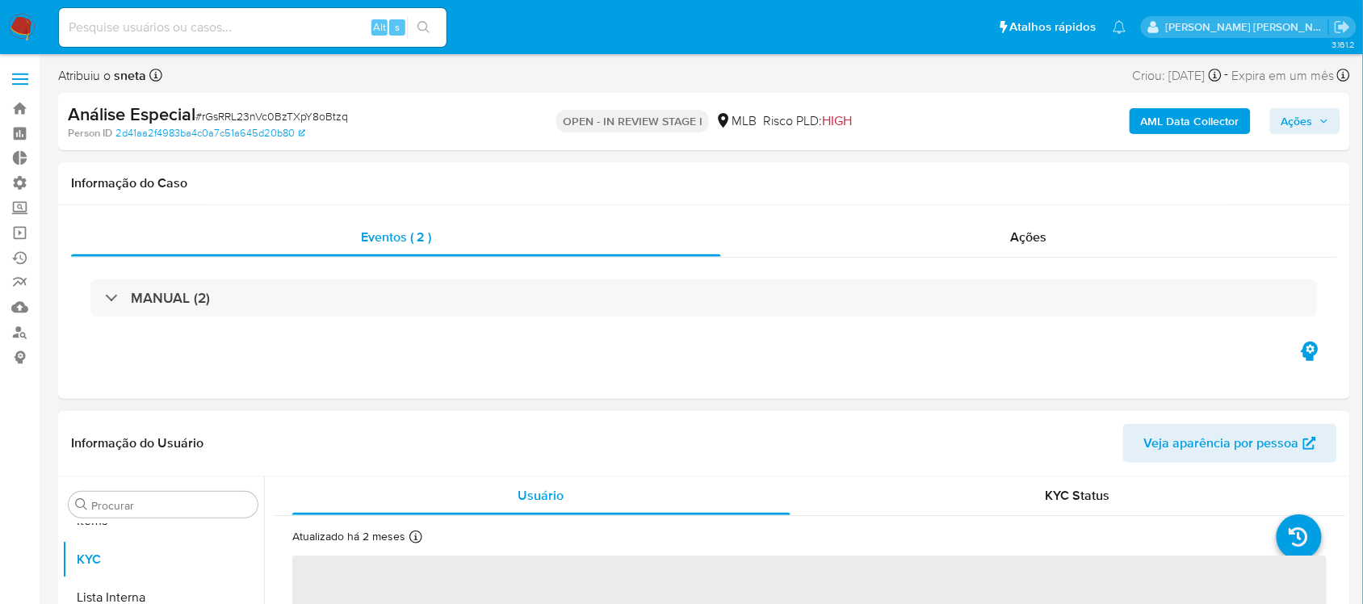
select select "10"
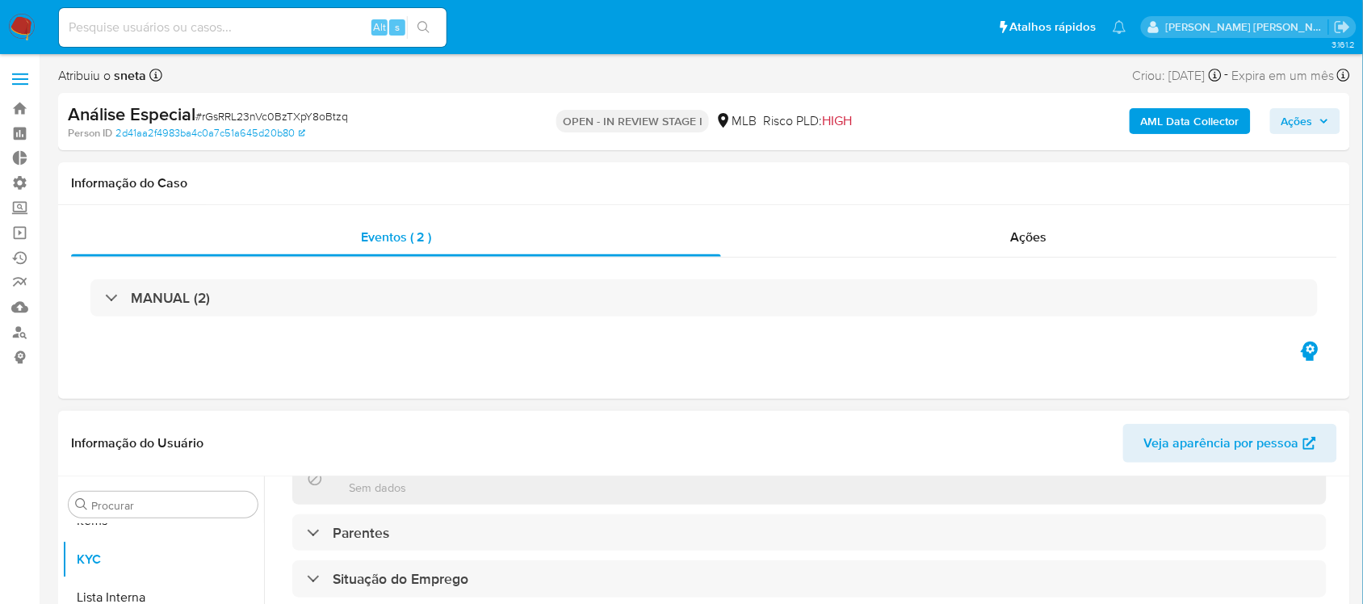
scroll to position [586, 0]
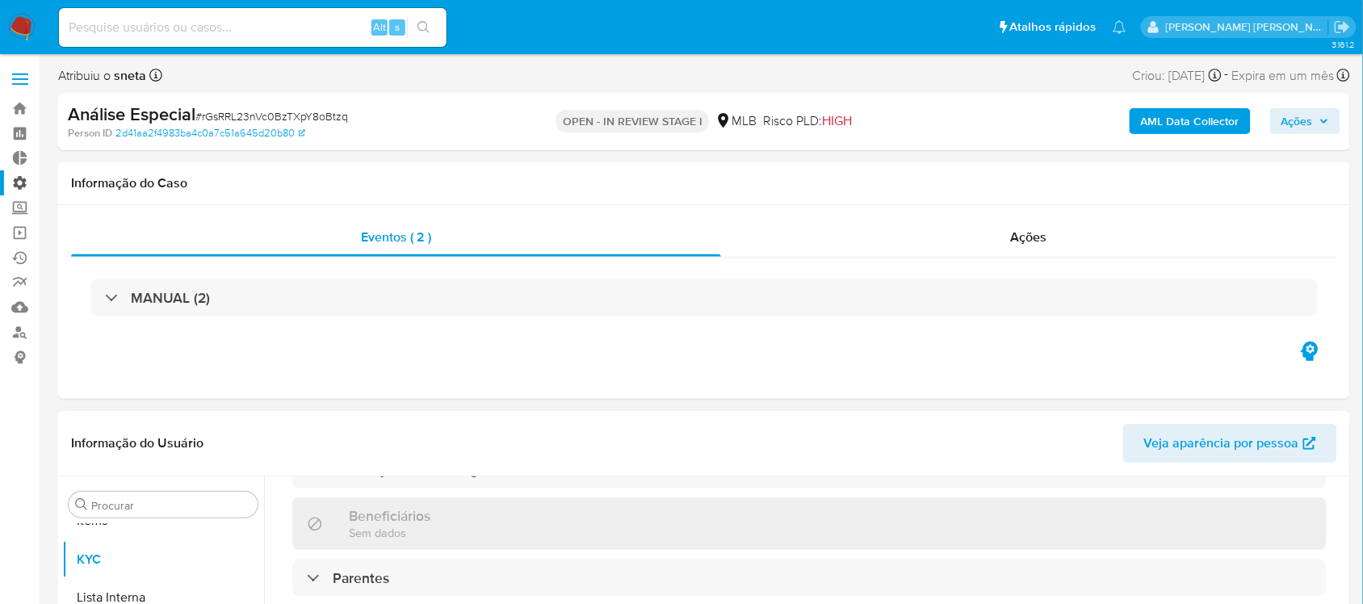
click at [25, 180] on label "Administração" at bounding box center [96, 182] width 192 height 25
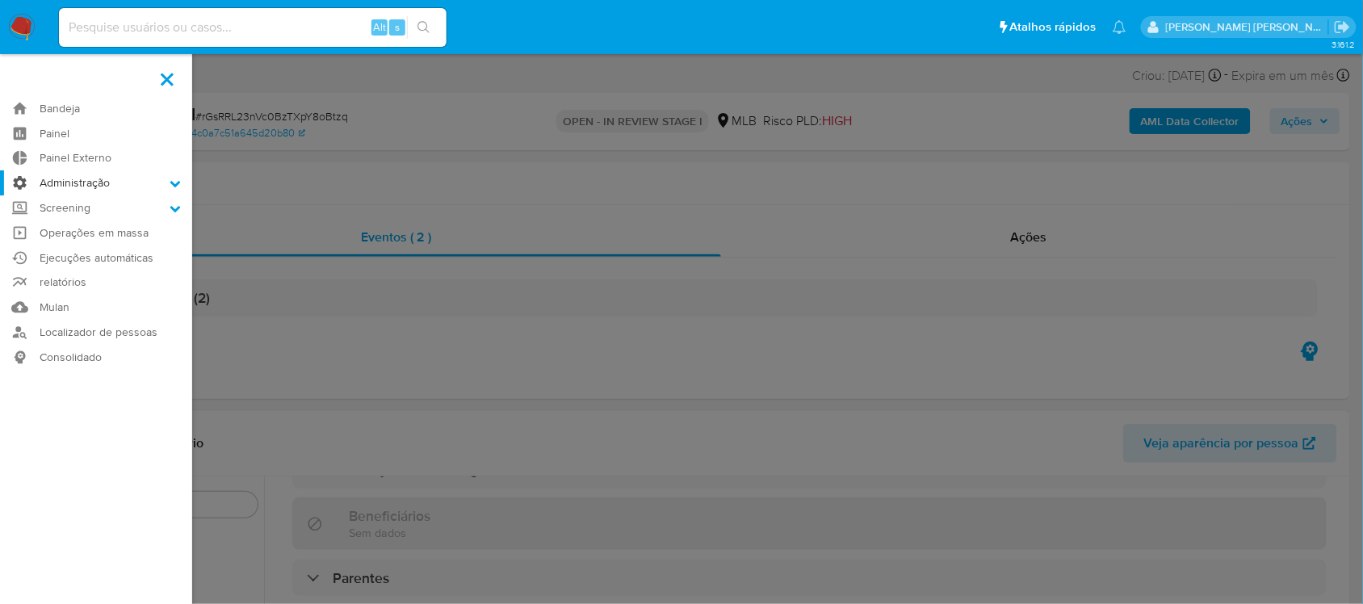
click at [0, 0] on input "Administração" at bounding box center [0, 0] width 0 height 0
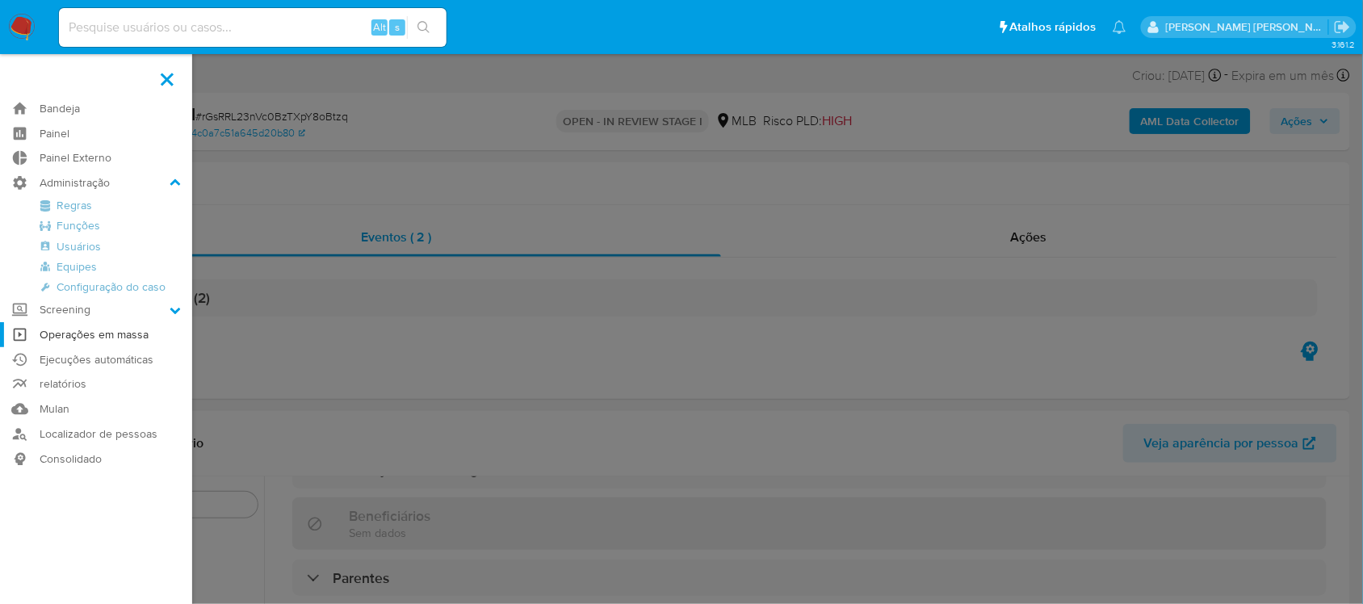
click at [99, 327] on link "Operações em massa" at bounding box center [96, 334] width 192 height 25
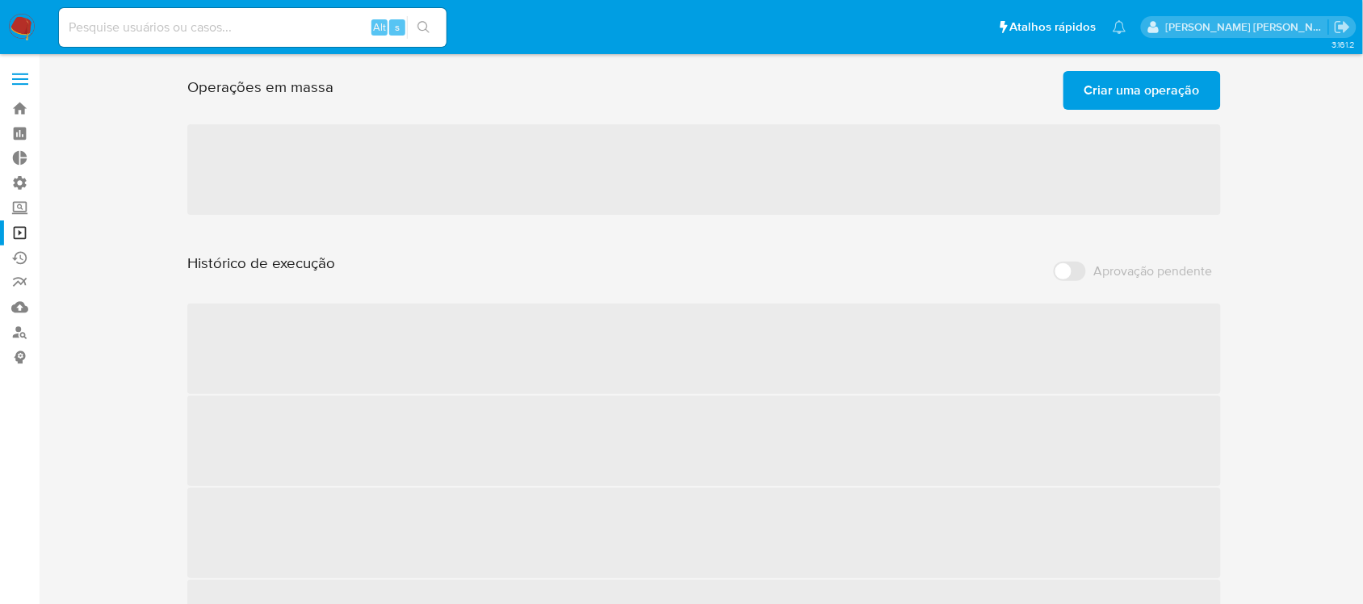
click at [1087, 94] on span "Criar uma operação" at bounding box center [1143, 91] width 116 height 36
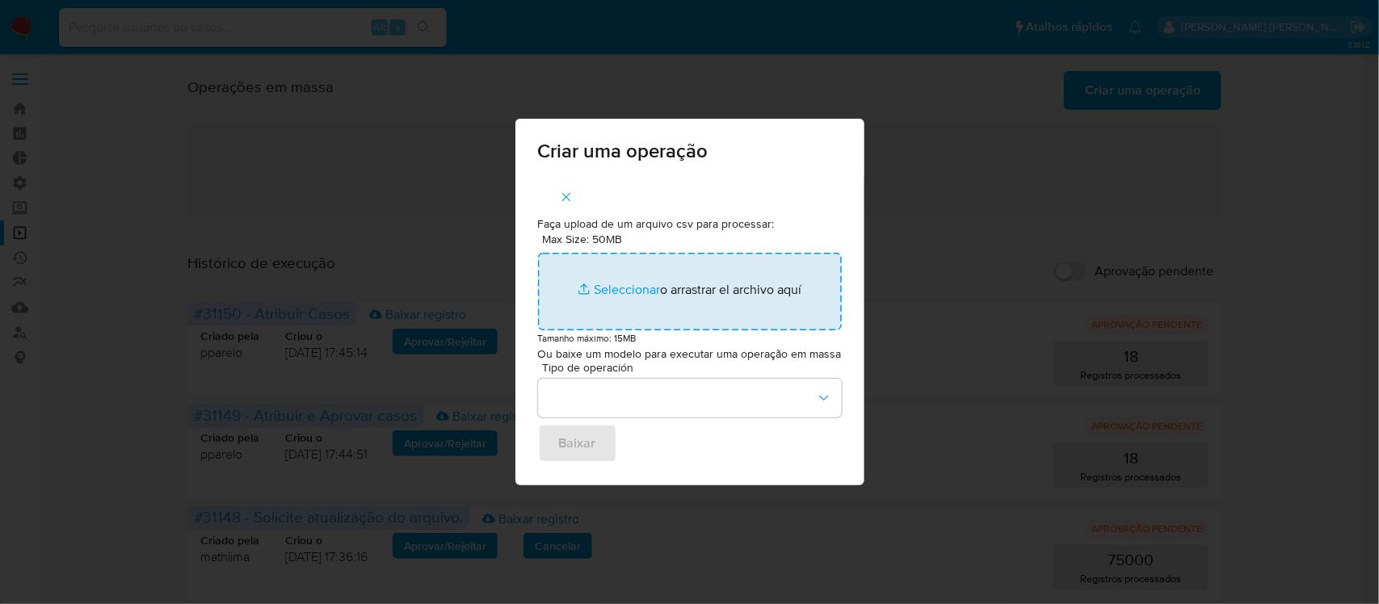
click at [620, 292] on input "Max Size: 50MB Seleccionar archivos" at bounding box center [690, 292] width 304 height 78
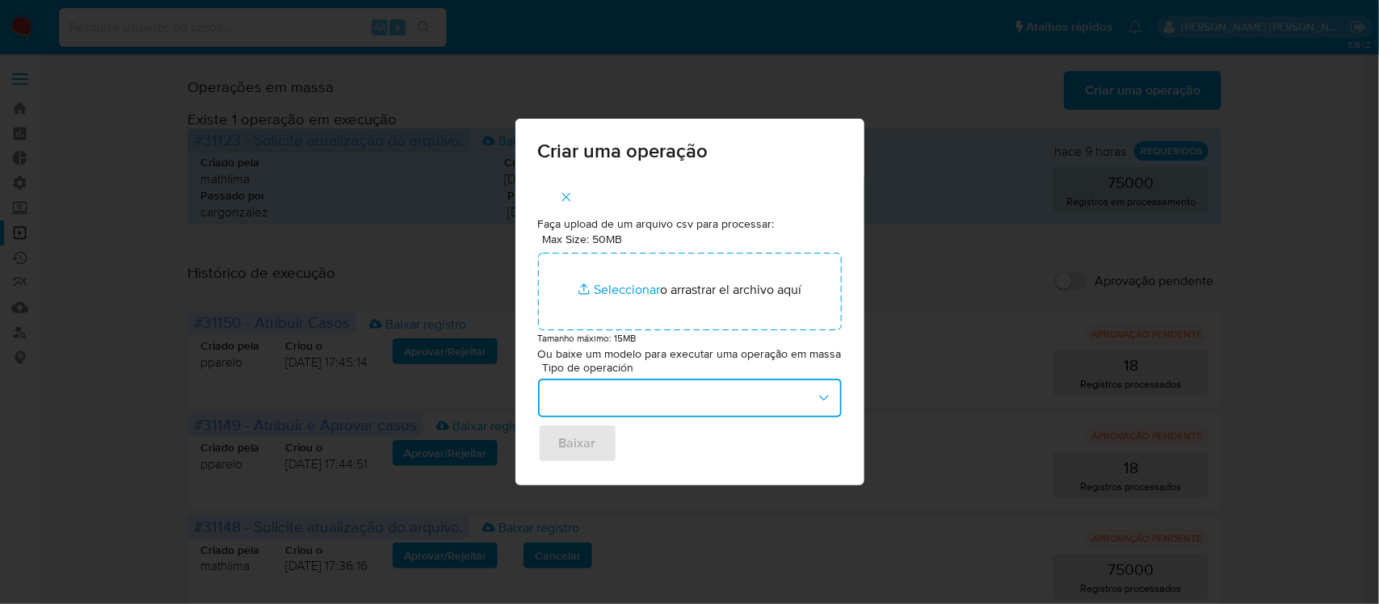
click at [675, 406] on button "button" at bounding box center [690, 398] width 304 height 39
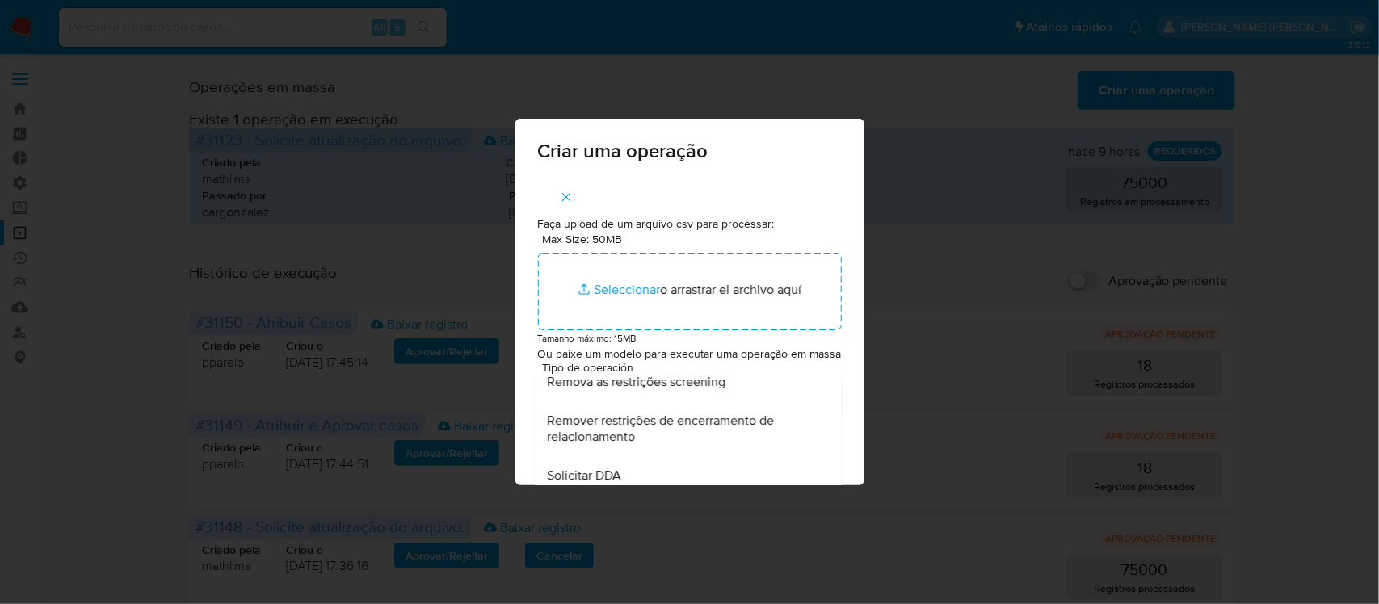
scroll to position [606, 0]
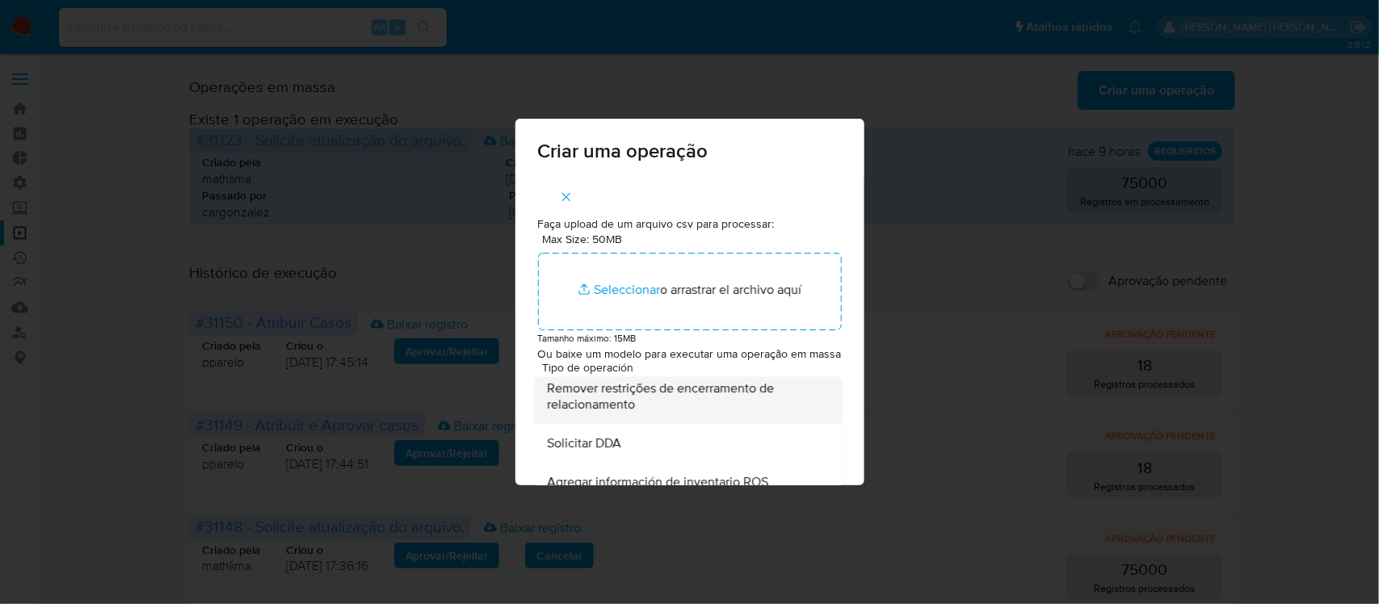
click at [636, 424] on div "Remover restrições de encerramento de relacionamento" at bounding box center [683, 396] width 271 height 55
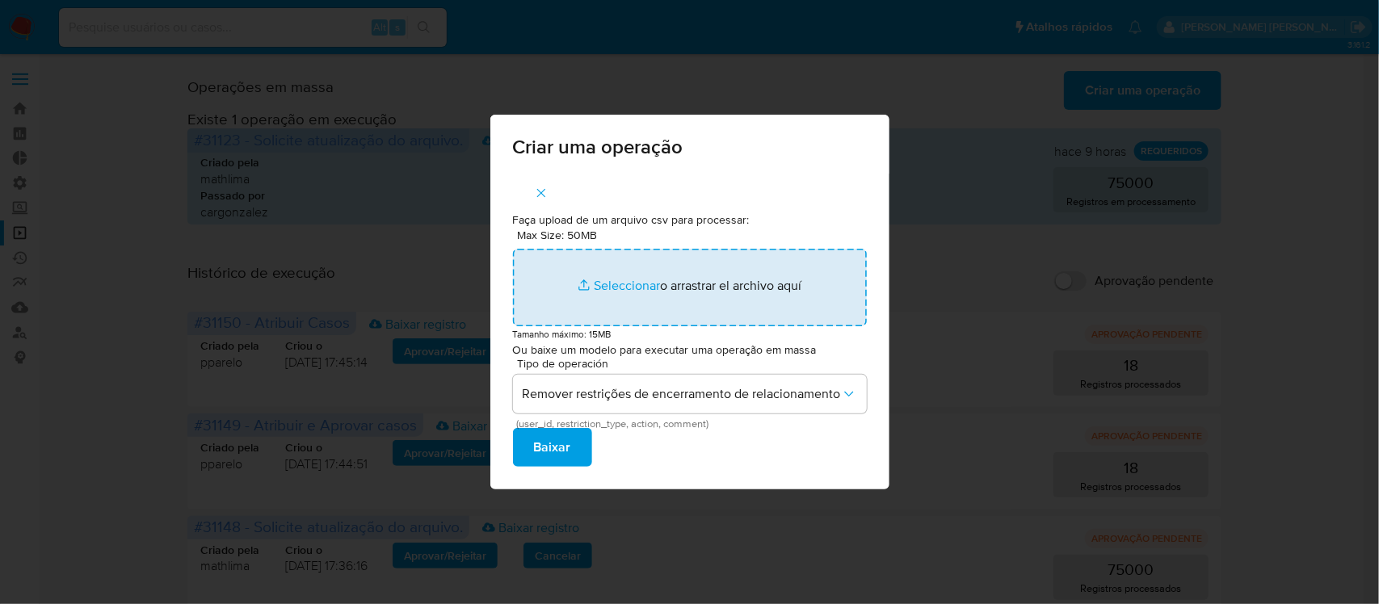
click at [631, 277] on input "Max Size: 50MB Seleccionar archivos" at bounding box center [690, 288] width 354 height 78
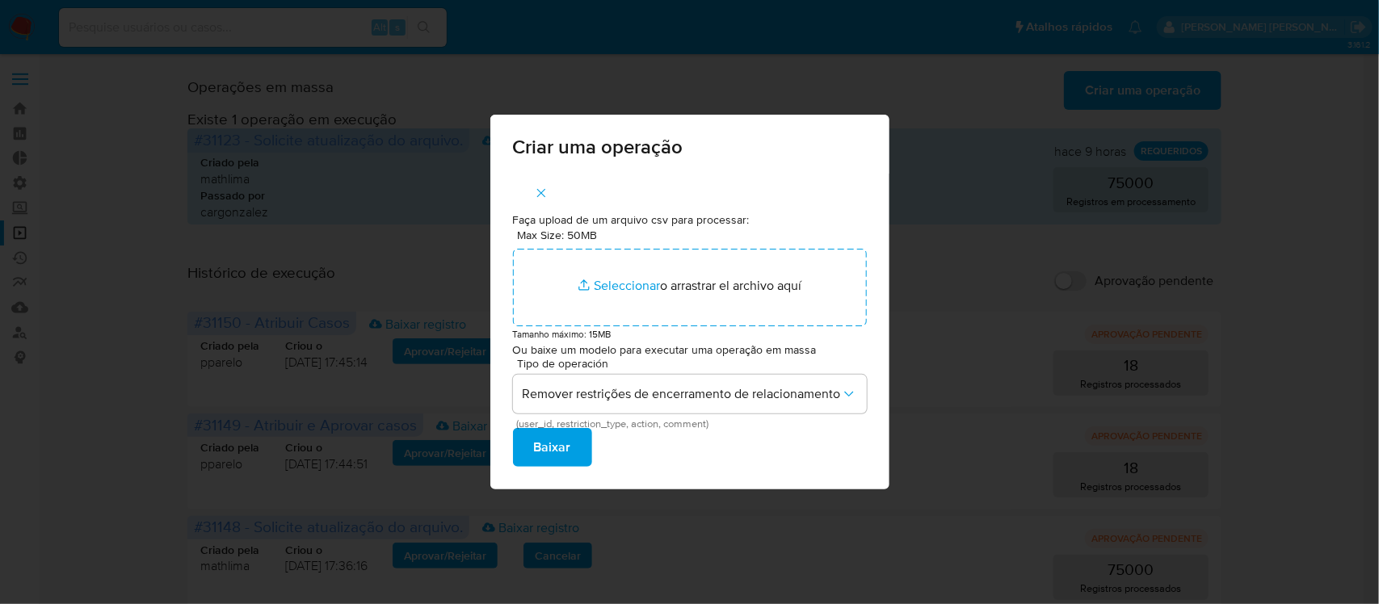
click at [560, 448] on span "Baixar" at bounding box center [552, 448] width 37 height 36
